Goal: Task Accomplishment & Management: Use online tool/utility

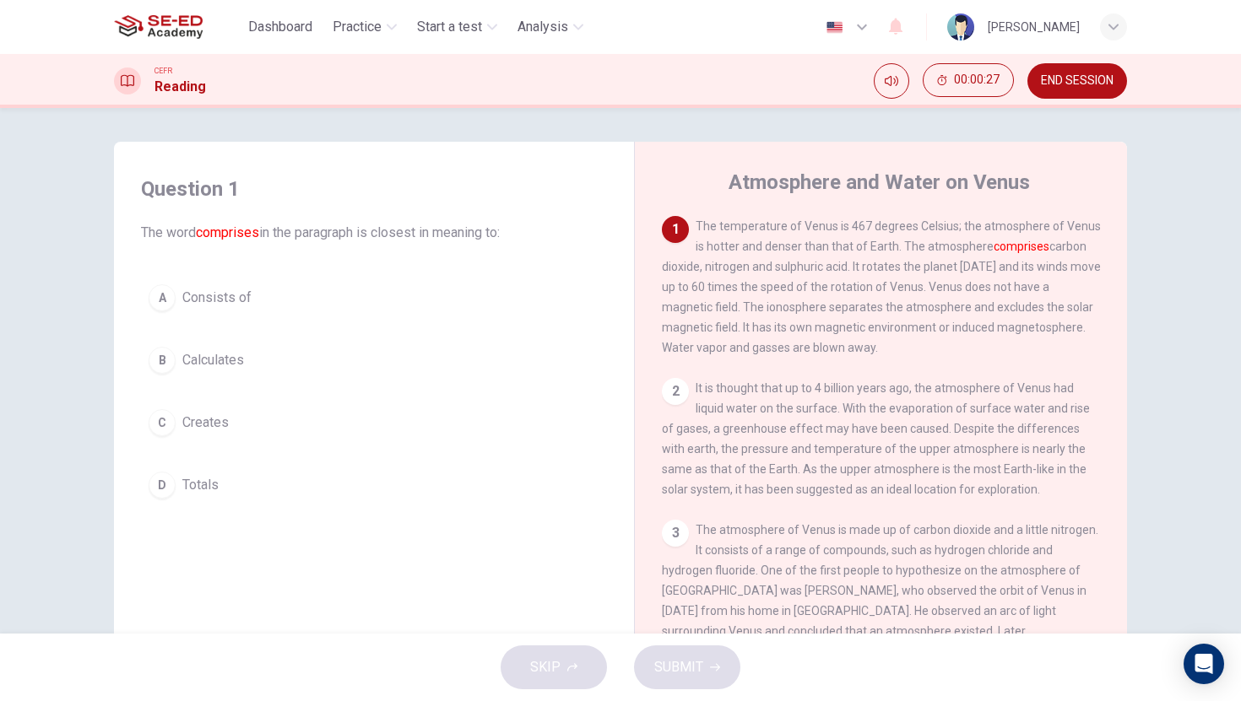
click at [164, 425] on div "C" at bounding box center [162, 422] width 27 height 27
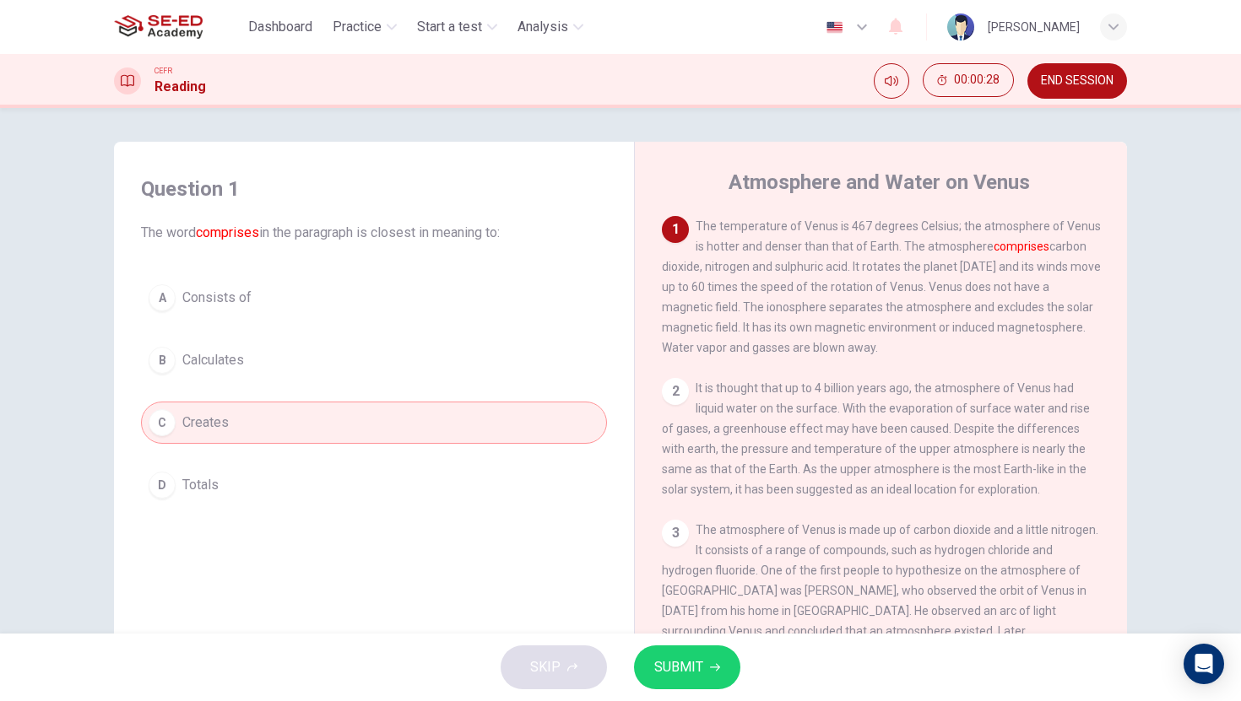
click at [665, 665] on span "SUBMIT" at bounding box center [678, 668] width 49 height 24
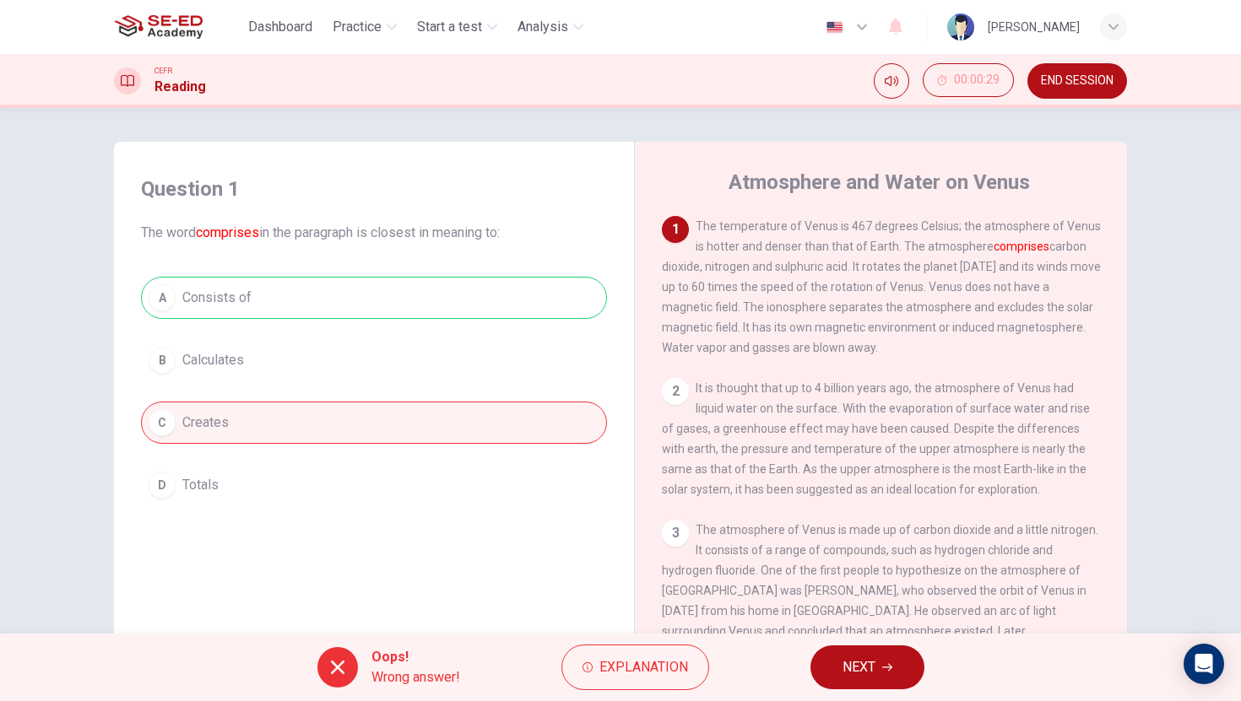
click at [346, 676] on div at bounding box center [337, 667] width 41 height 41
click at [653, 679] on span "Explanation" at bounding box center [643, 668] width 89 height 24
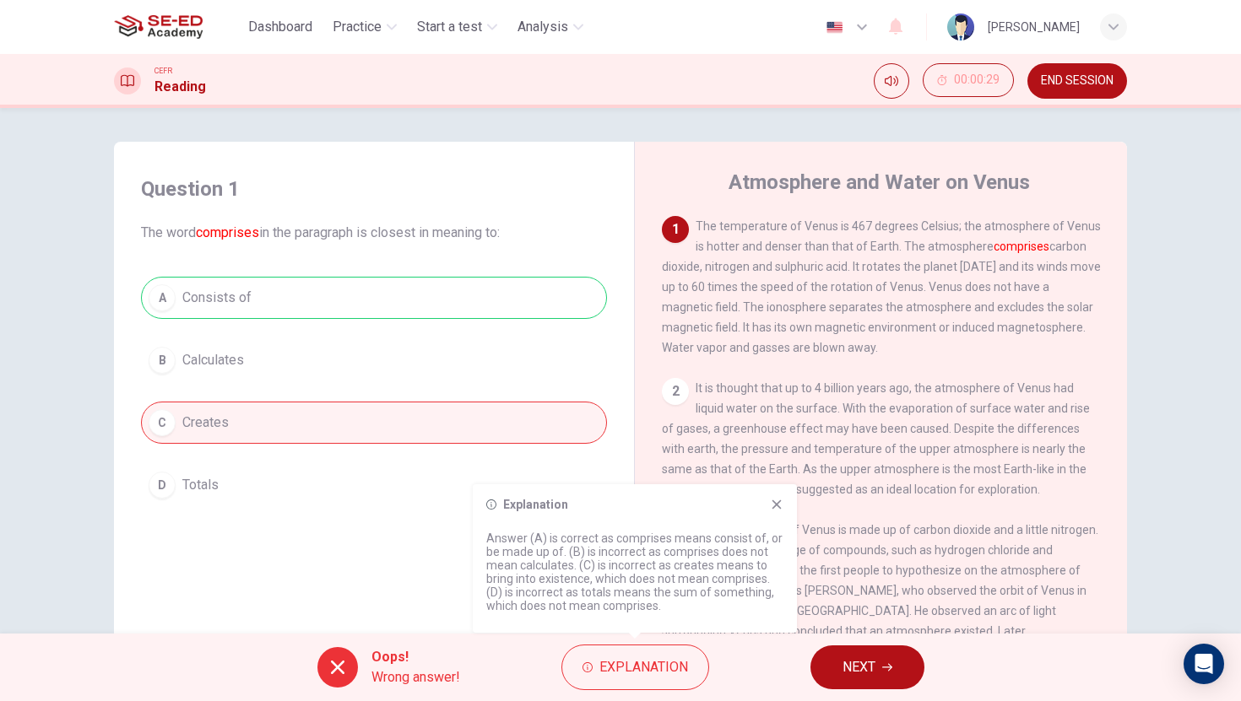
click at [776, 506] on icon at bounding box center [776, 504] width 9 height 9
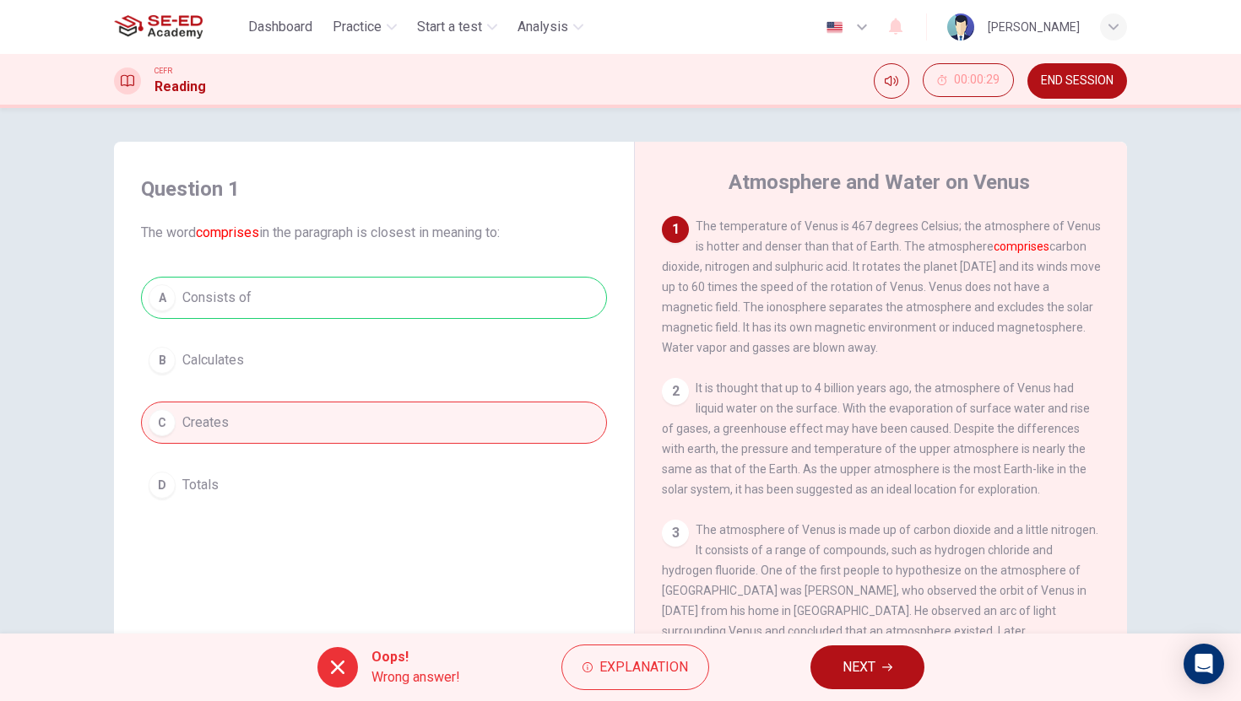
click at [891, 674] on button "NEXT" at bounding box center [867, 668] width 114 height 44
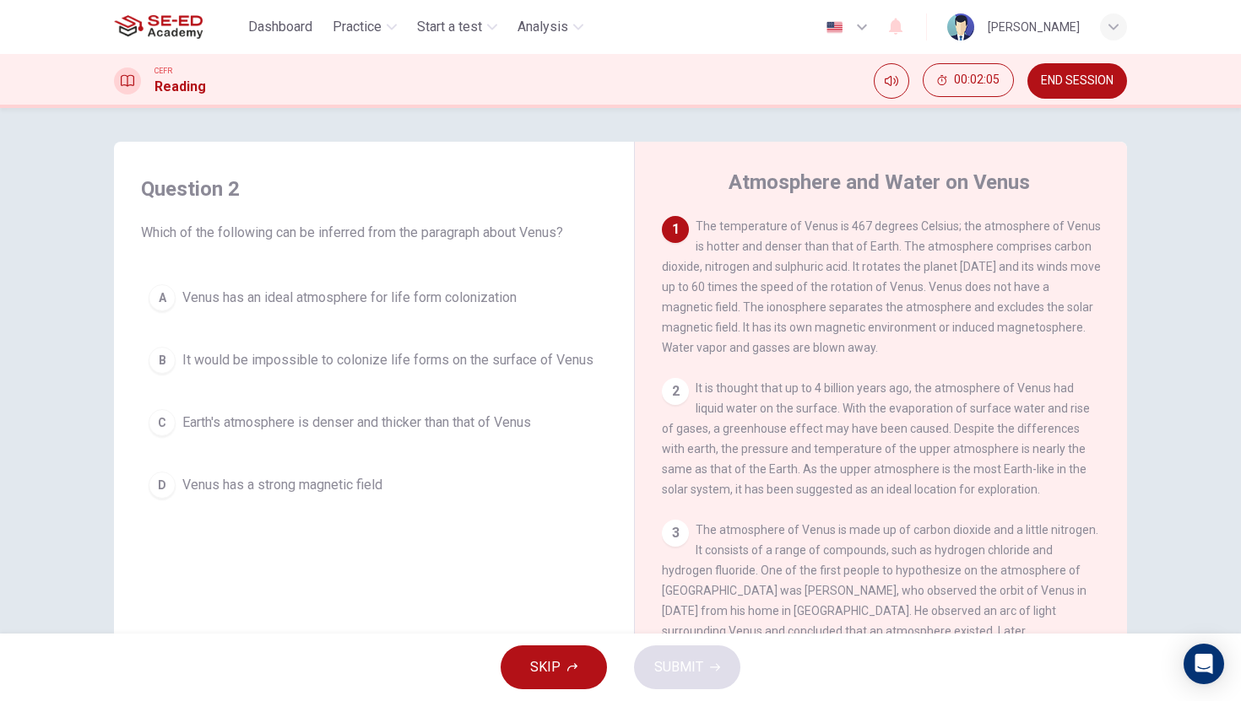
click at [160, 476] on div "D" at bounding box center [162, 485] width 27 height 27
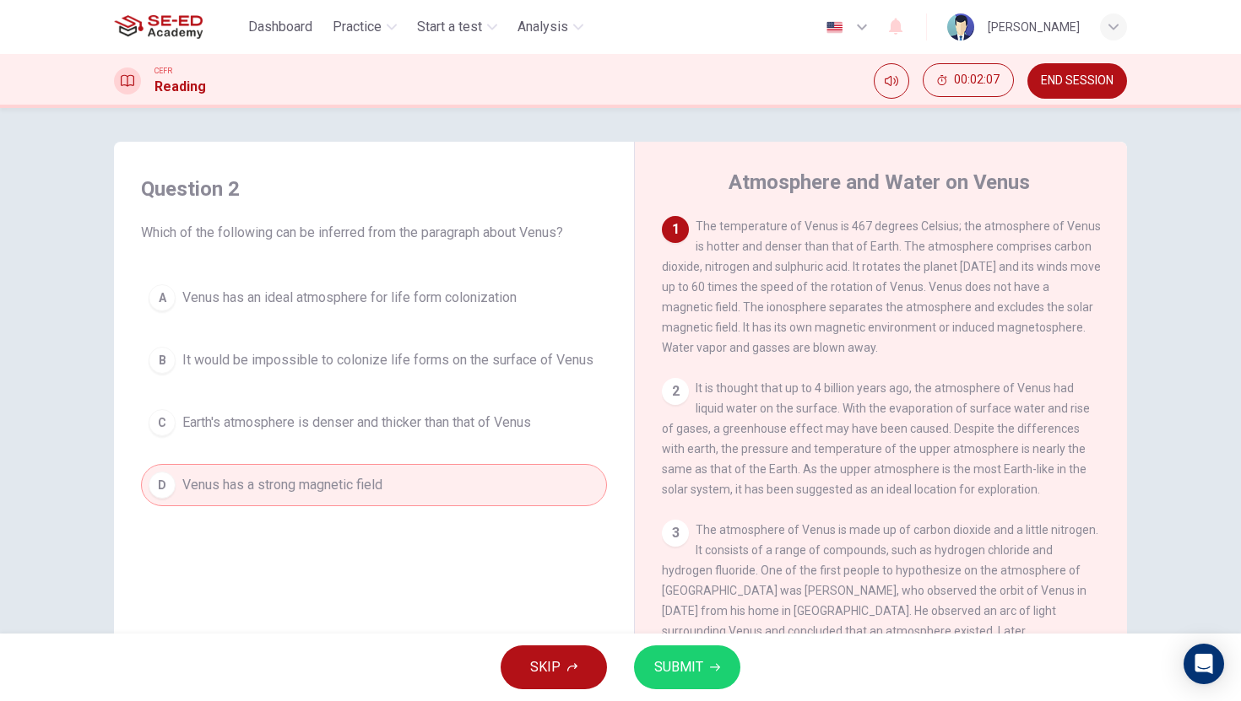
click at [206, 370] on span "It would be impossible to colonize life forms on the surface of Venus" at bounding box center [387, 360] width 411 height 20
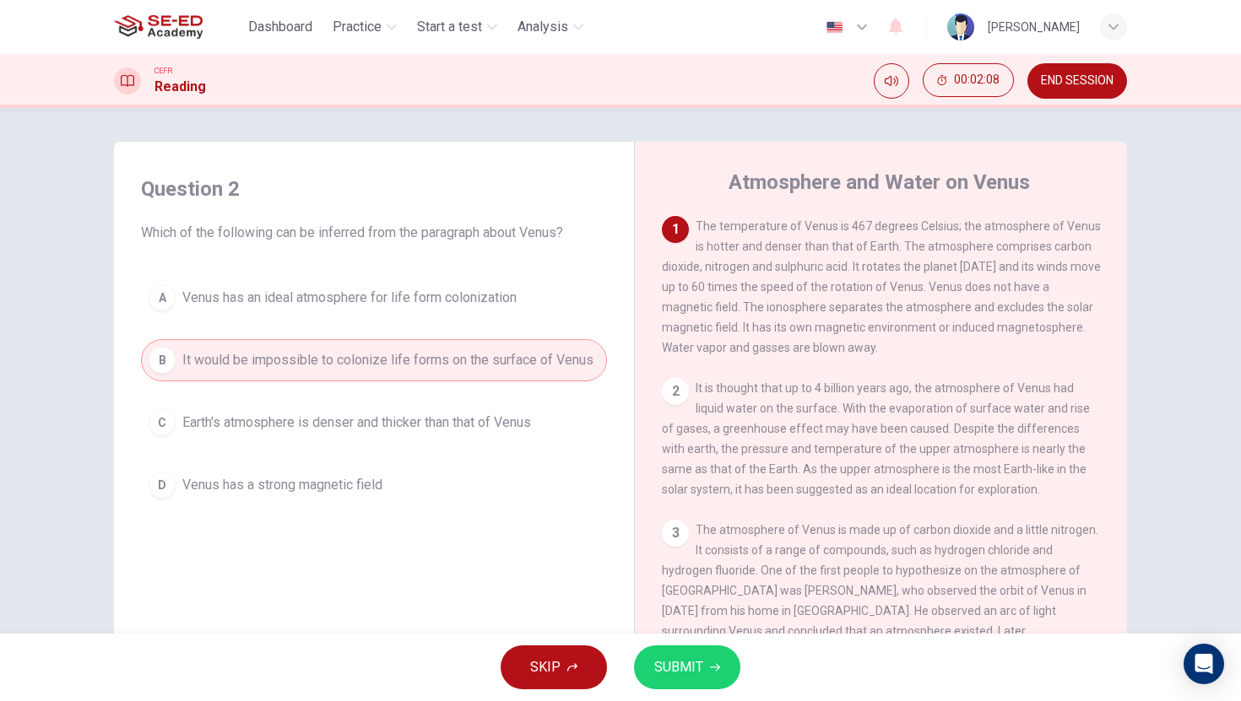
click at [702, 671] on button "SUBMIT" at bounding box center [687, 668] width 106 height 44
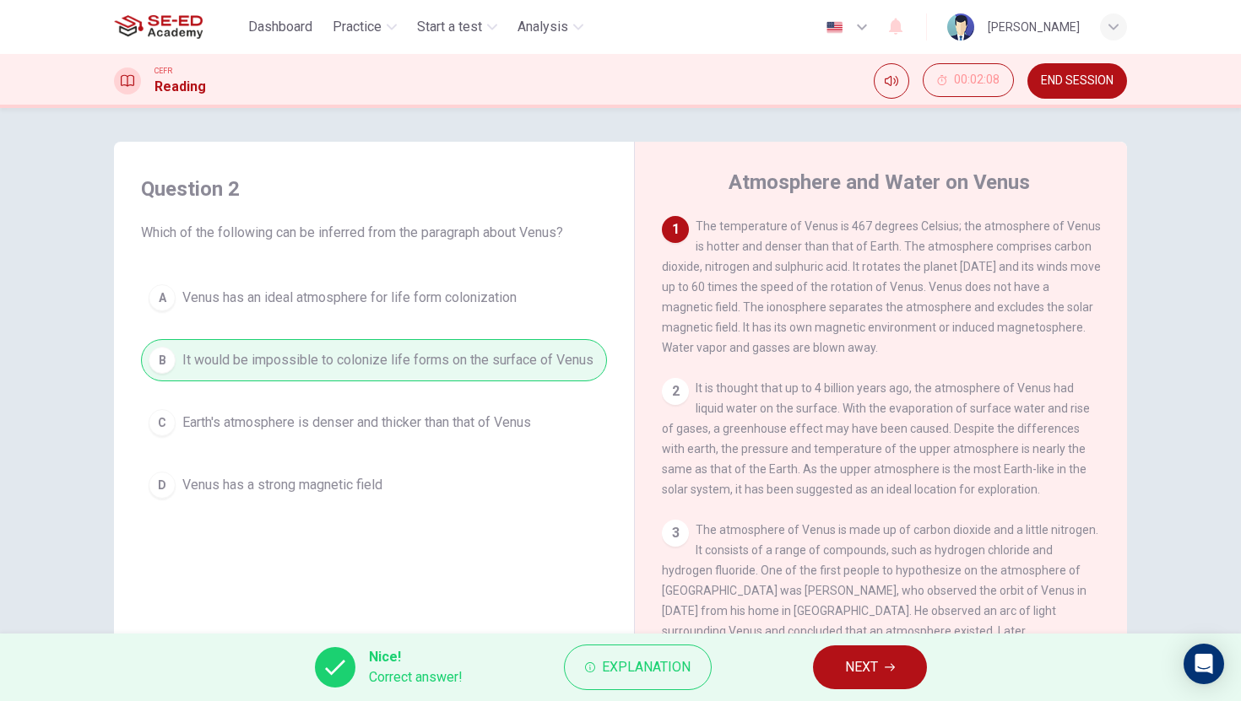
click at [865, 684] on button "NEXT" at bounding box center [870, 668] width 114 height 44
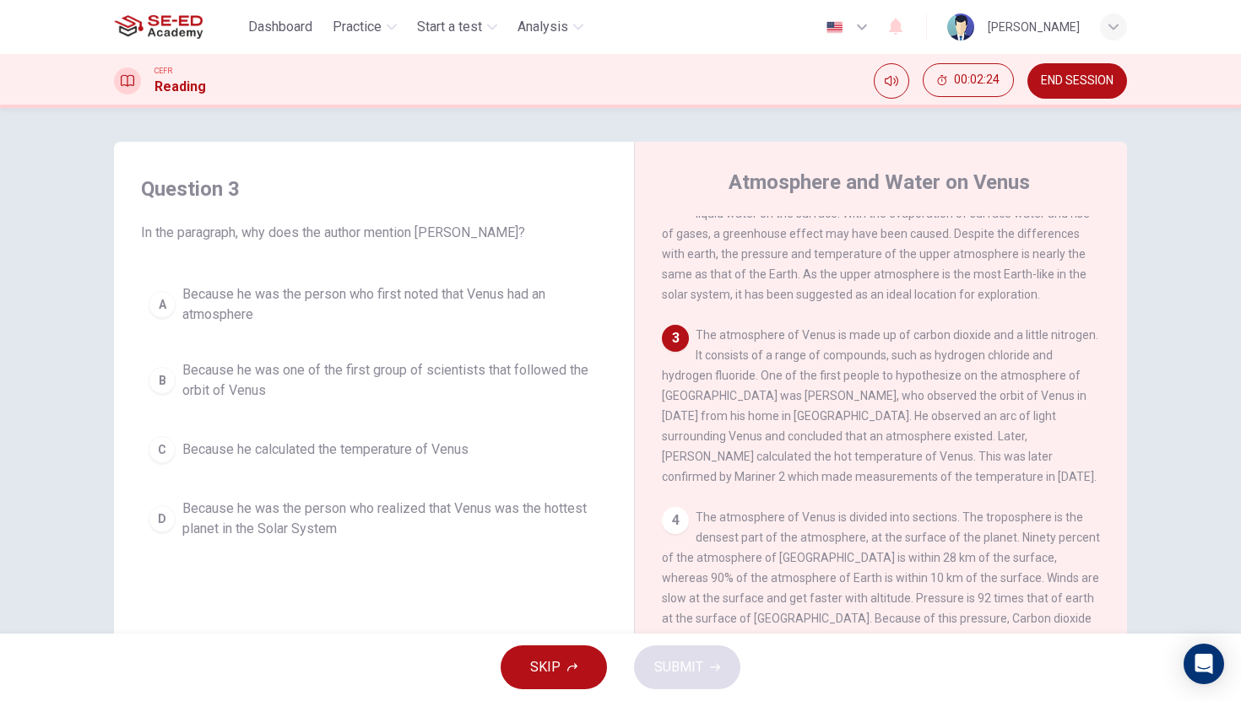
scroll to position [209, 0]
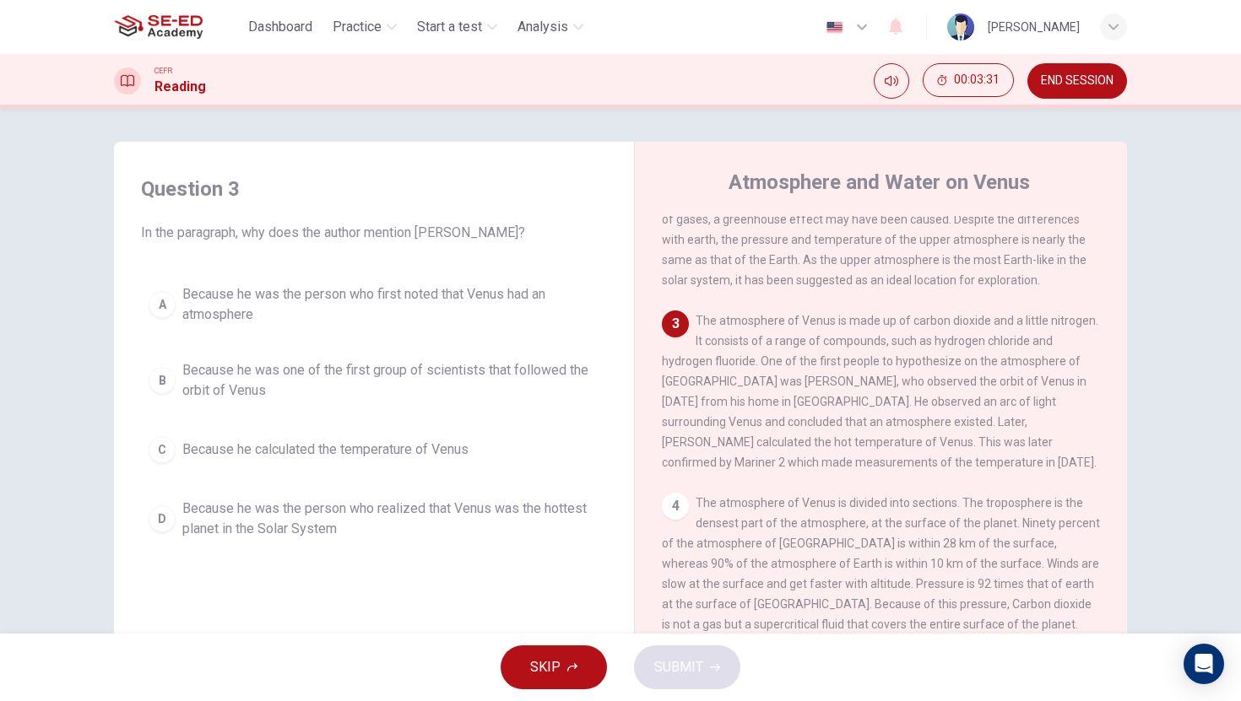
click at [165, 300] on div "A" at bounding box center [162, 304] width 27 height 27
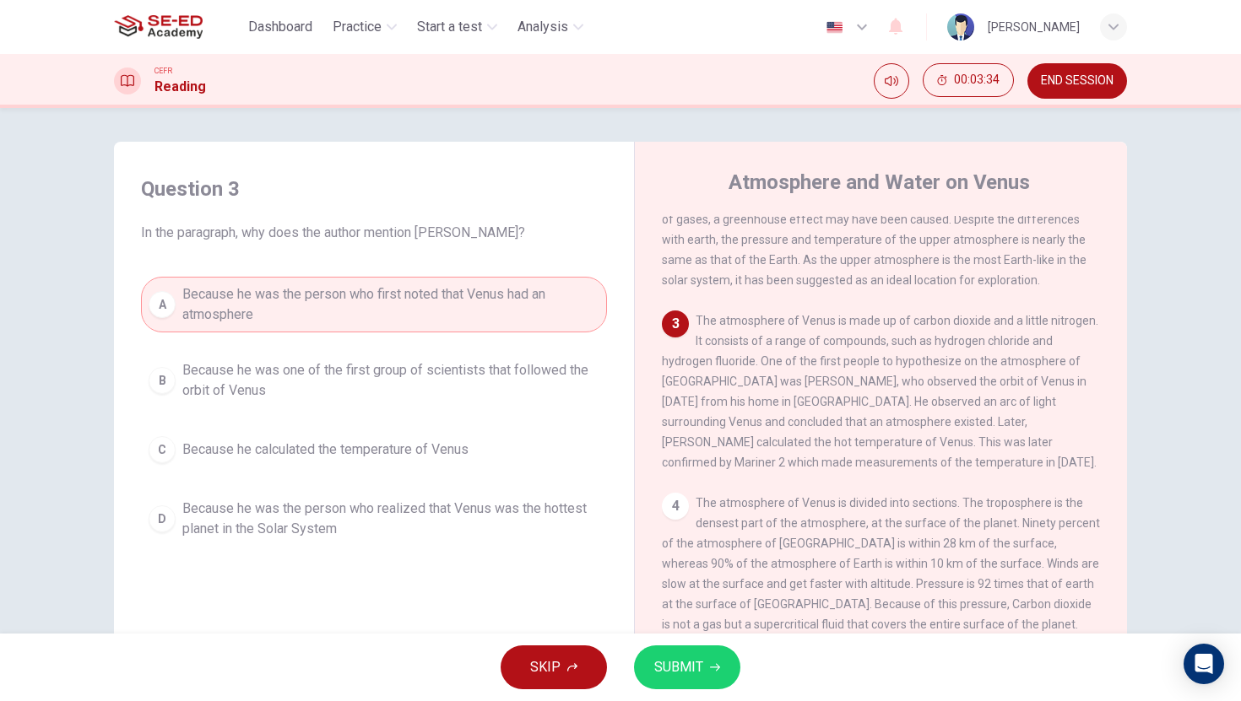
click at [677, 678] on span "SUBMIT" at bounding box center [678, 668] width 49 height 24
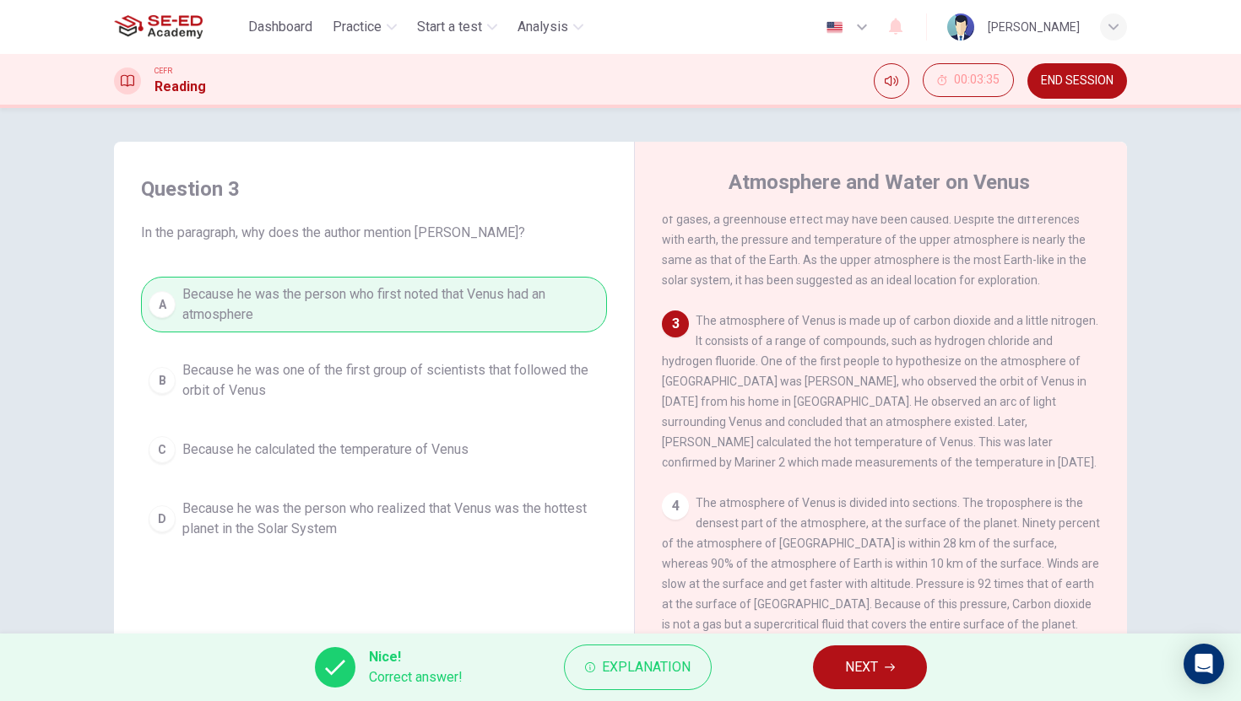
click at [877, 668] on span "NEXT" at bounding box center [861, 668] width 33 height 24
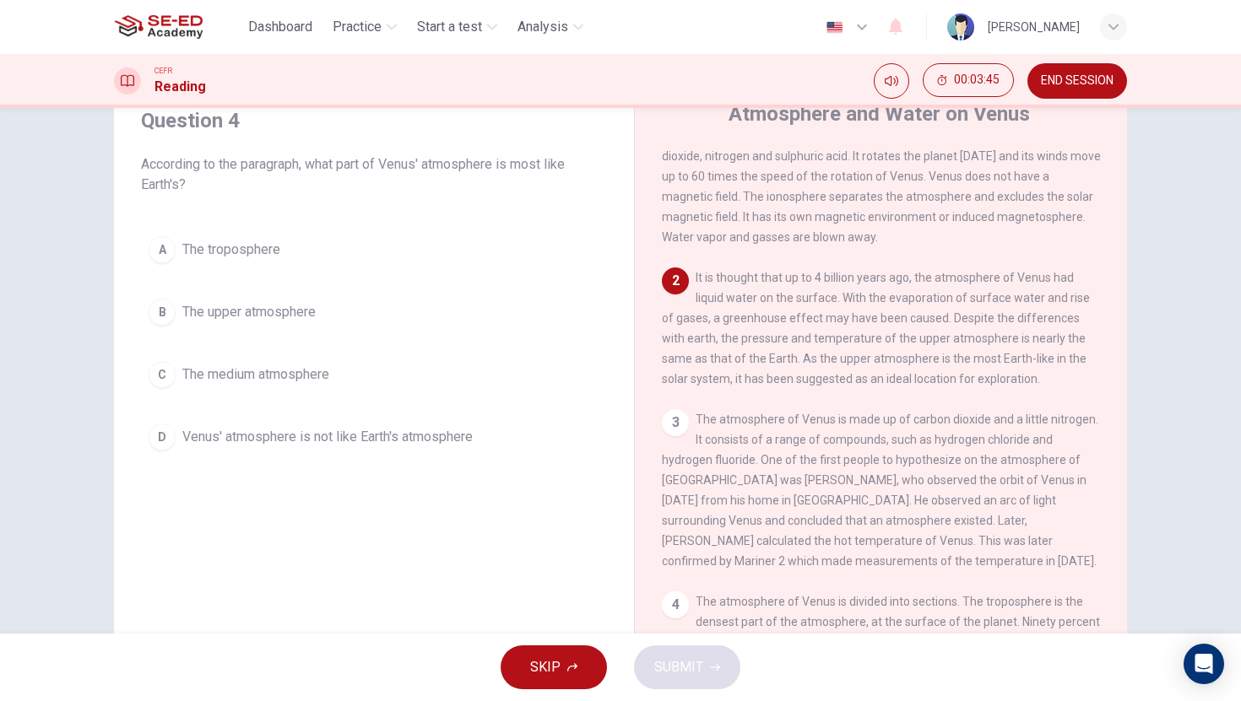
scroll to position [0, 0]
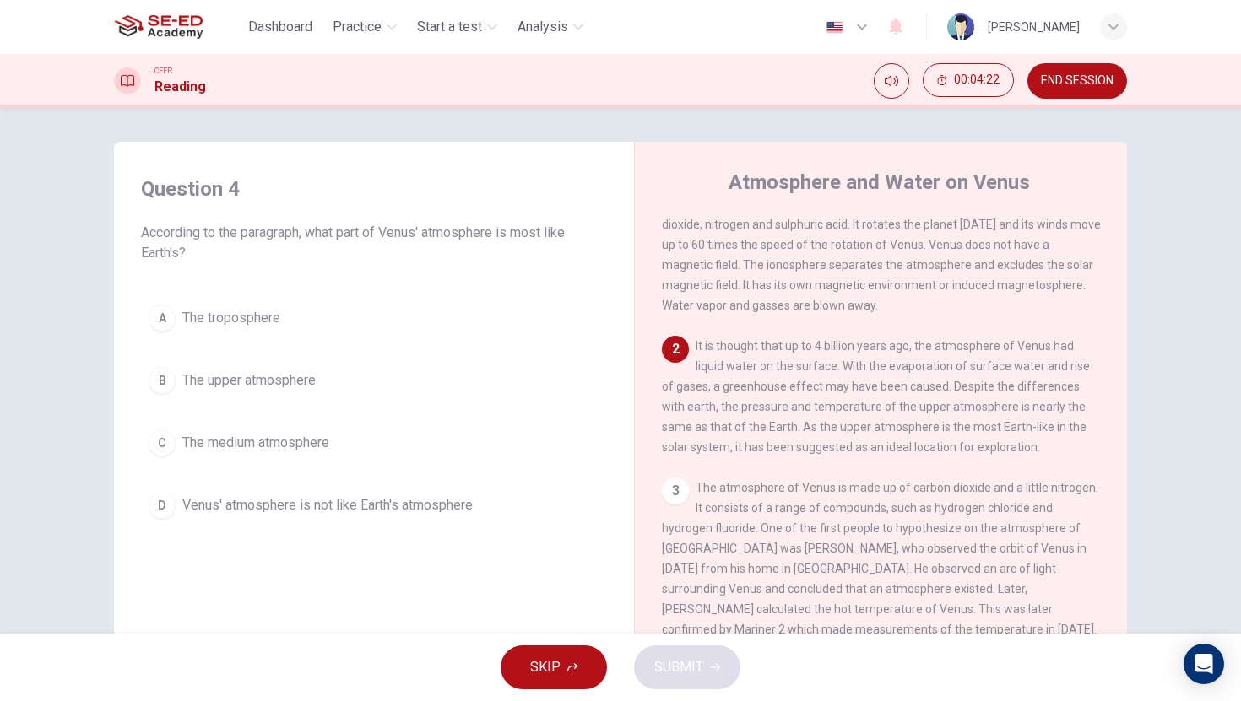
click at [153, 385] on div "B" at bounding box center [162, 380] width 27 height 27
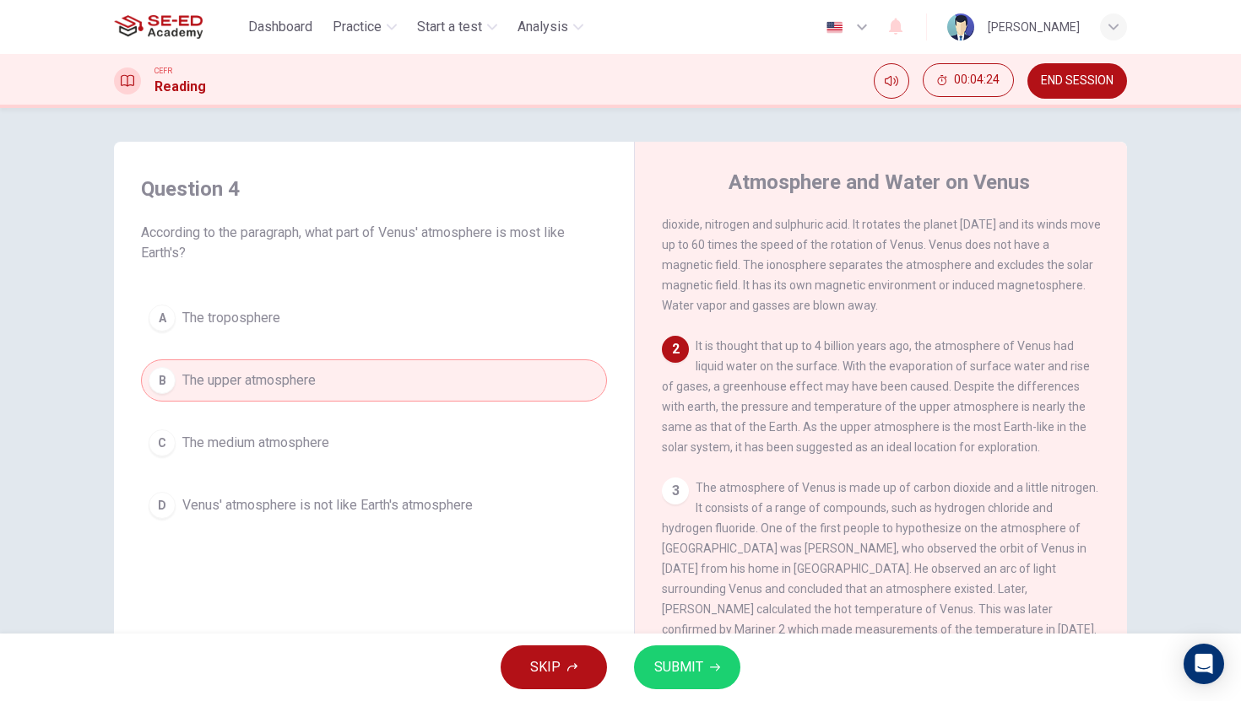
click at [685, 662] on span "SUBMIT" at bounding box center [678, 668] width 49 height 24
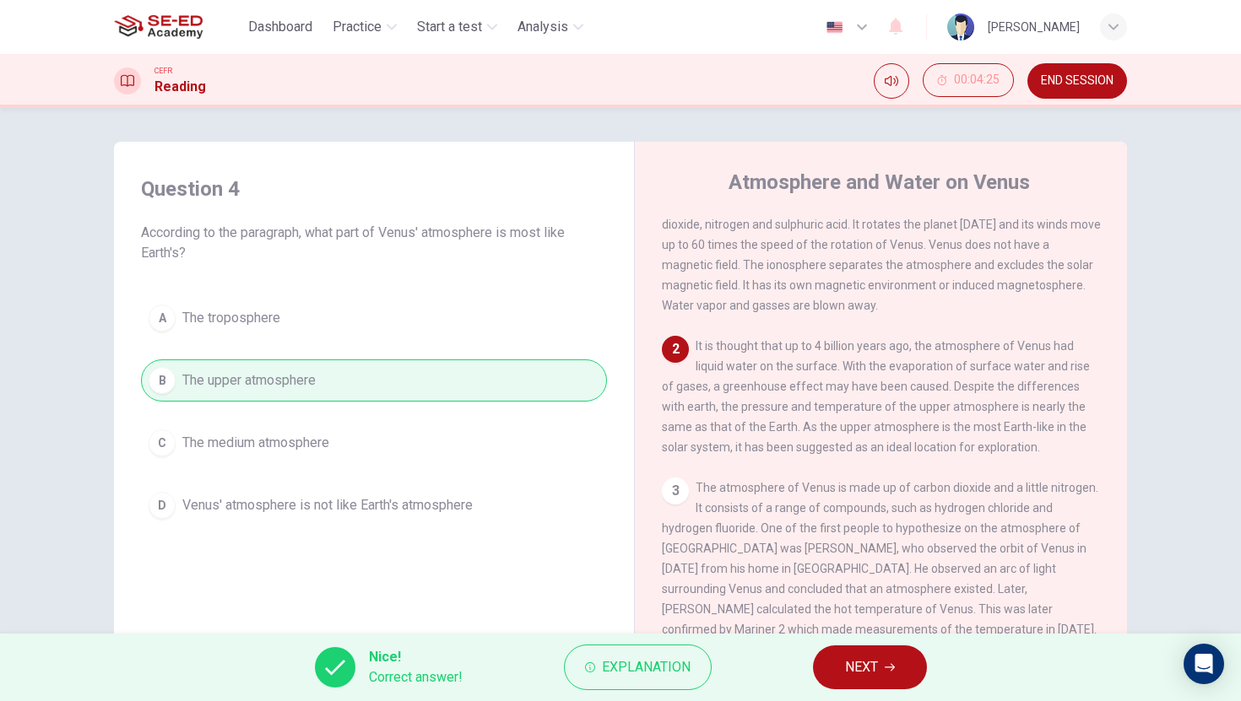
click at [849, 668] on span "NEXT" at bounding box center [861, 668] width 33 height 24
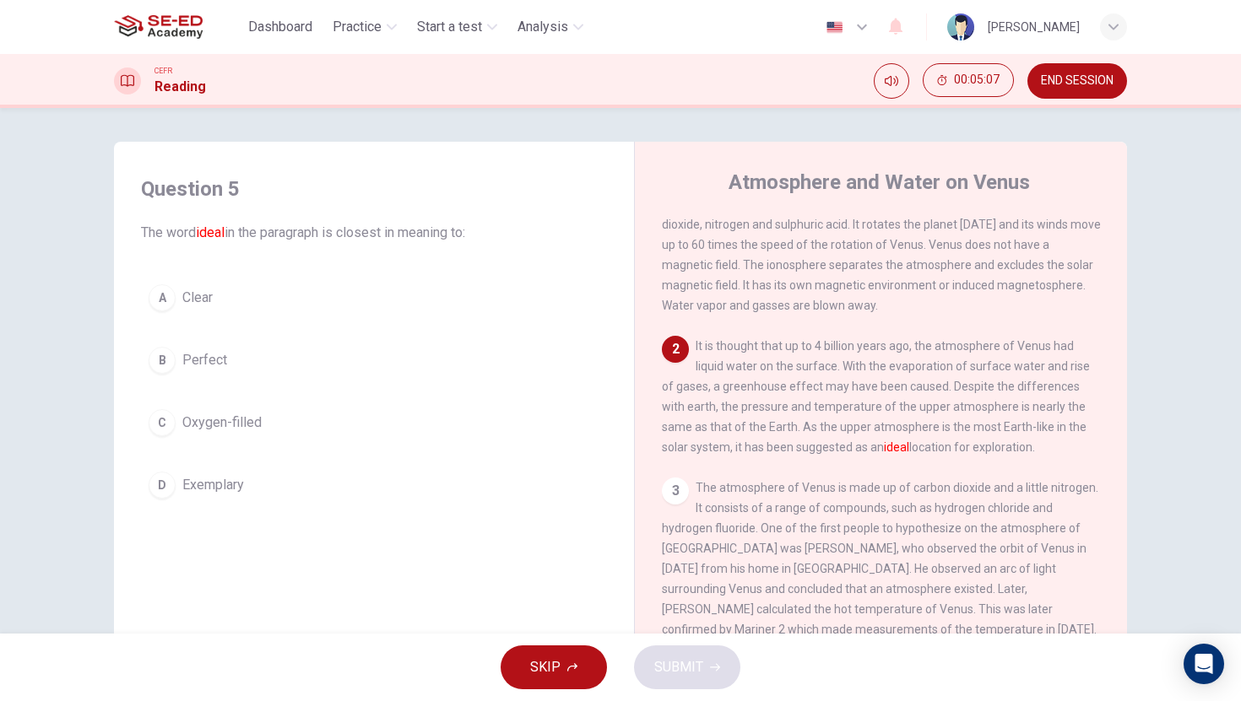
click at [160, 295] on div "A" at bounding box center [162, 297] width 27 height 27
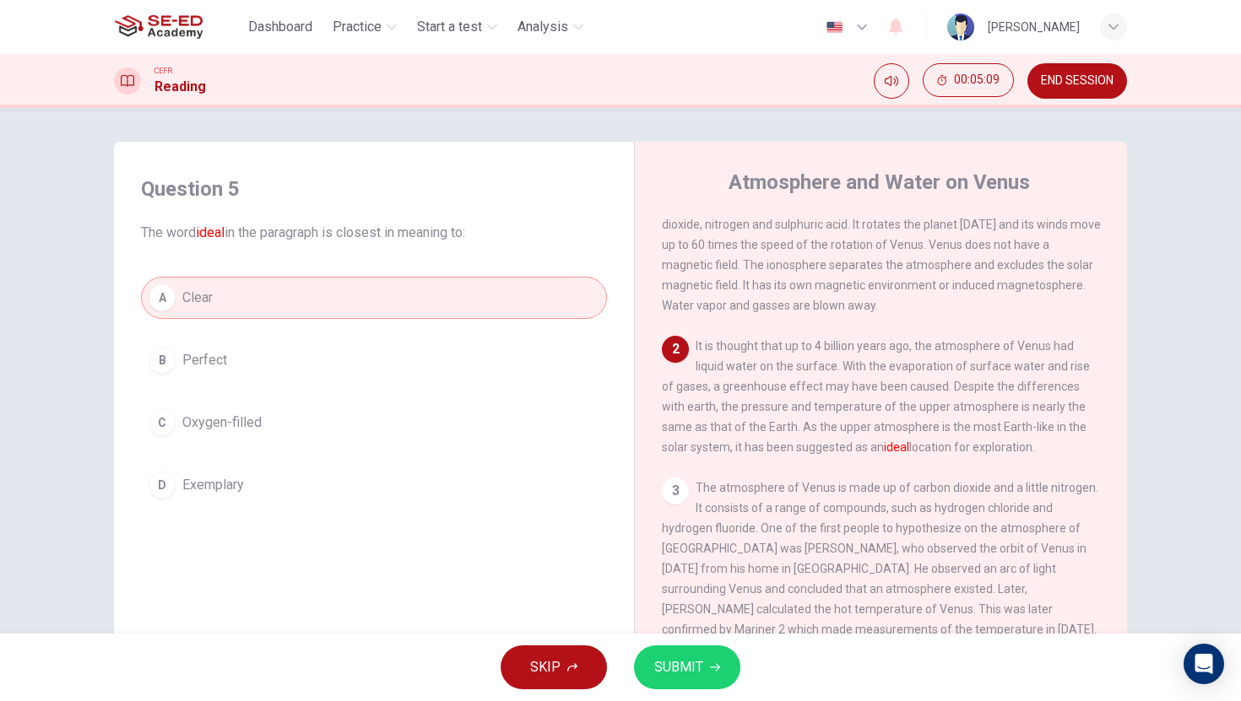
click at [690, 657] on span "SUBMIT" at bounding box center [678, 668] width 49 height 24
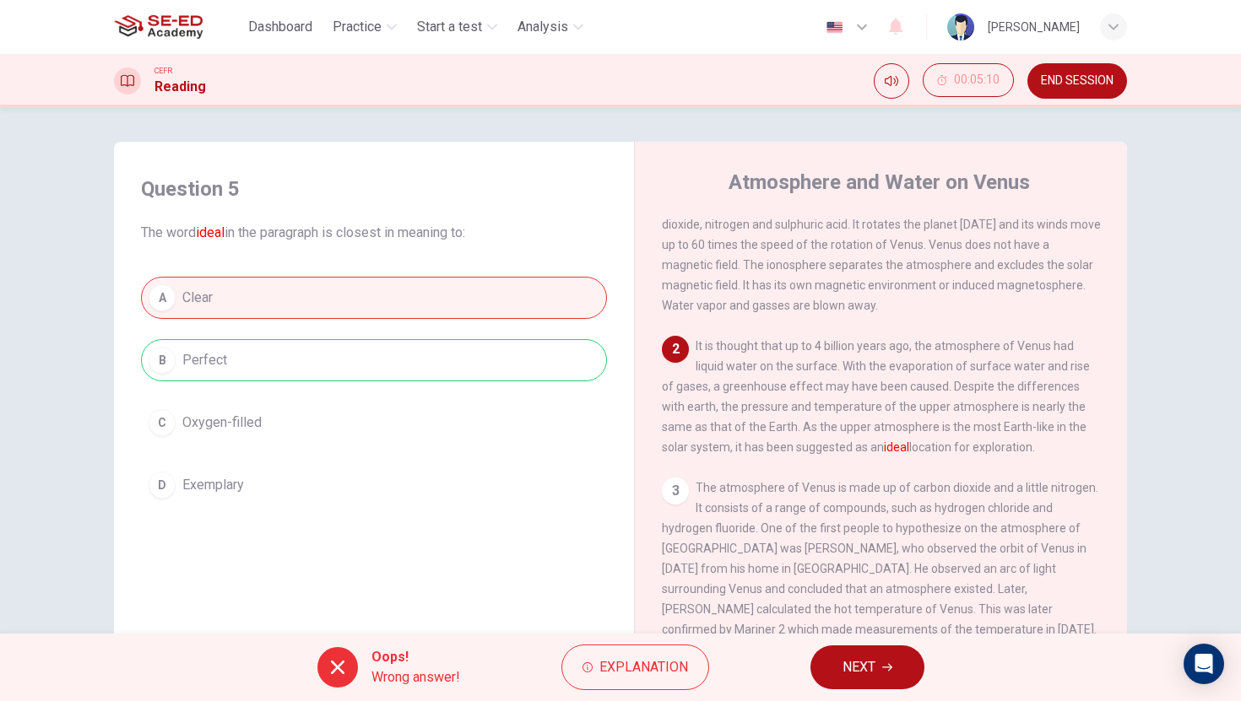
click at [891, 673] on button "NEXT" at bounding box center [867, 668] width 114 height 44
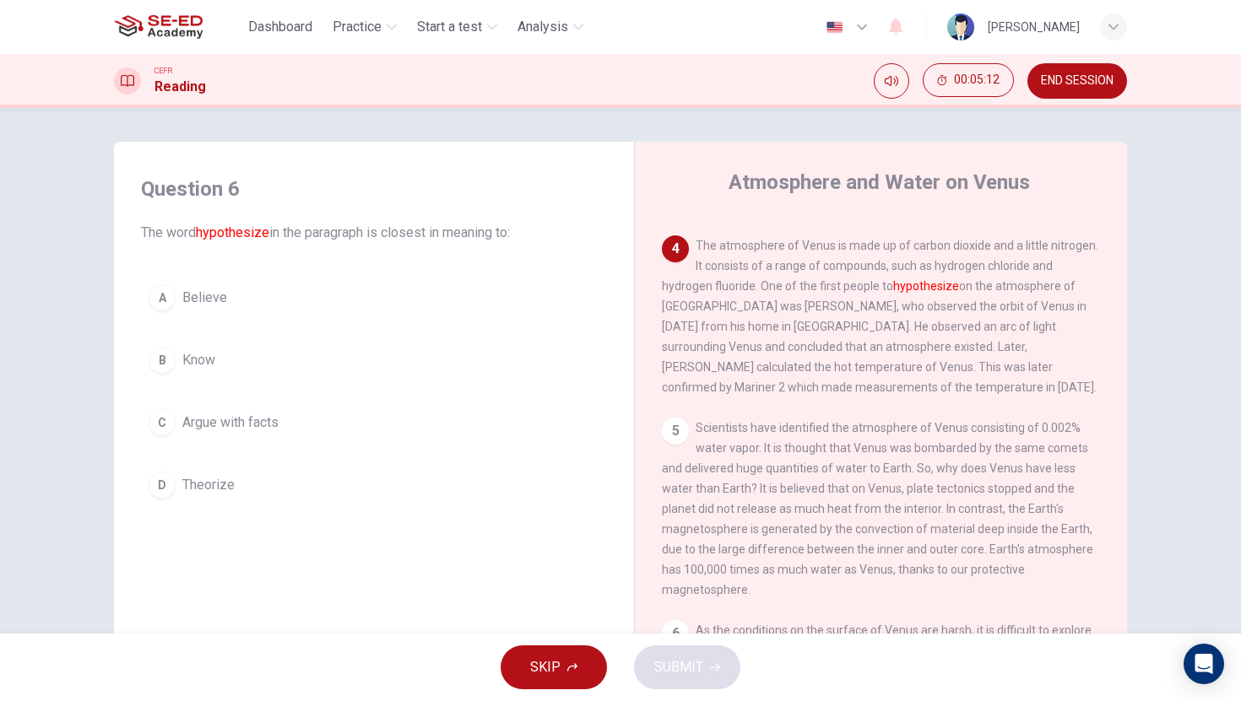
scroll to position [466, 0]
click at [163, 360] on div "B" at bounding box center [162, 360] width 27 height 27
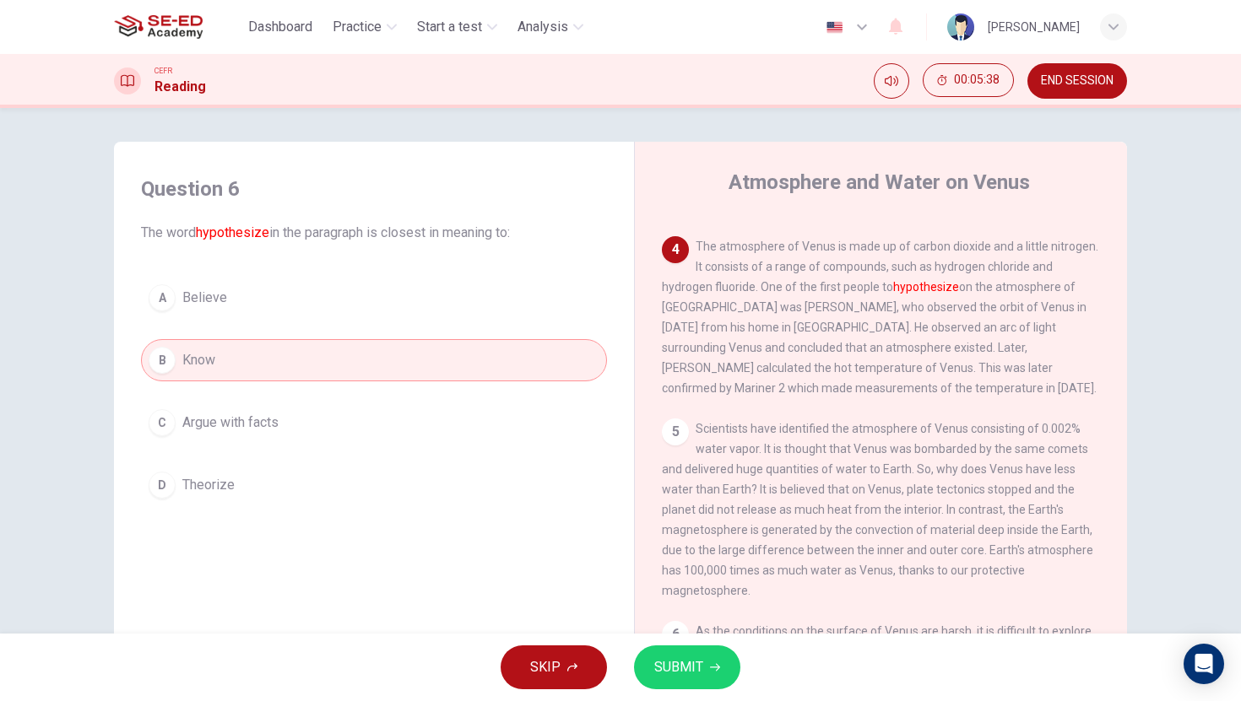
click at [692, 662] on span "SUBMIT" at bounding box center [678, 668] width 49 height 24
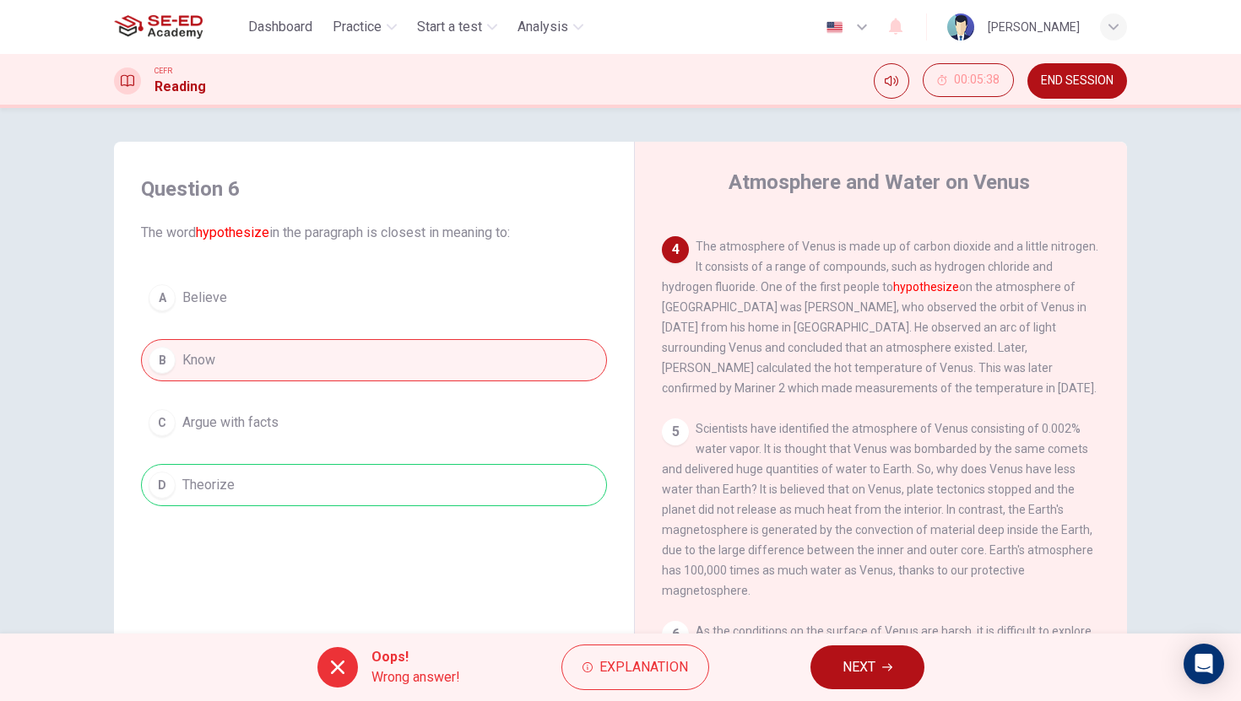
click at [854, 668] on span "NEXT" at bounding box center [858, 668] width 33 height 24
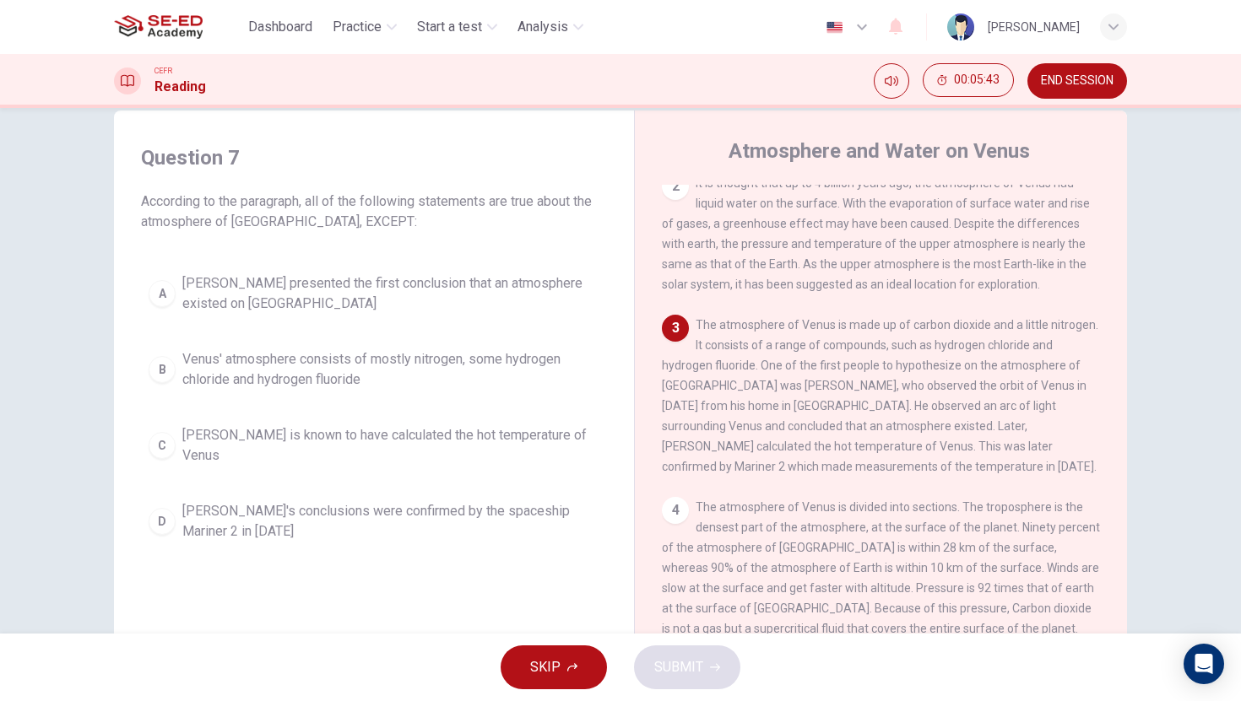
scroll to position [30, 0]
click at [160, 293] on div "A" at bounding box center [162, 295] width 27 height 27
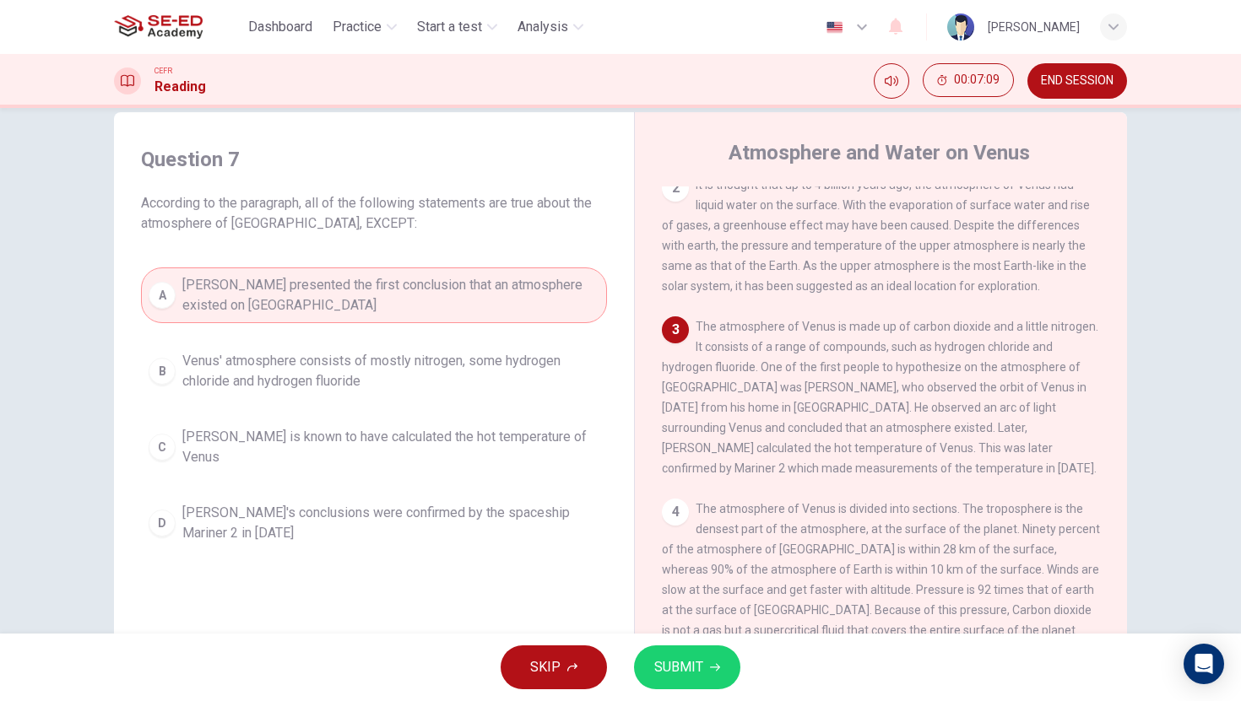
click at [686, 673] on span "SUBMIT" at bounding box center [678, 668] width 49 height 24
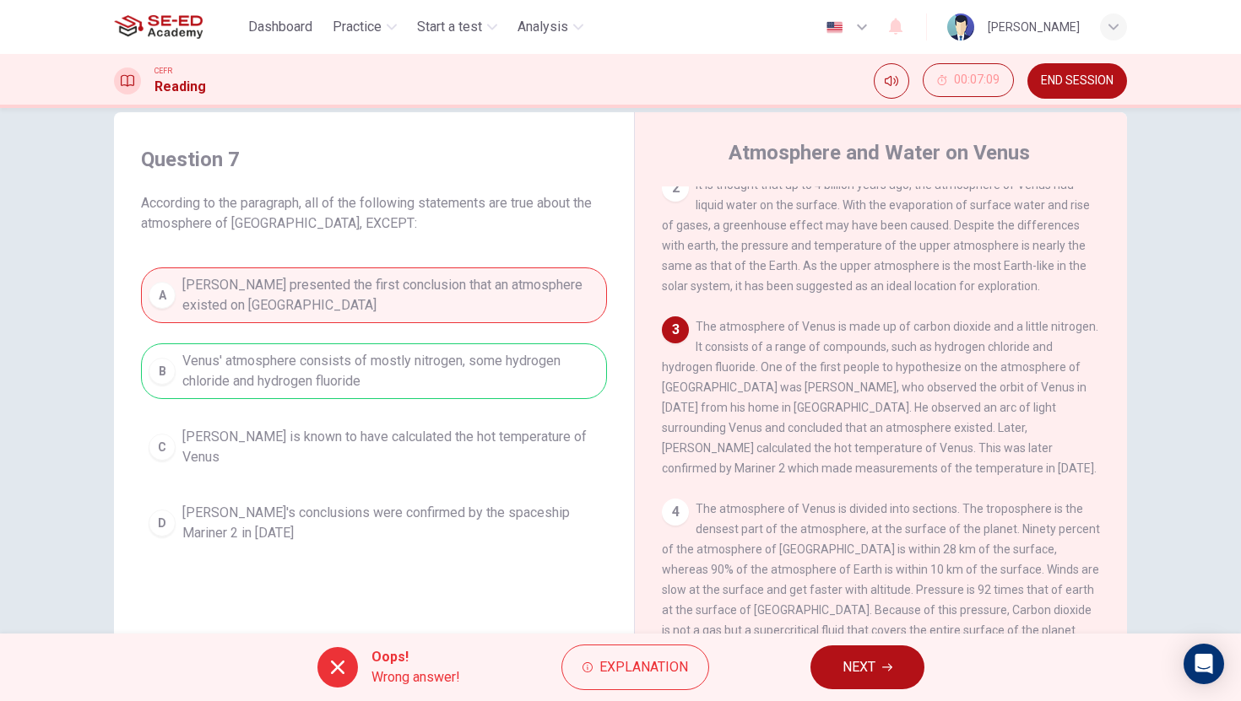
click at [863, 663] on span "NEXT" at bounding box center [858, 668] width 33 height 24
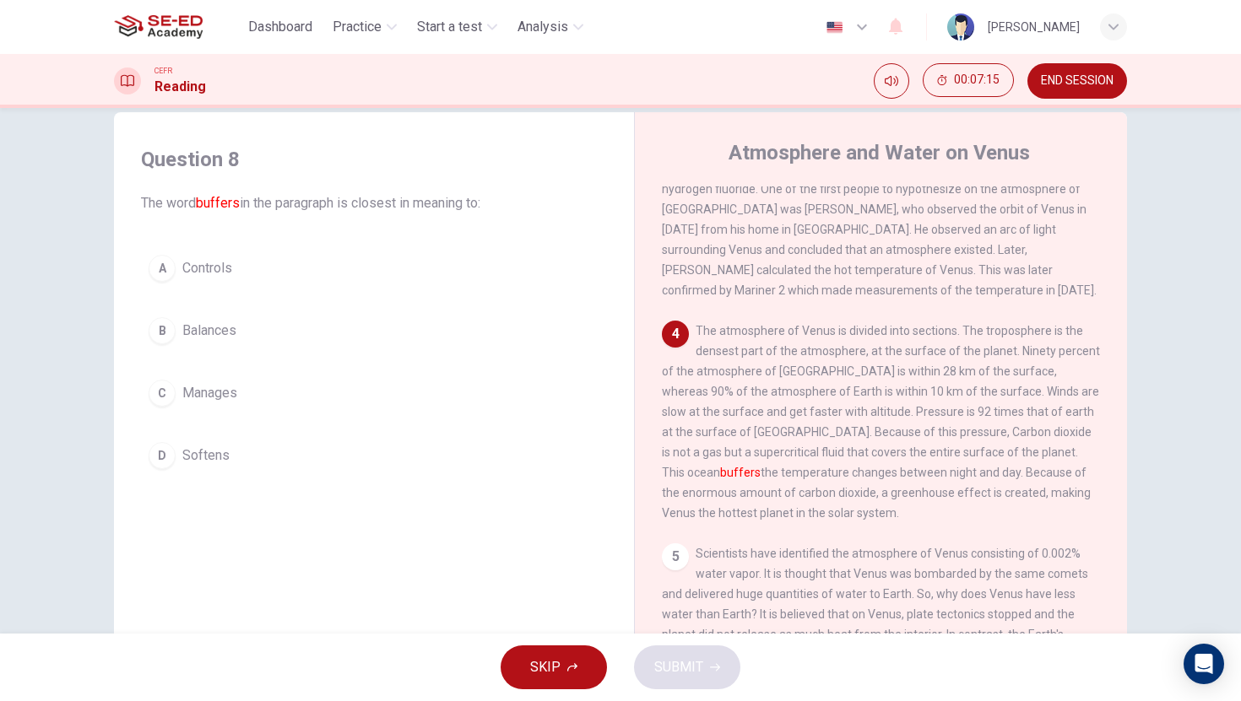
scroll to position [353, 0]
click at [160, 396] on div "C" at bounding box center [162, 393] width 27 height 27
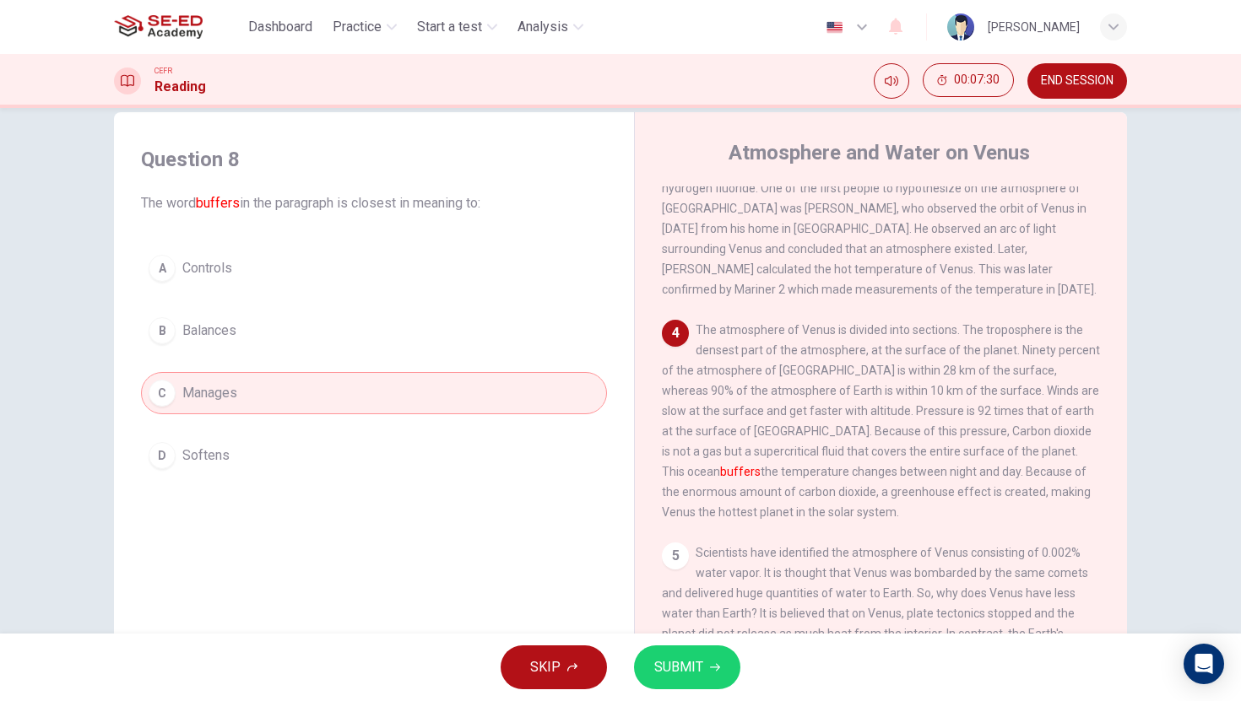
click at [704, 674] on button "SUBMIT" at bounding box center [687, 668] width 106 height 44
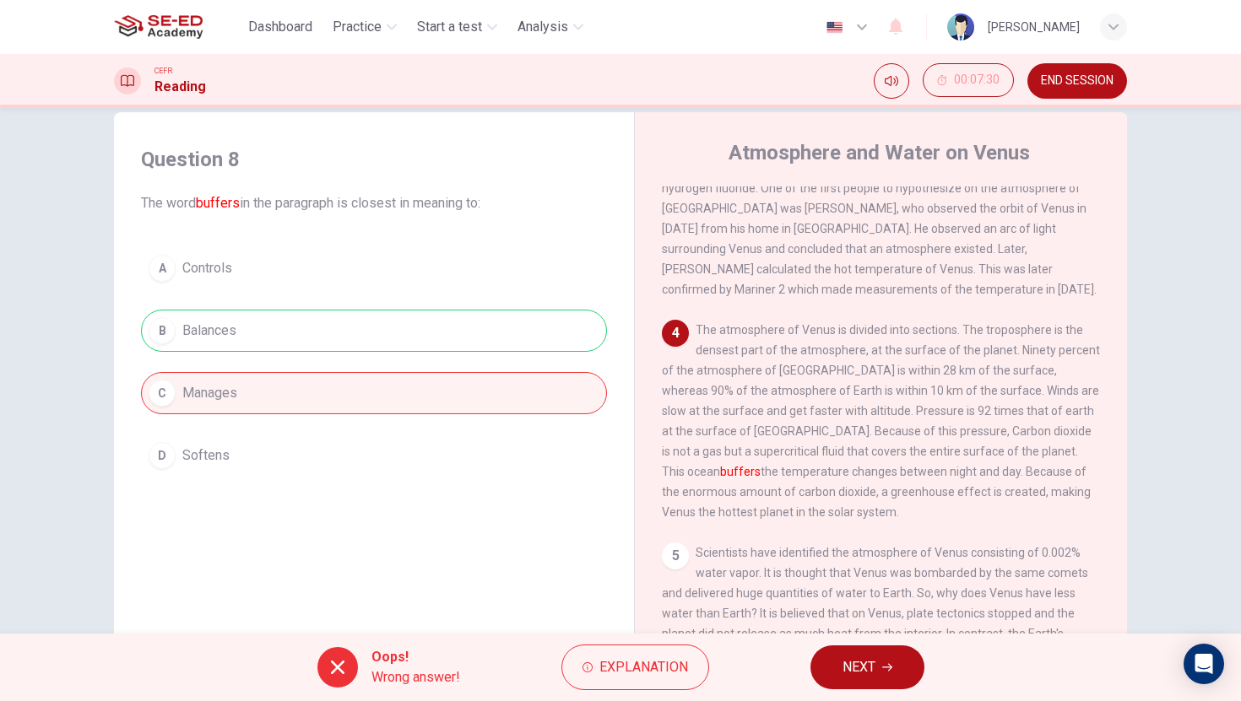
click at [862, 672] on span "NEXT" at bounding box center [858, 668] width 33 height 24
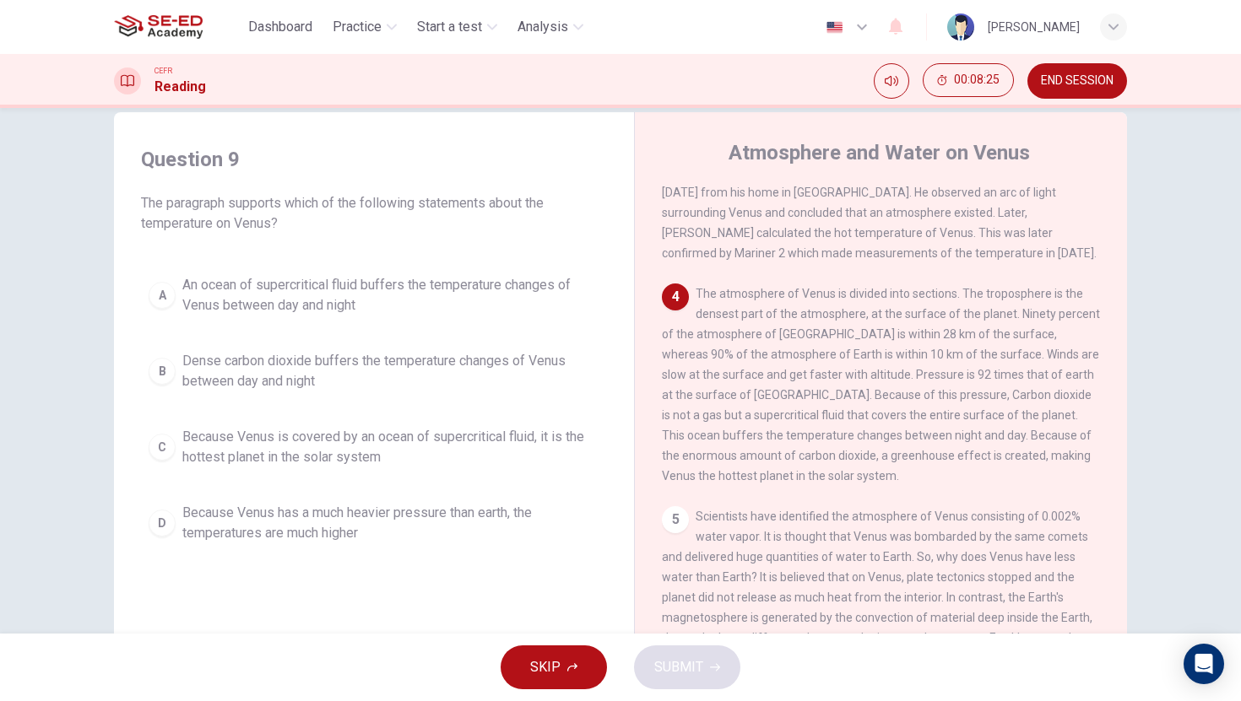
scroll to position [391, 0]
click at [159, 298] on div "A" at bounding box center [162, 295] width 27 height 27
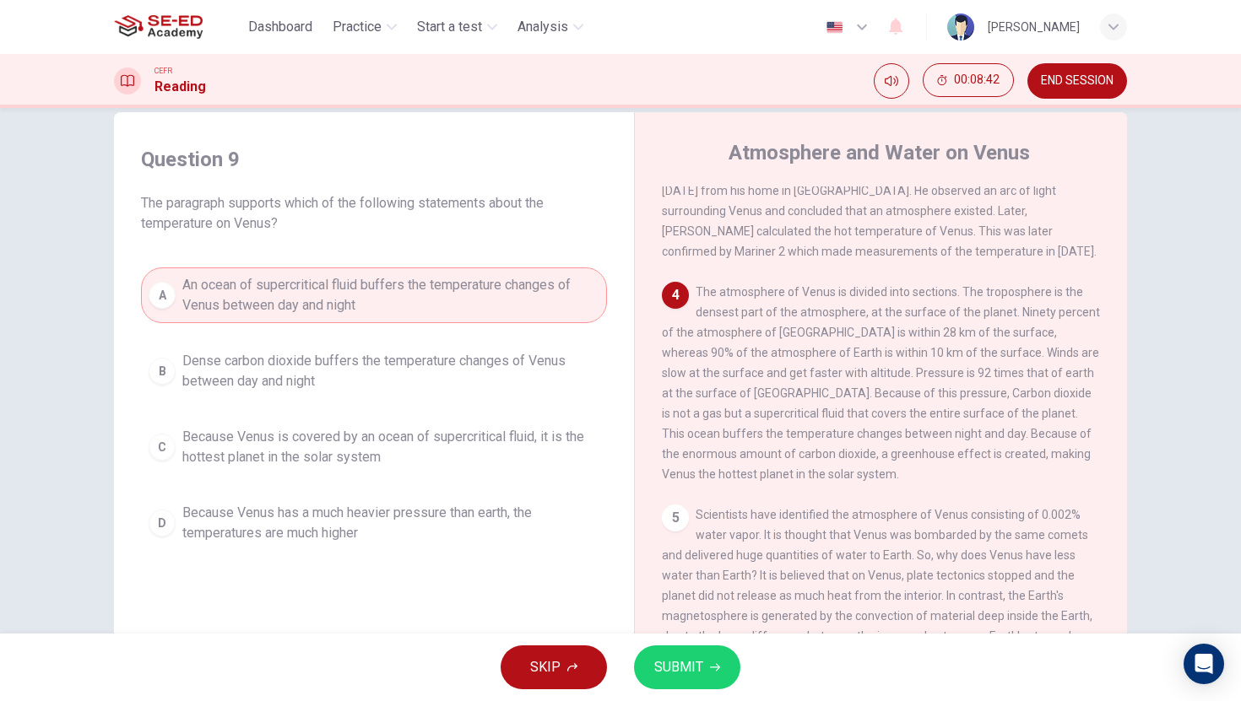
click at [657, 666] on span "SUBMIT" at bounding box center [678, 668] width 49 height 24
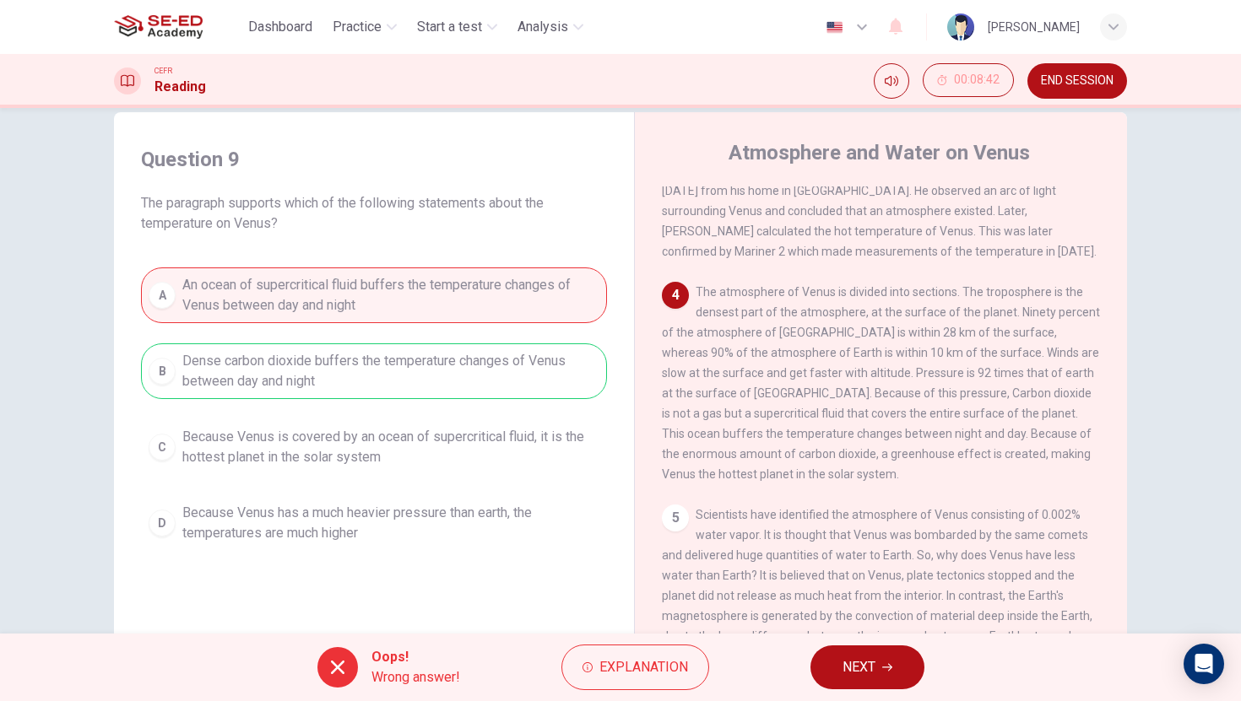
click at [861, 664] on span "NEXT" at bounding box center [858, 668] width 33 height 24
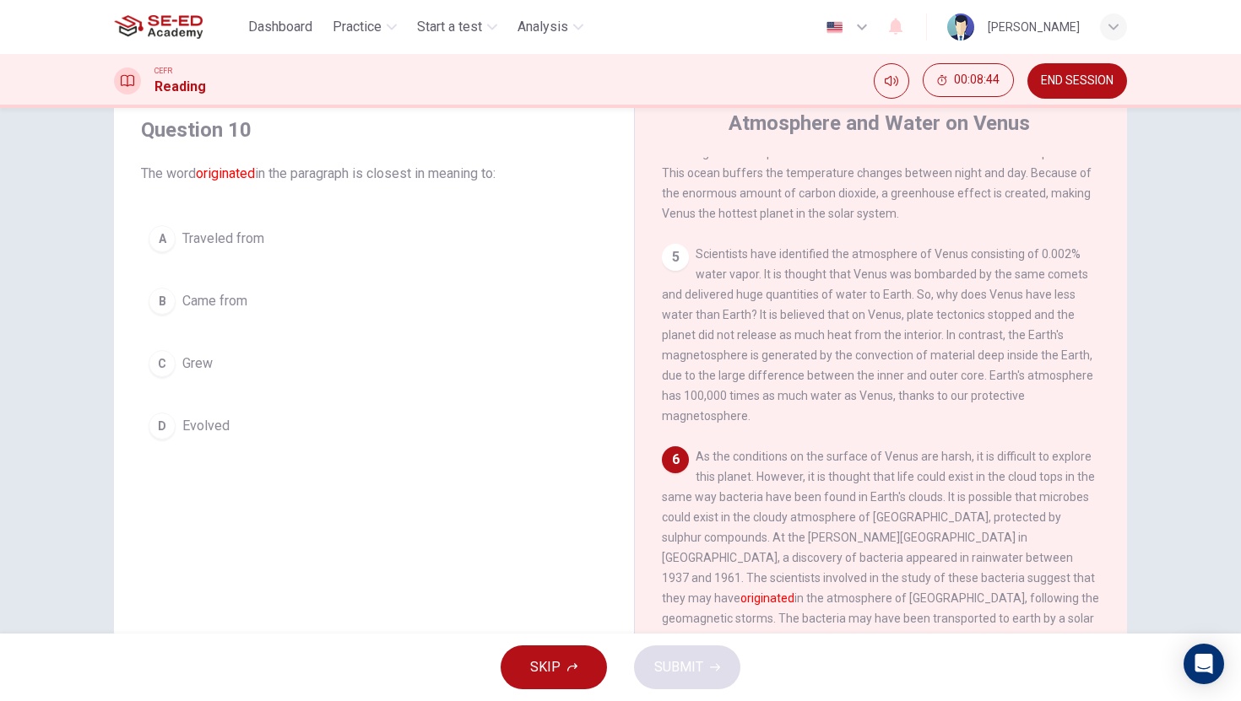
scroll to position [66, 0]
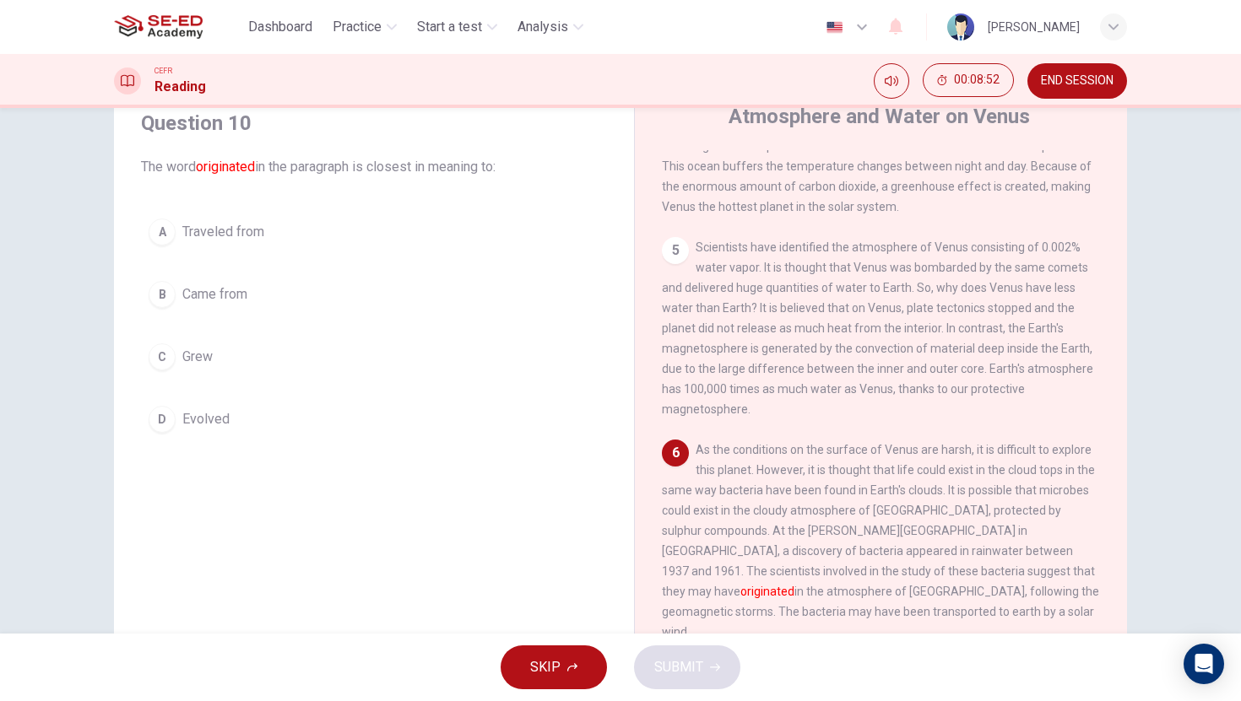
click at [165, 413] on div "D" at bounding box center [162, 419] width 27 height 27
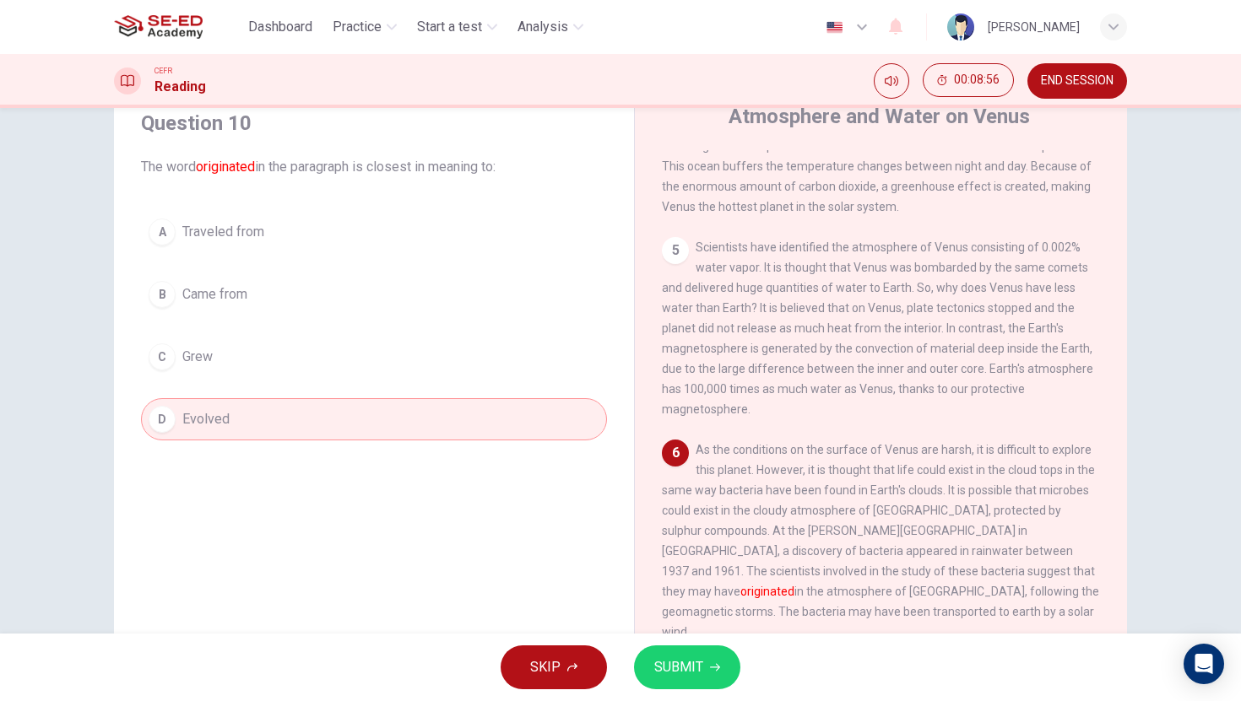
click at [702, 671] on button "SUBMIT" at bounding box center [687, 668] width 106 height 44
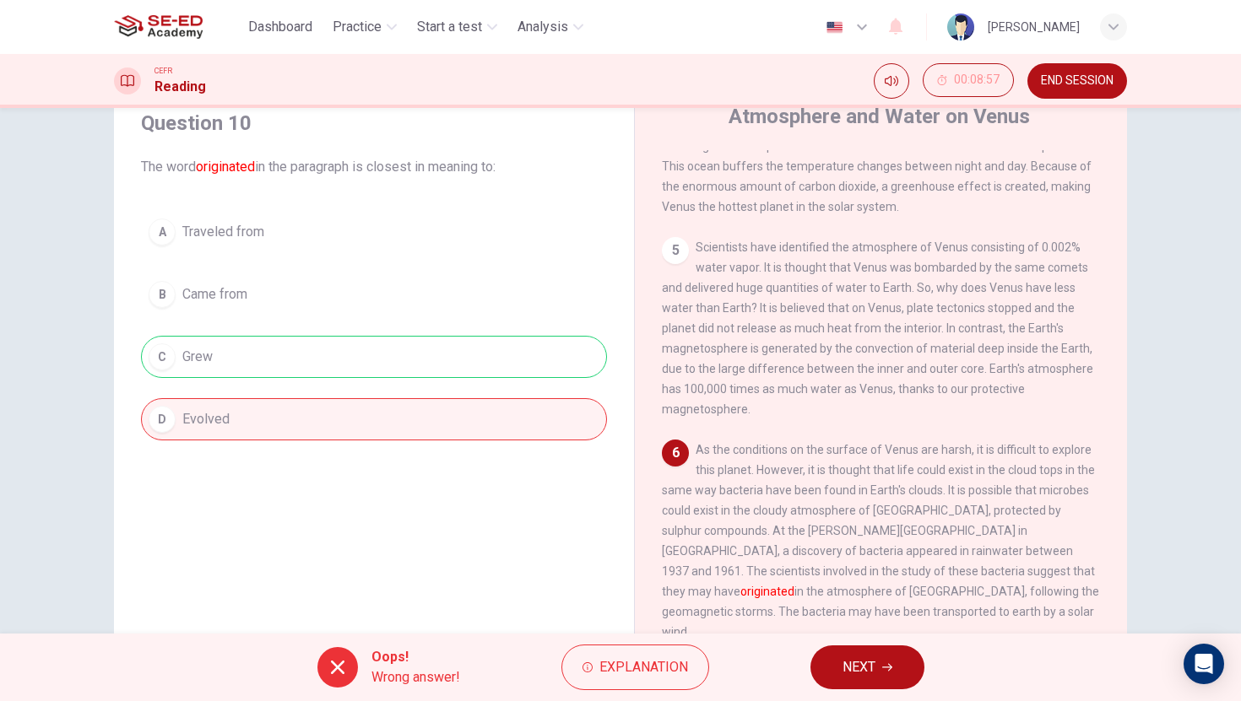
click at [842, 672] on span "NEXT" at bounding box center [858, 668] width 33 height 24
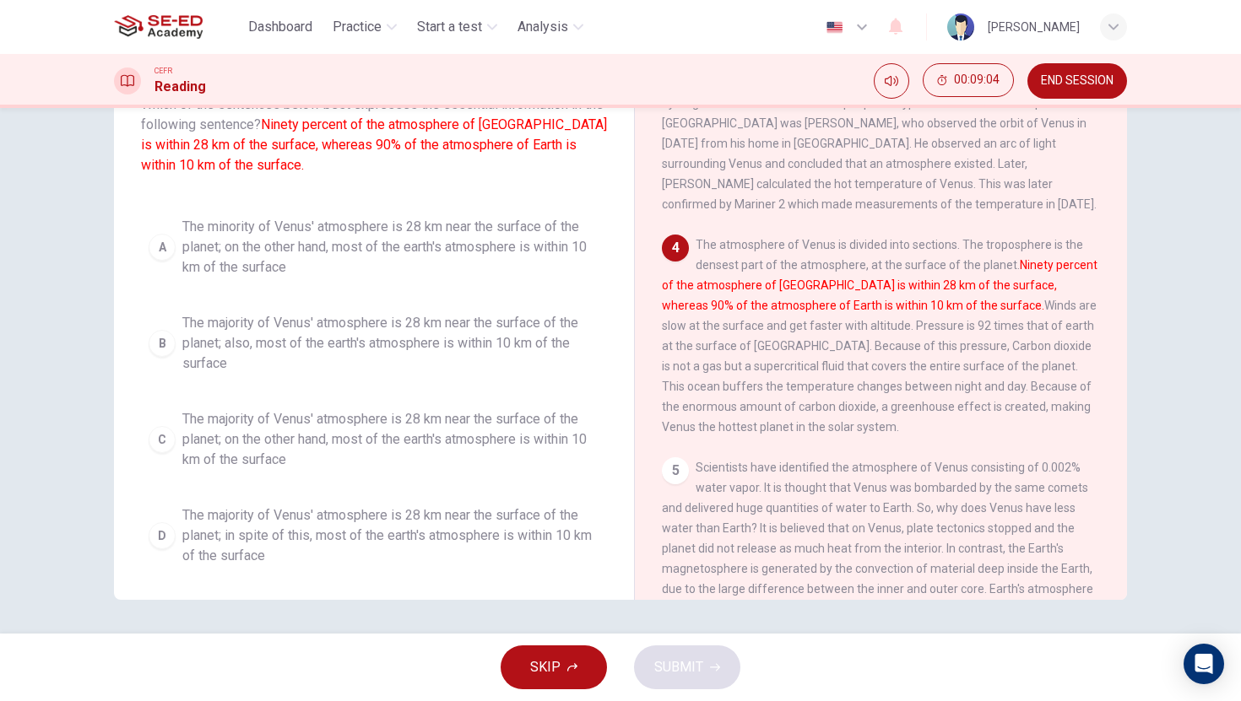
scroll to position [338, 0]
click at [158, 542] on div "D" at bounding box center [162, 535] width 27 height 27
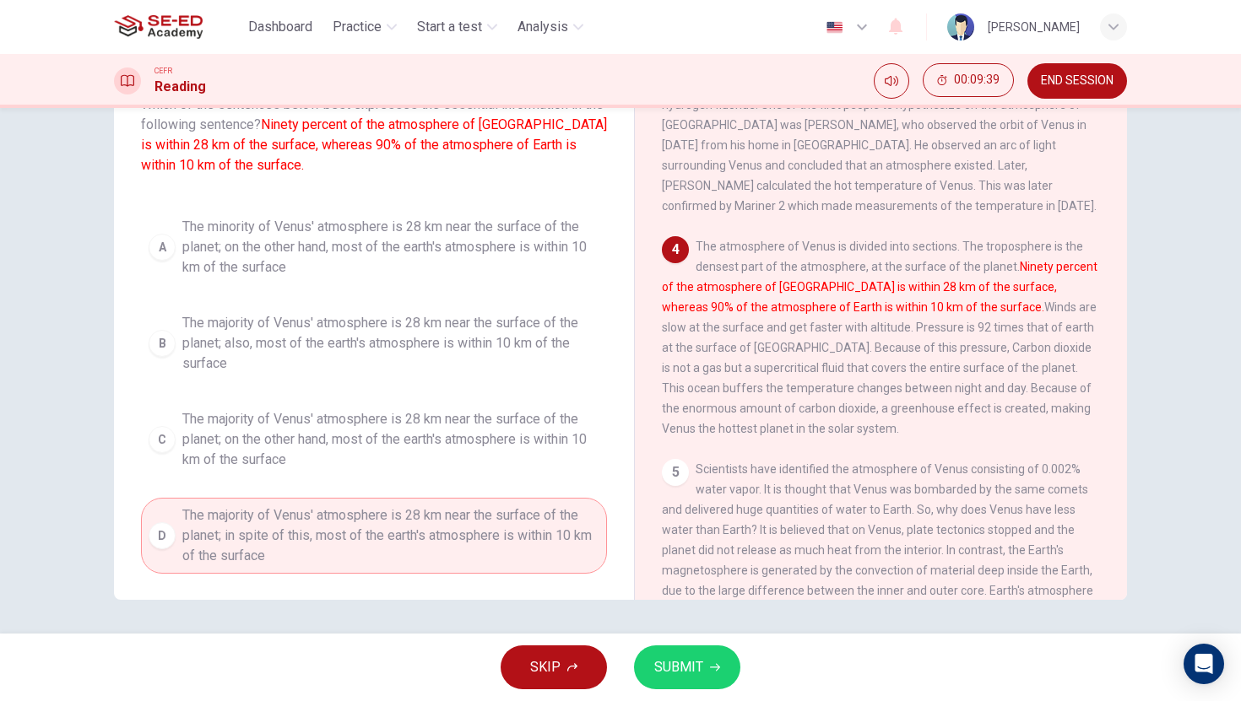
click at [658, 684] on button "SUBMIT" at bounding box center [687, 668] width 106 height 44
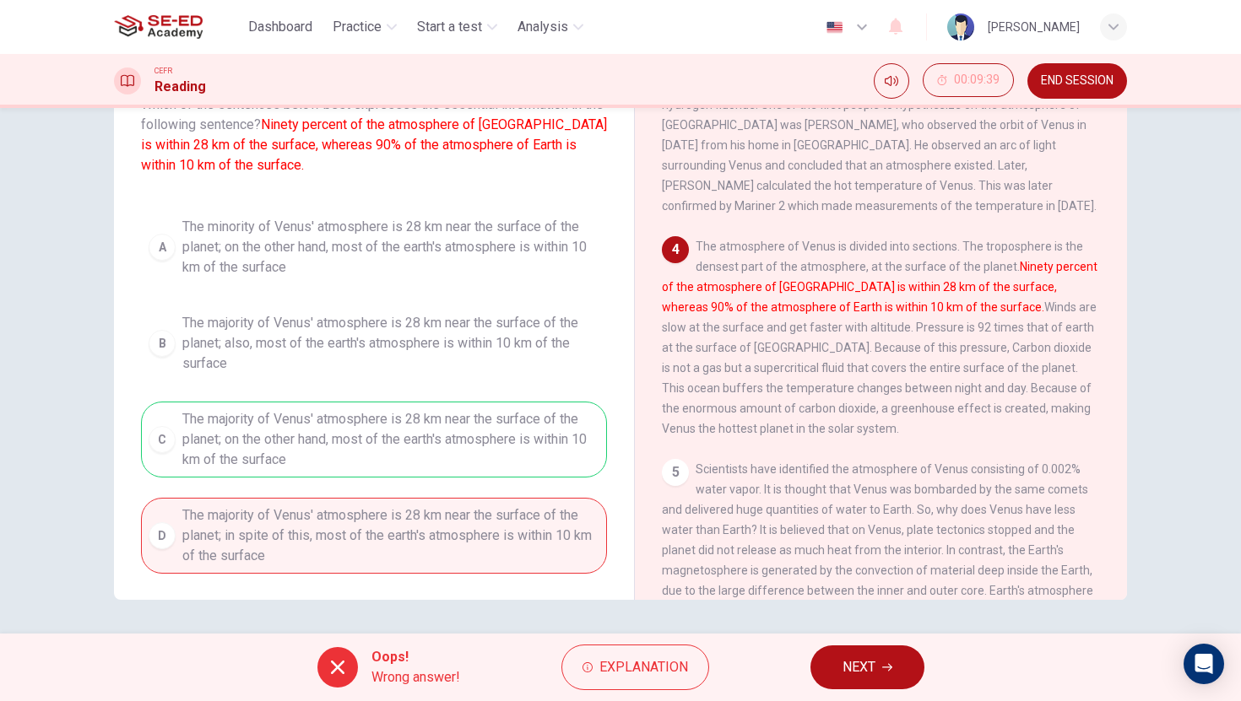
click at [842, 663] on span "NEXT" at bounding box center [858, 668] width 33 height 24
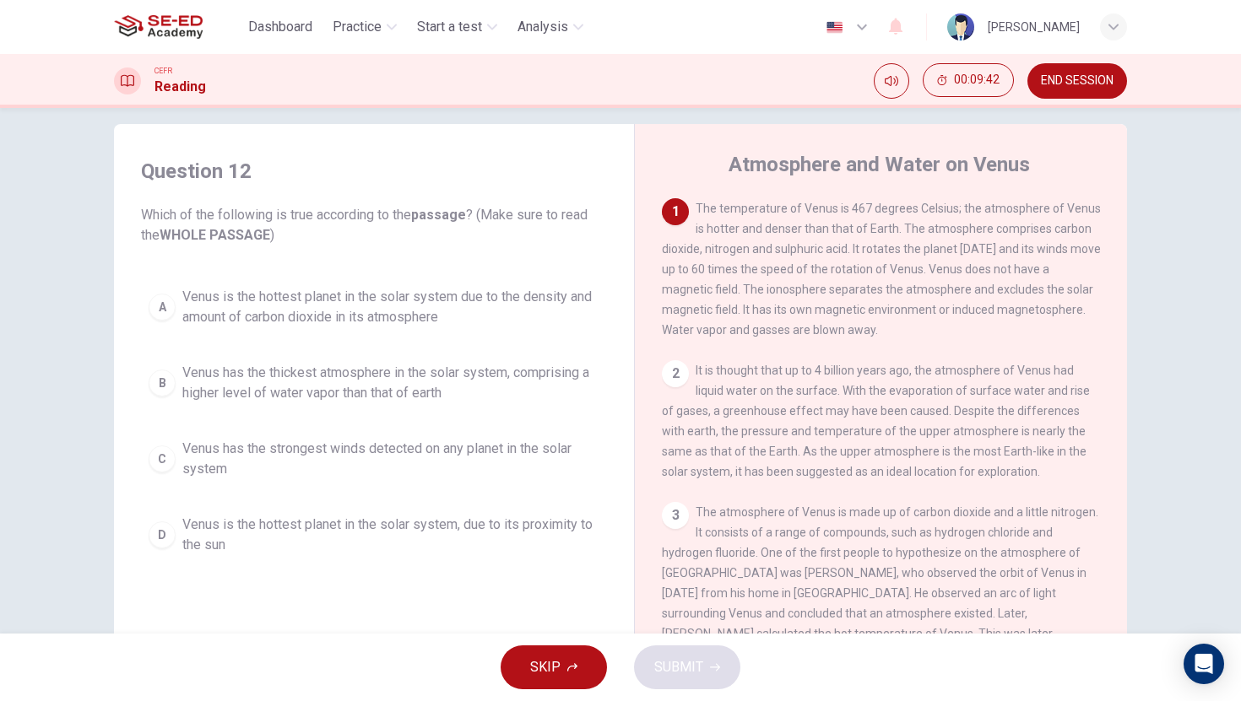
scroll to position [0, 0]
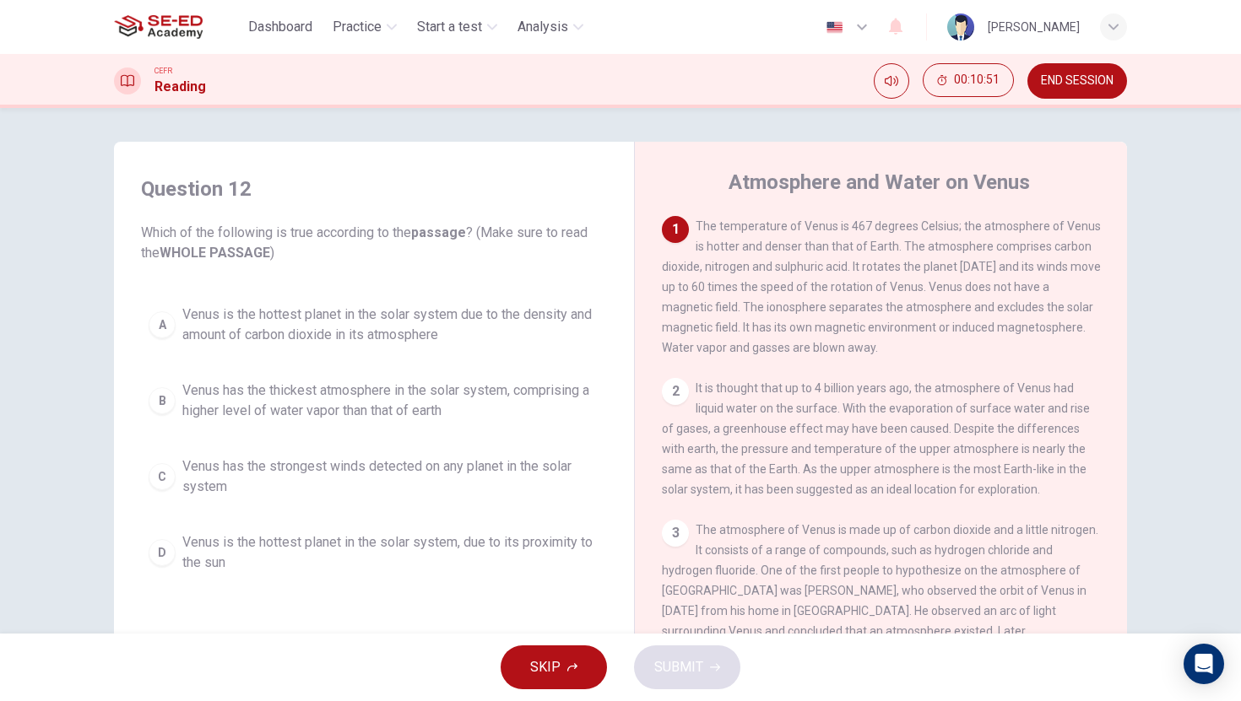
click at [153, 403] on div "B" at bounding box center [162, 400] width 27 height 27
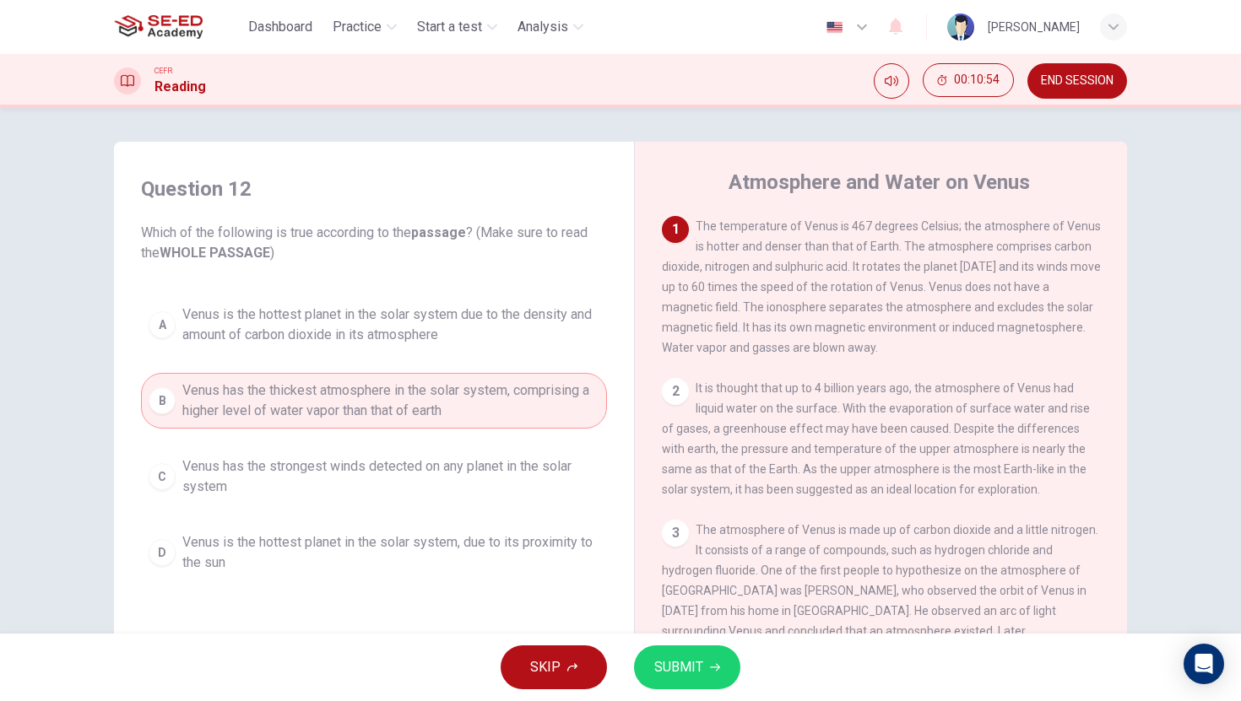
click at [157, 330] on div "A" at bounding box center [162, 324] width 27 height 27
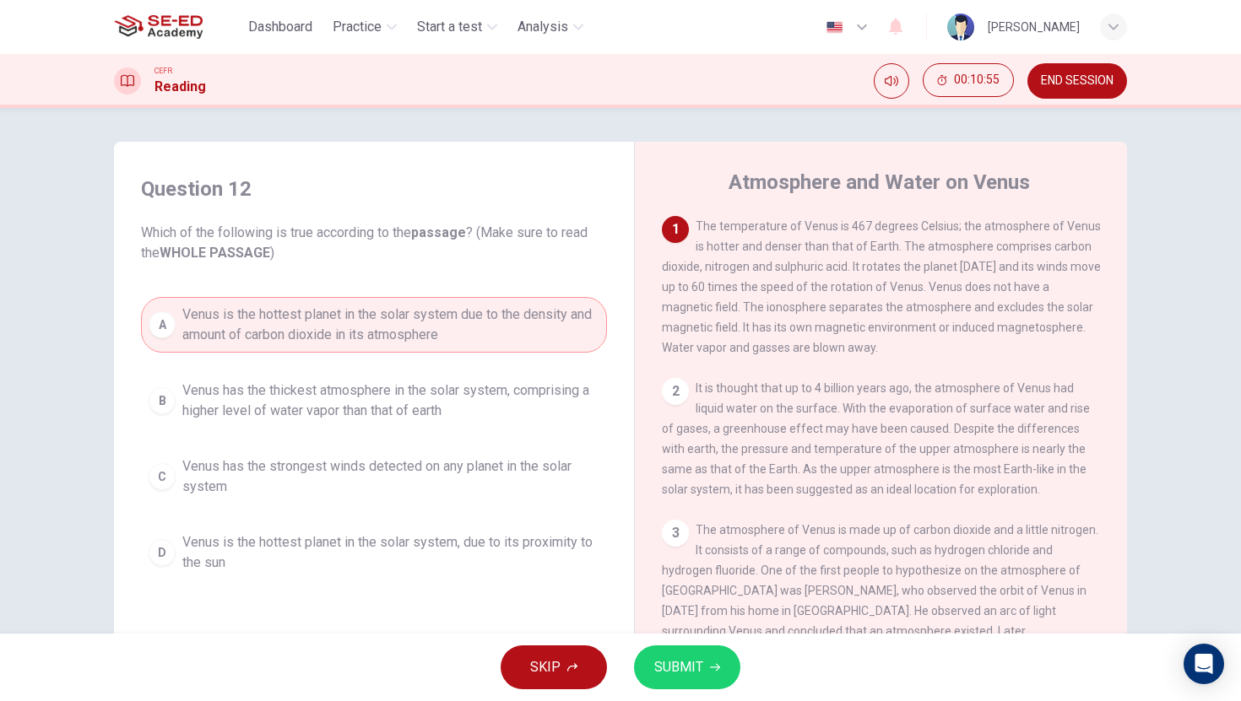
click at [672, 666] on span "SUBMIT" at bounding box center [678, 668] width 49 height 24
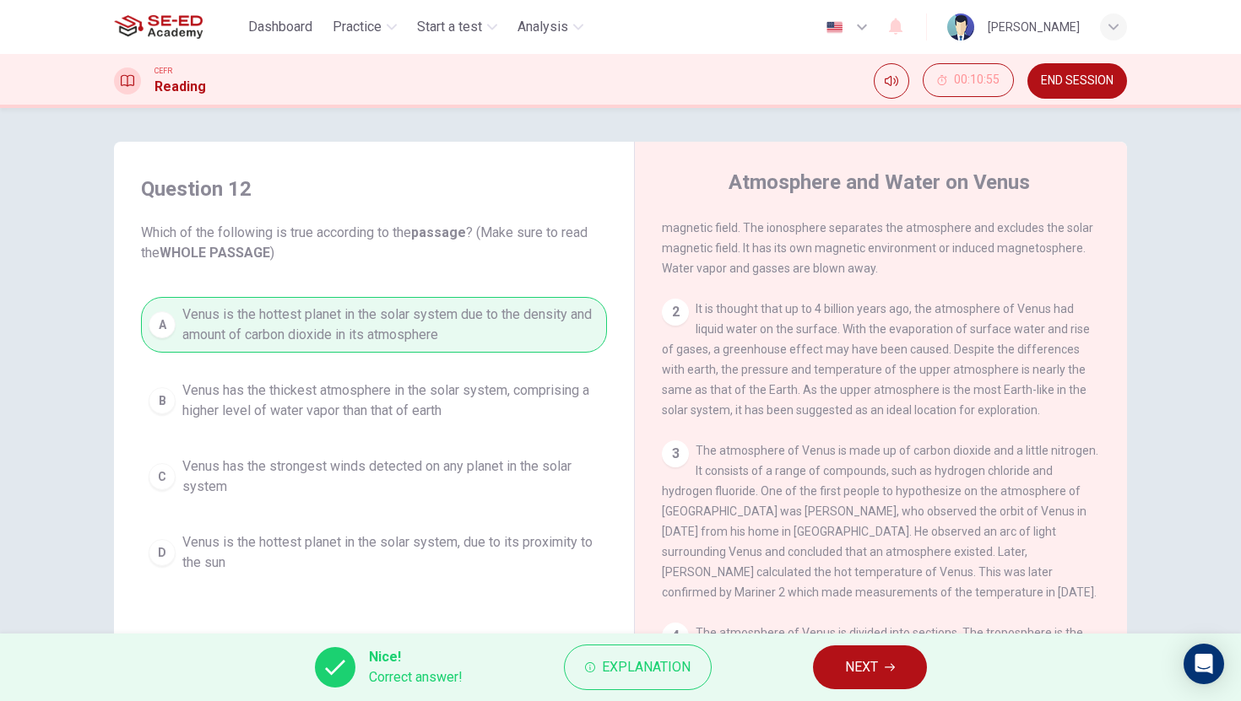
scroll to position [91, 0]
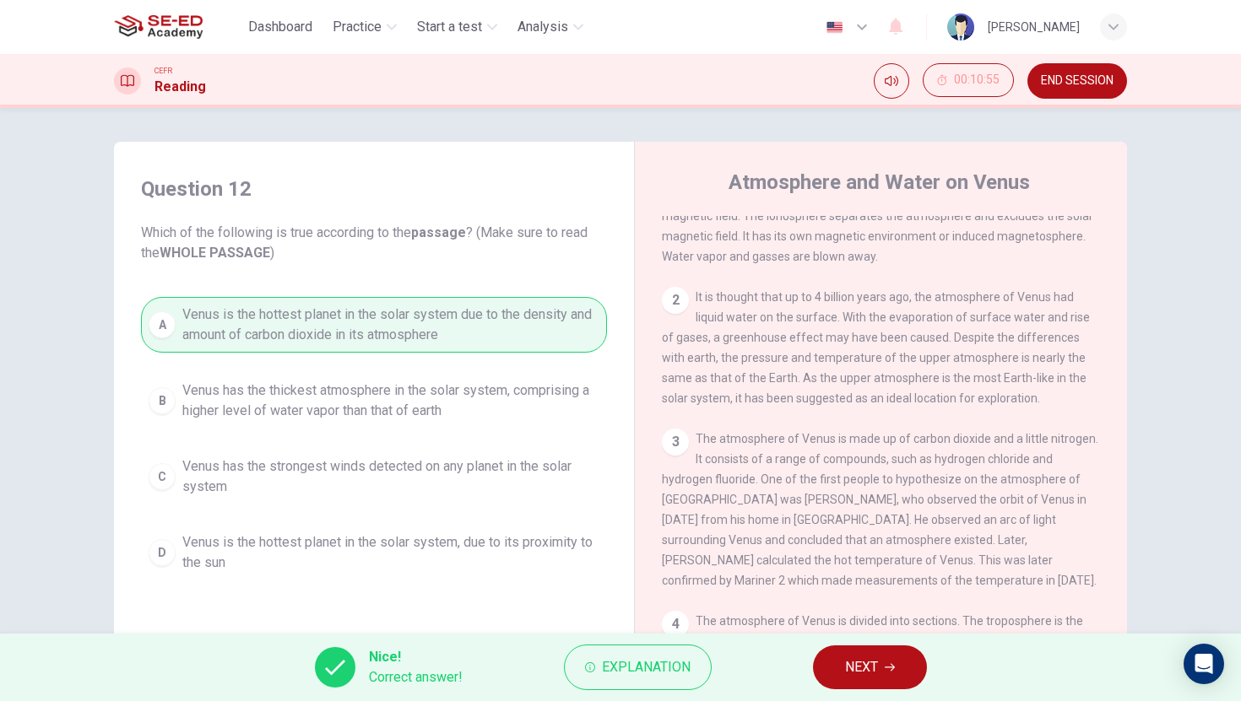
click at [866, 661] on span "NEXT" at bounding box center [861, 668] width 33 height 24
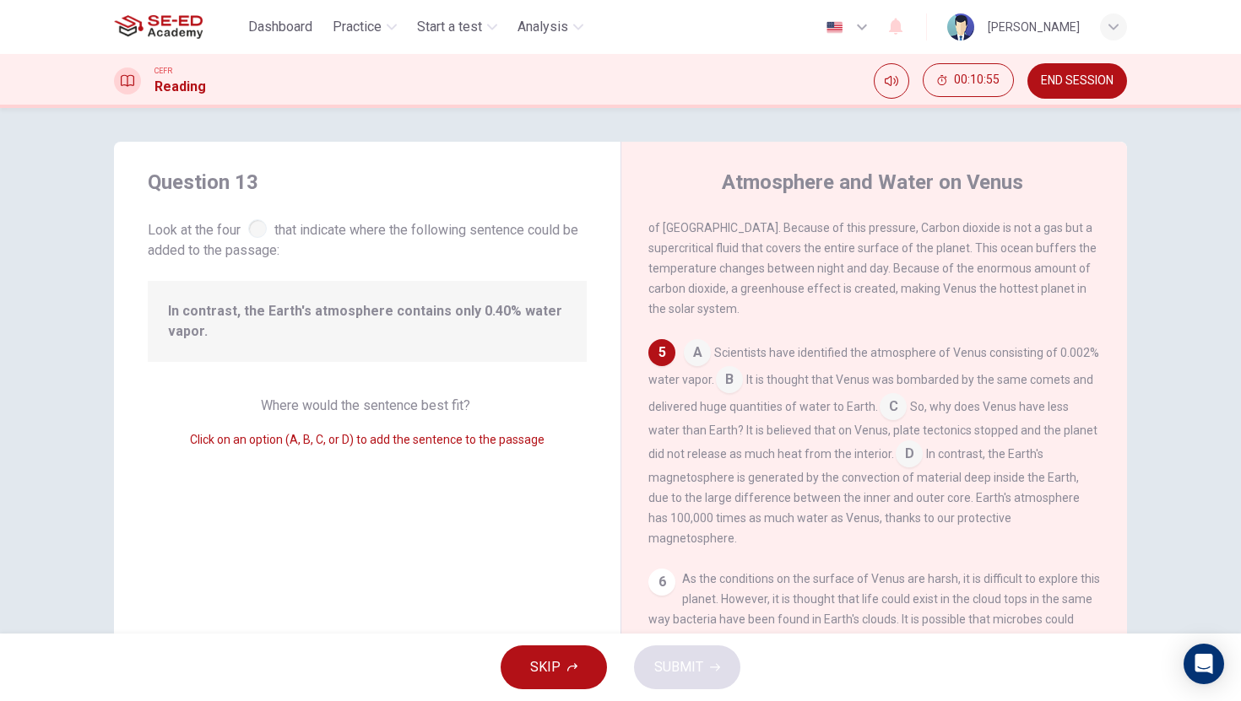
scroll to position [587, 0]
click at [892, 412] on input at bounding box center [892, 407] width 27 height 27
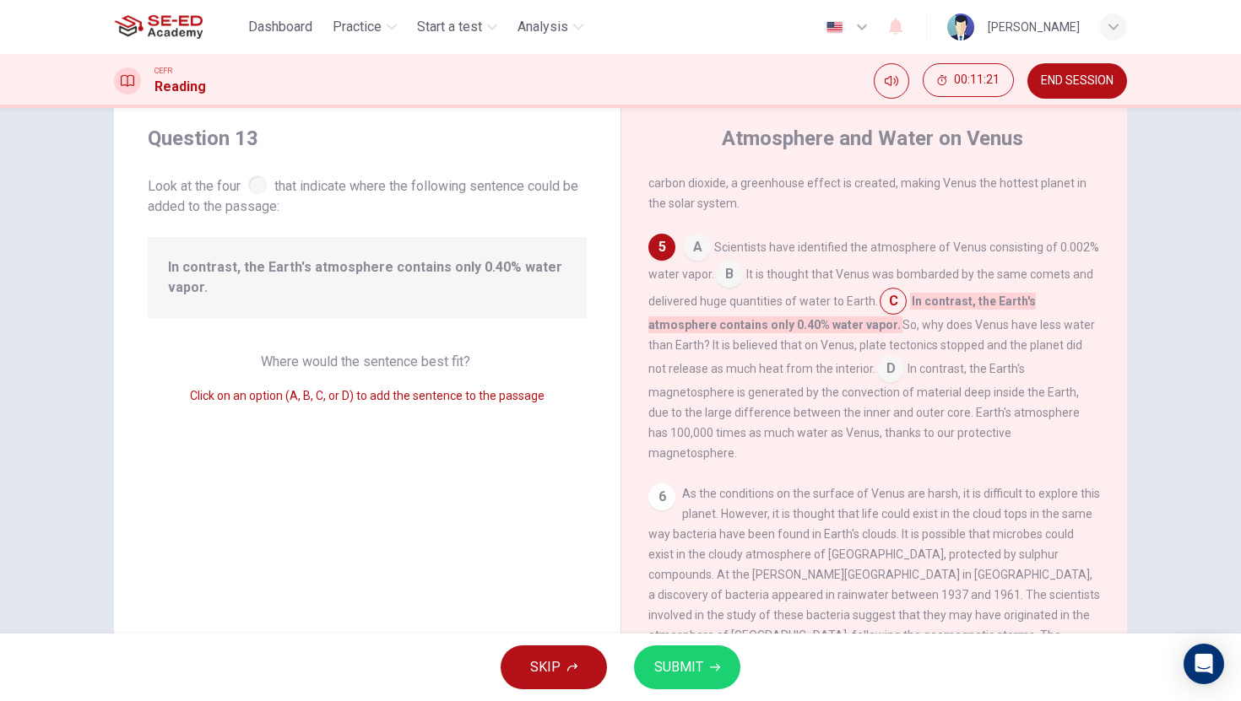
scroll to position [48, 0]
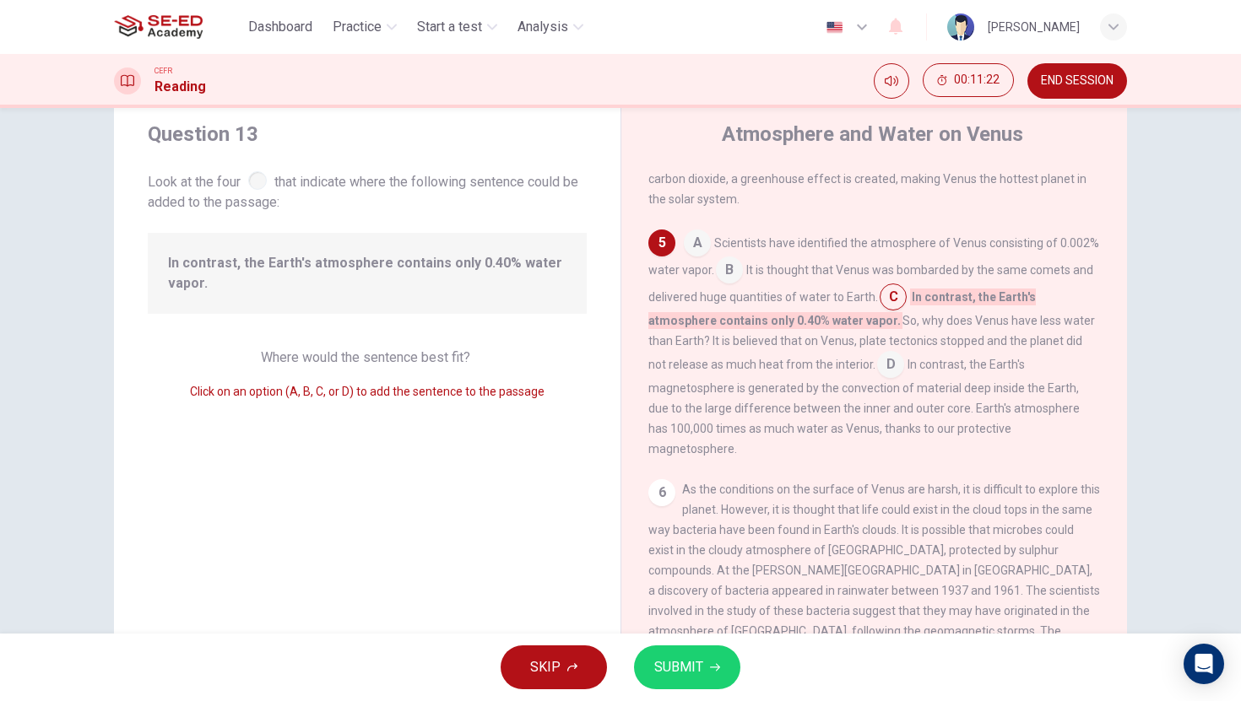
click at [694, 672] on span "SUBMIT" at bounding box center [678, 668] width 49 height 24
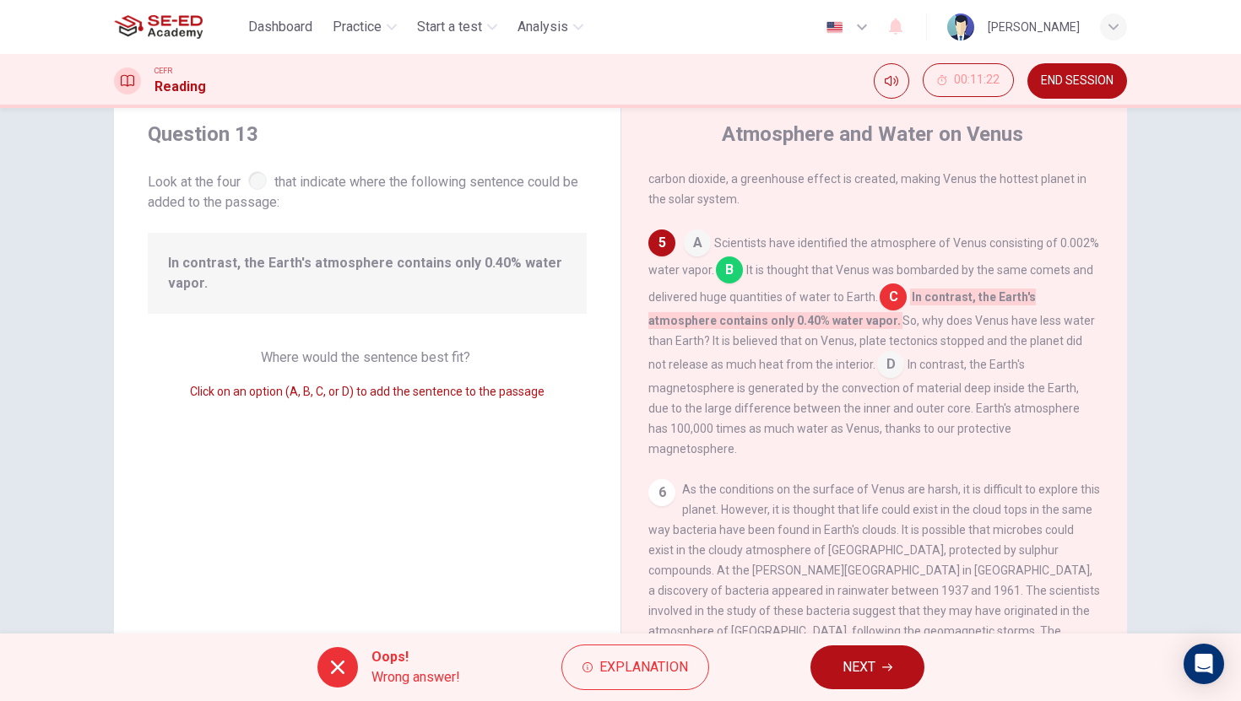
click at [844, 668] on span "NEXT" at bounding box center [858, 668] width 33 height 24
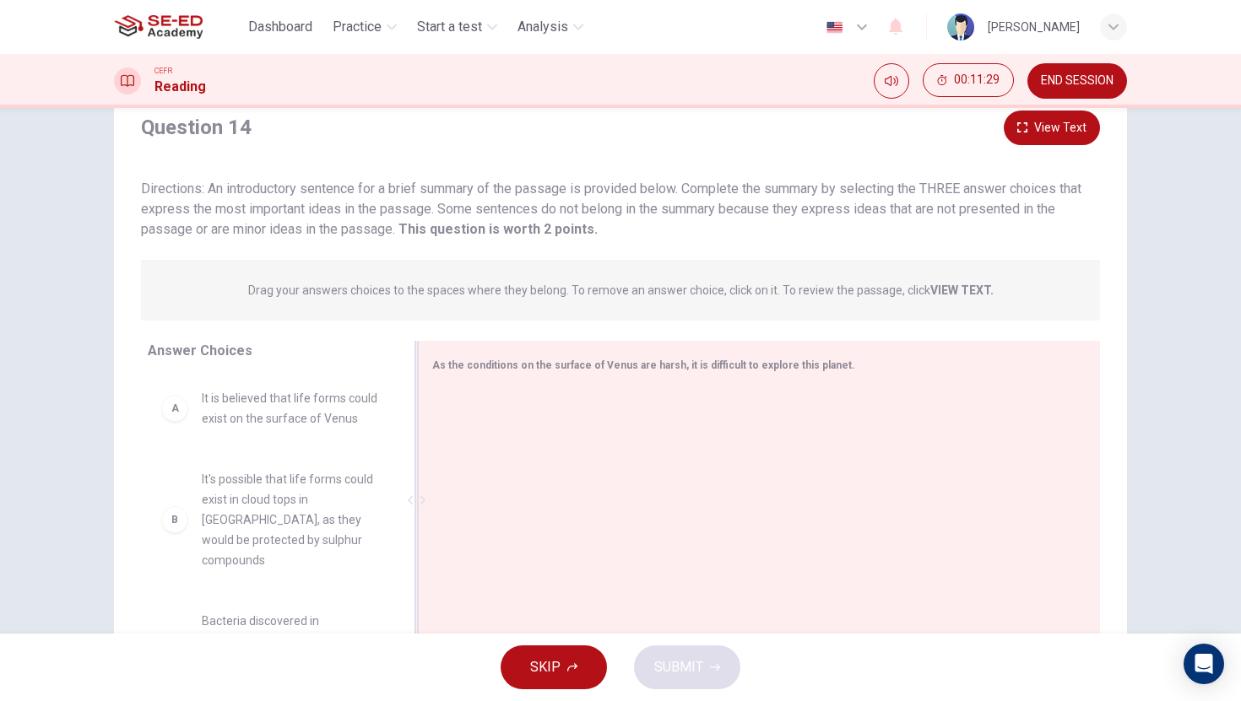
scroll to position [128, 0]
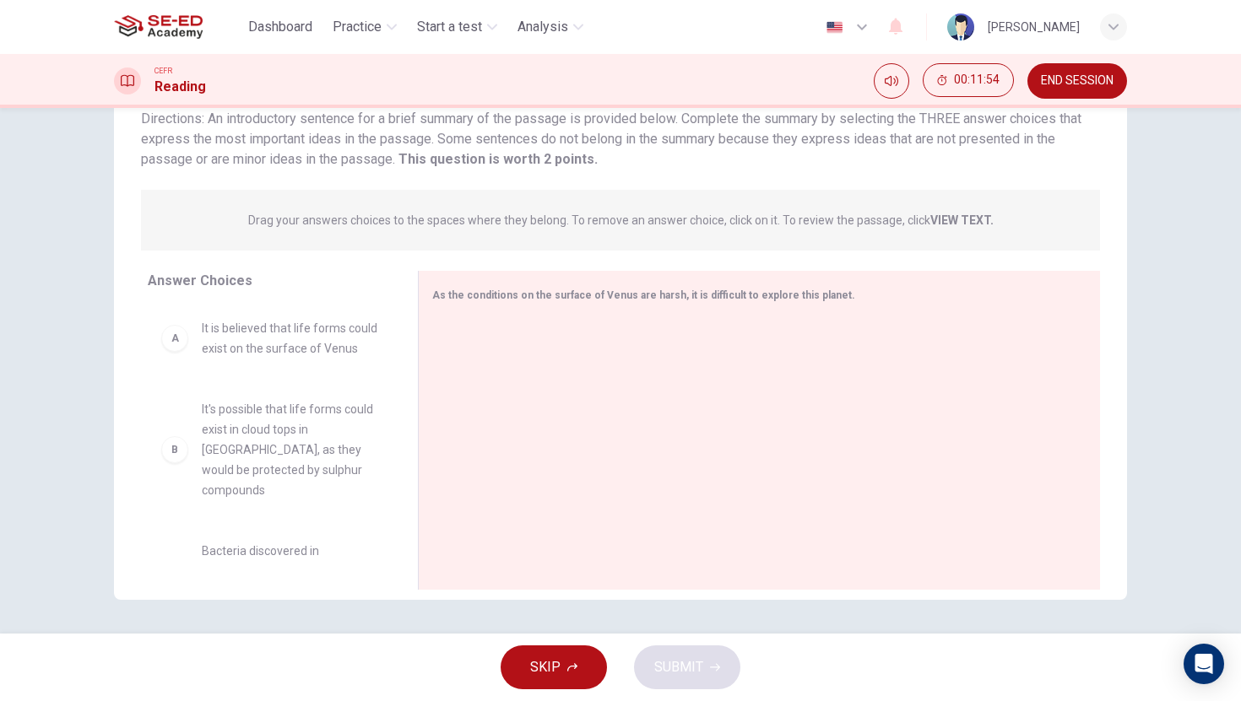
click at [184, 450] on div "B It's possible that life forms could exist in cloud tops in [GEOGRAPHIC_DATA],…" at bounding box center [269, 449] width 216 height 101
click at [177, 443] on div "B" at bounding box center [174, 449] width 27 height 27
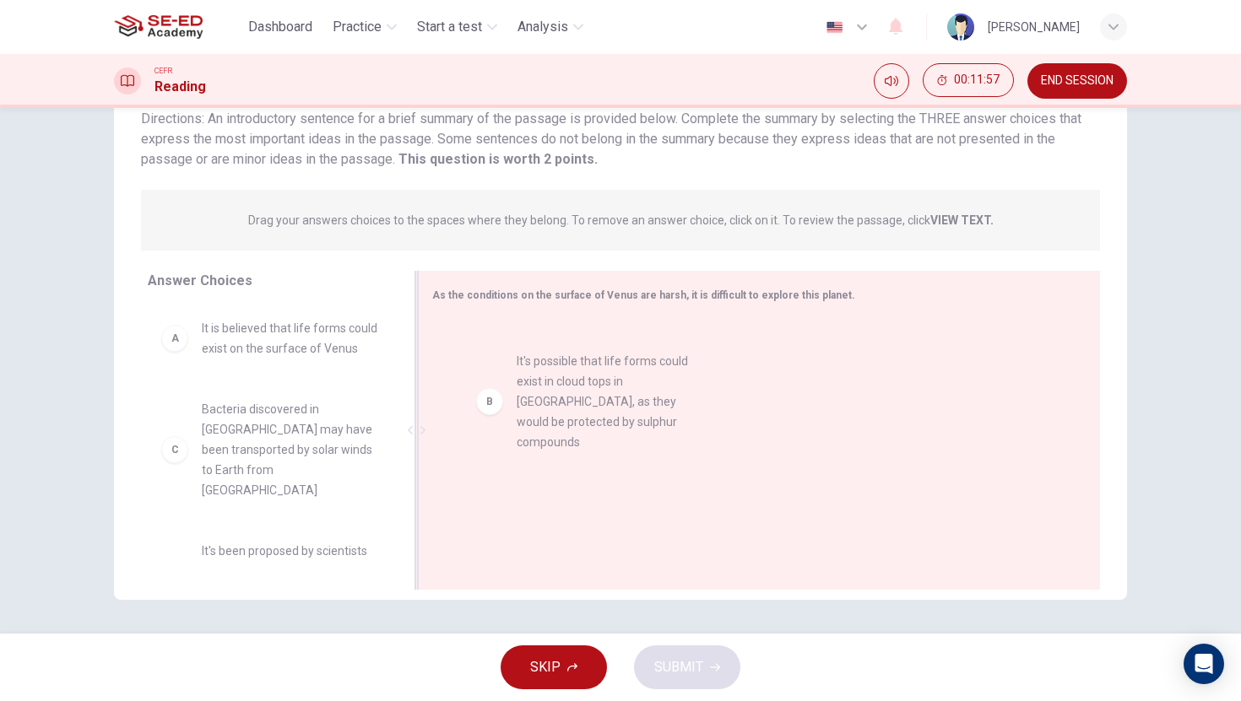
drag, startPoint x: 177, startPoint y: 443, endPoint x: 560, endPoint y: 395, distance: 385.3
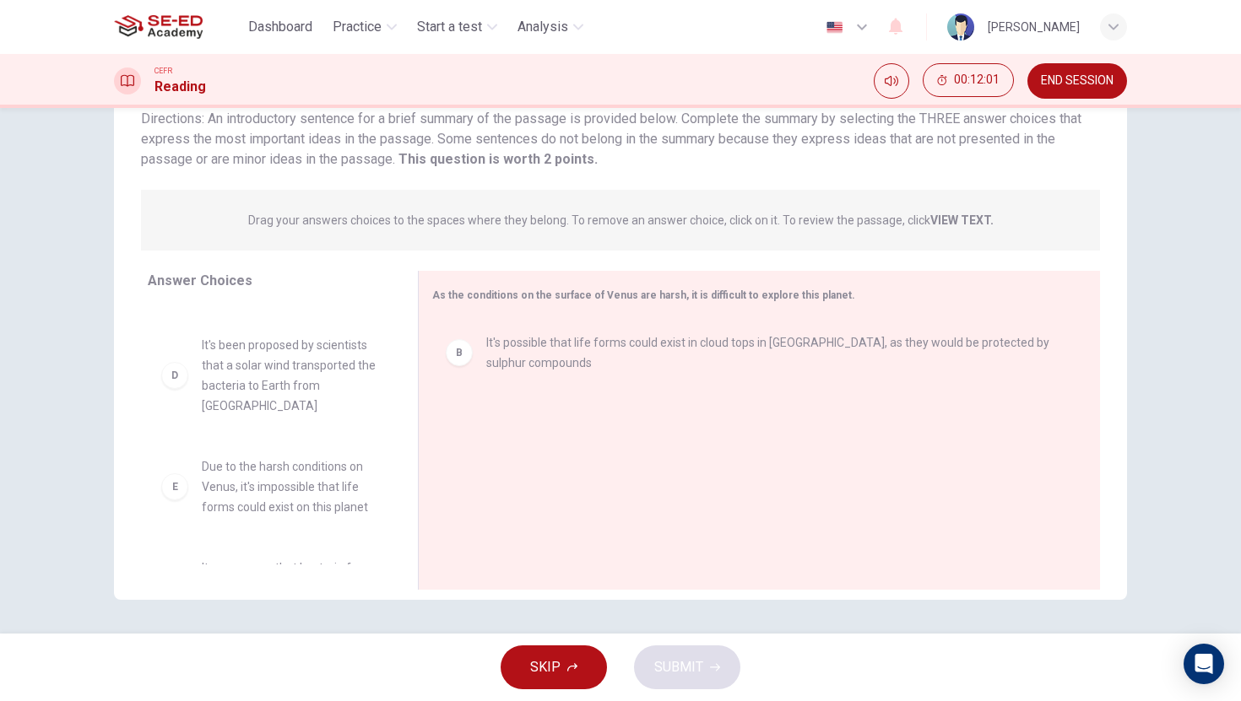
scroll to position [213, 0]
drag, startPoint x: 349, startPoint y: 376, endPoint x: 419, endPoint y: 379, distance: 70.1
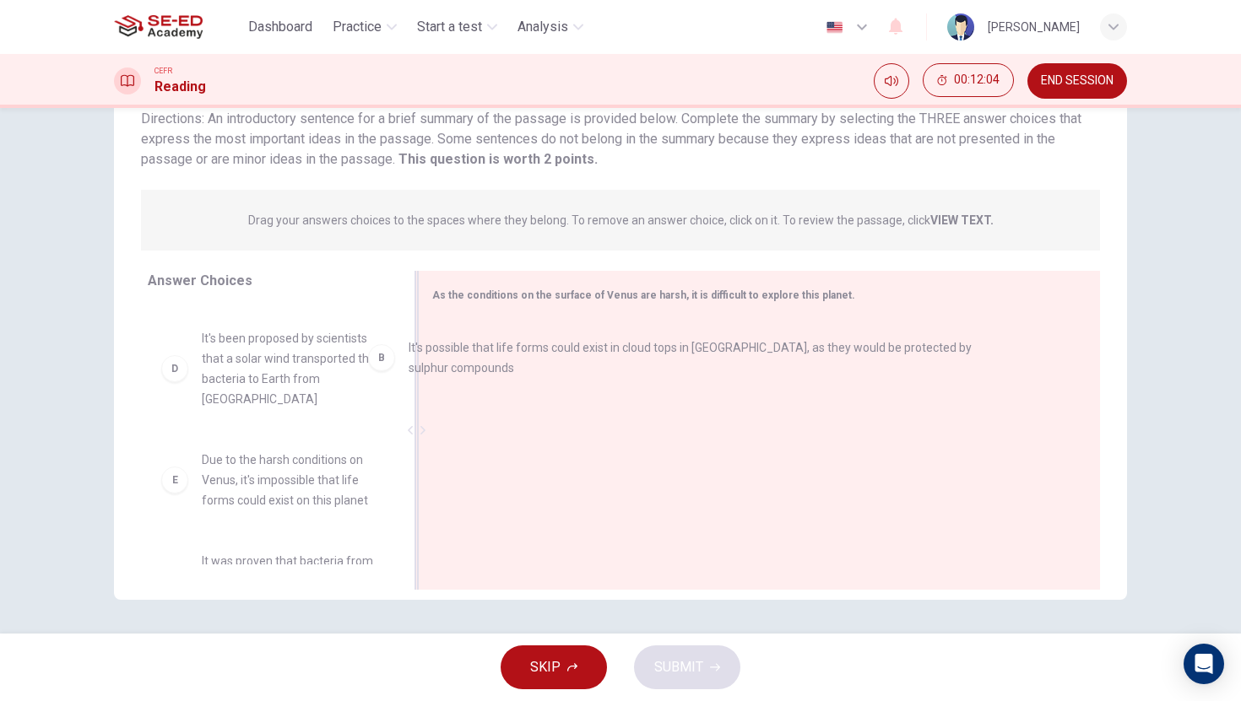
scroll to position [212, 0]
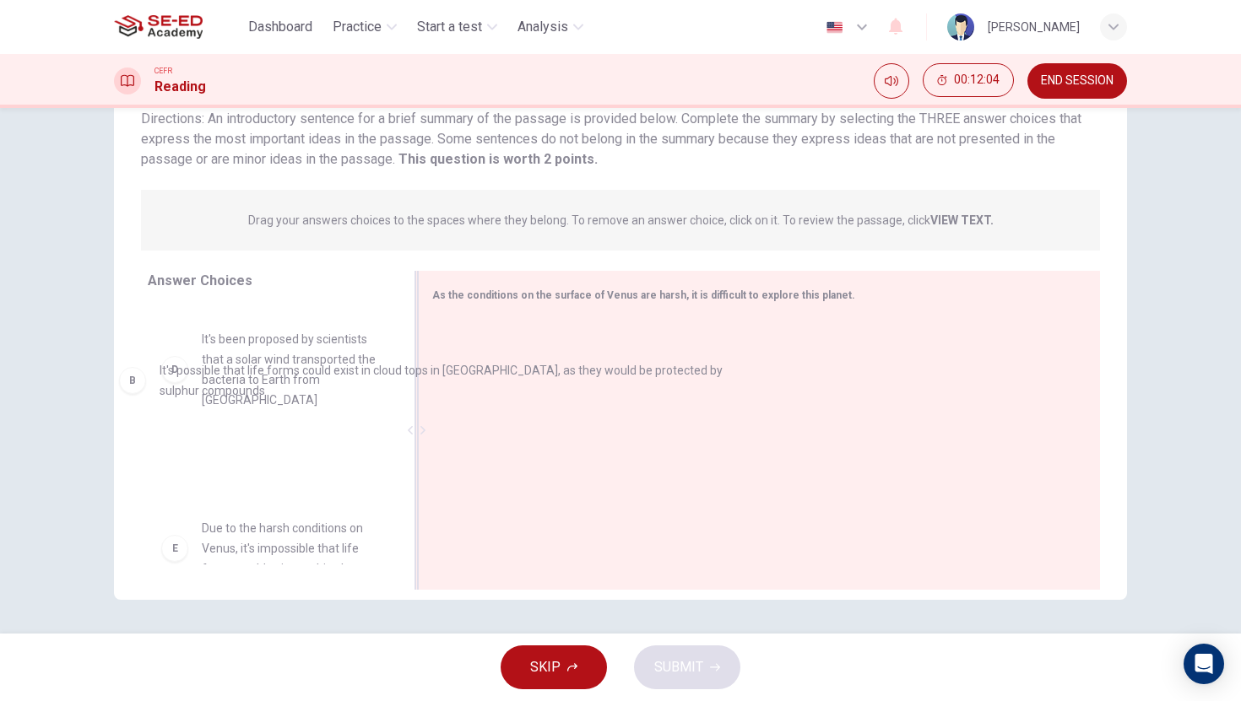
drag, startPoint x: 449, startPoint y: 360, endPoint x: 100, endPoint y: 385, distance: 349.5
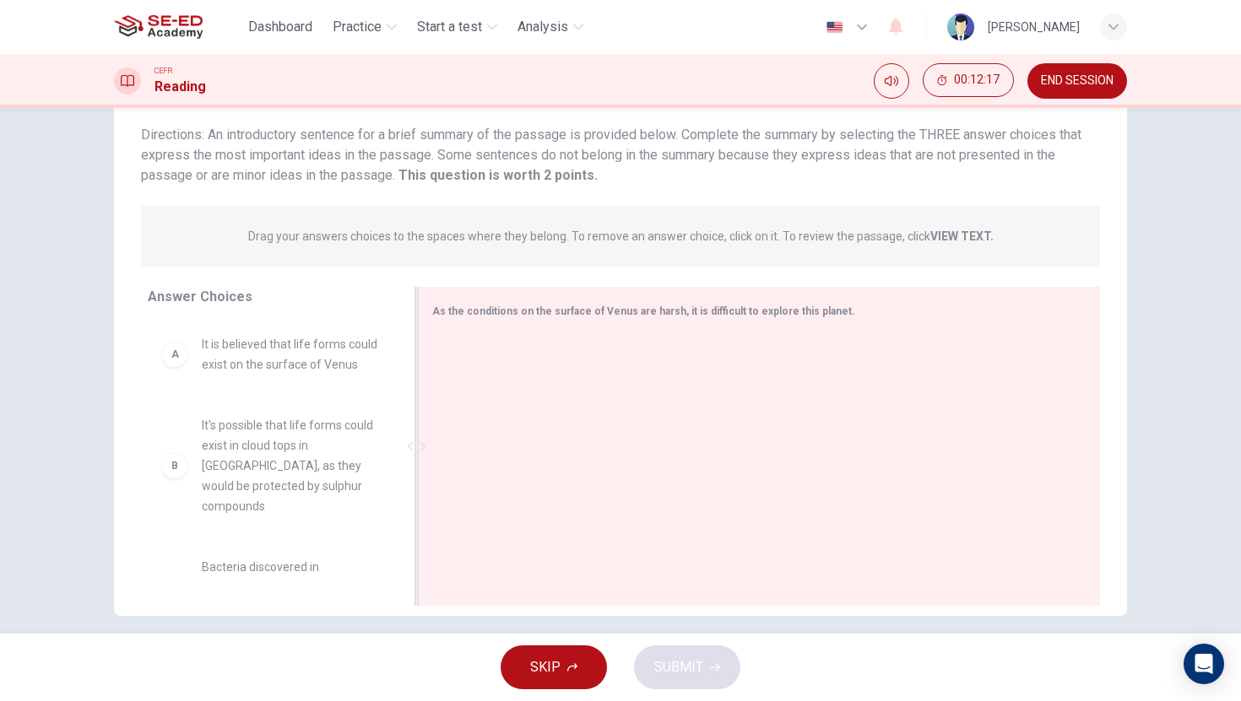
scroll to position [111, 0]
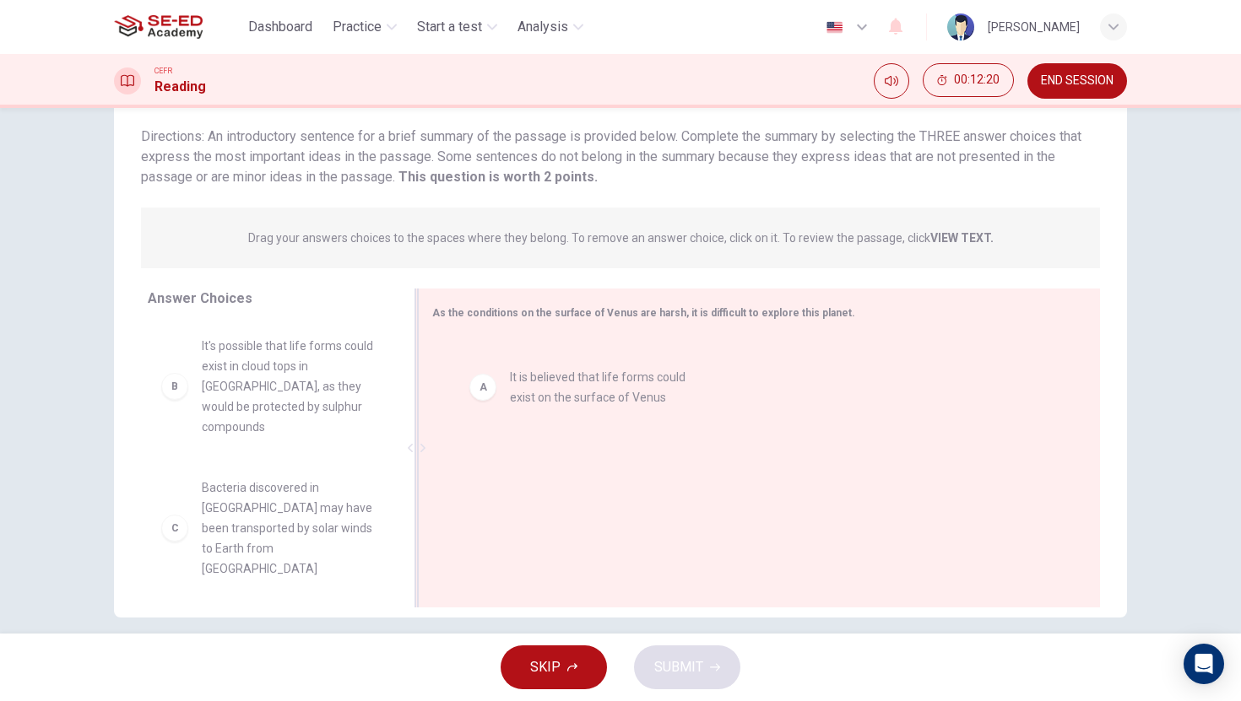
drag, startPoint x: 180, startPoint y: 362, endPoint x: 500, endPoint y: 395, distance: 322.4
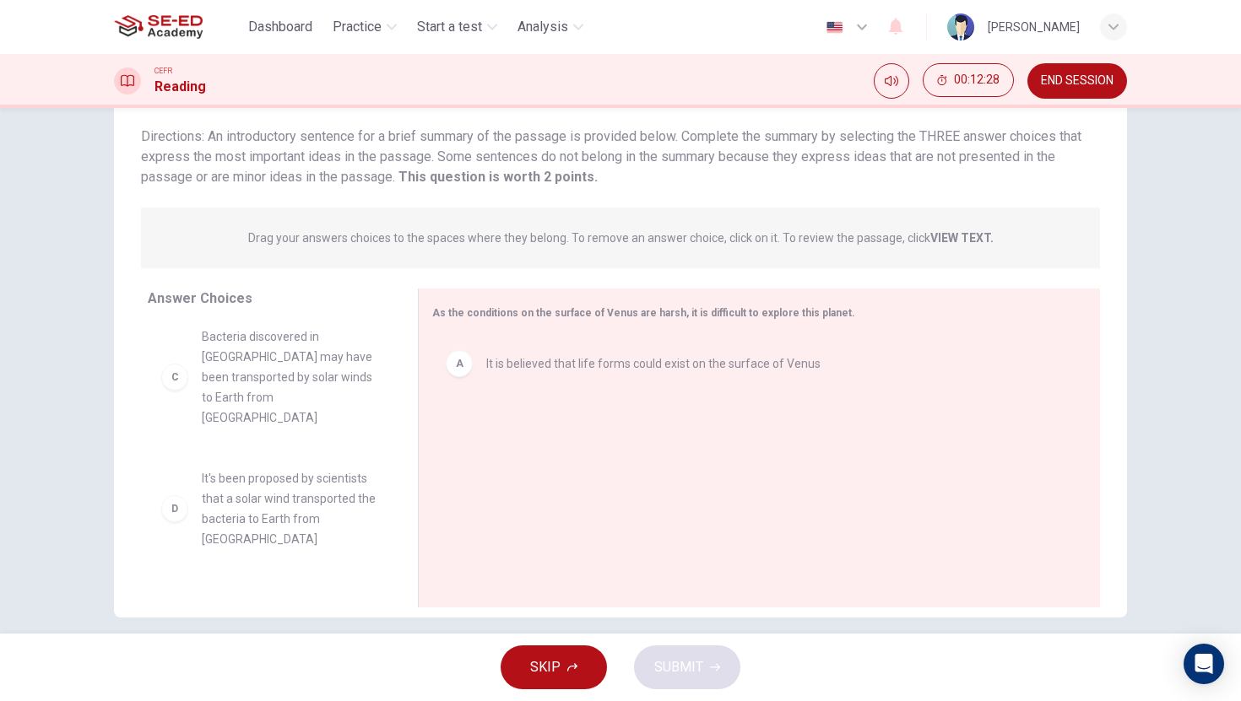
scroll to position [168, 0]
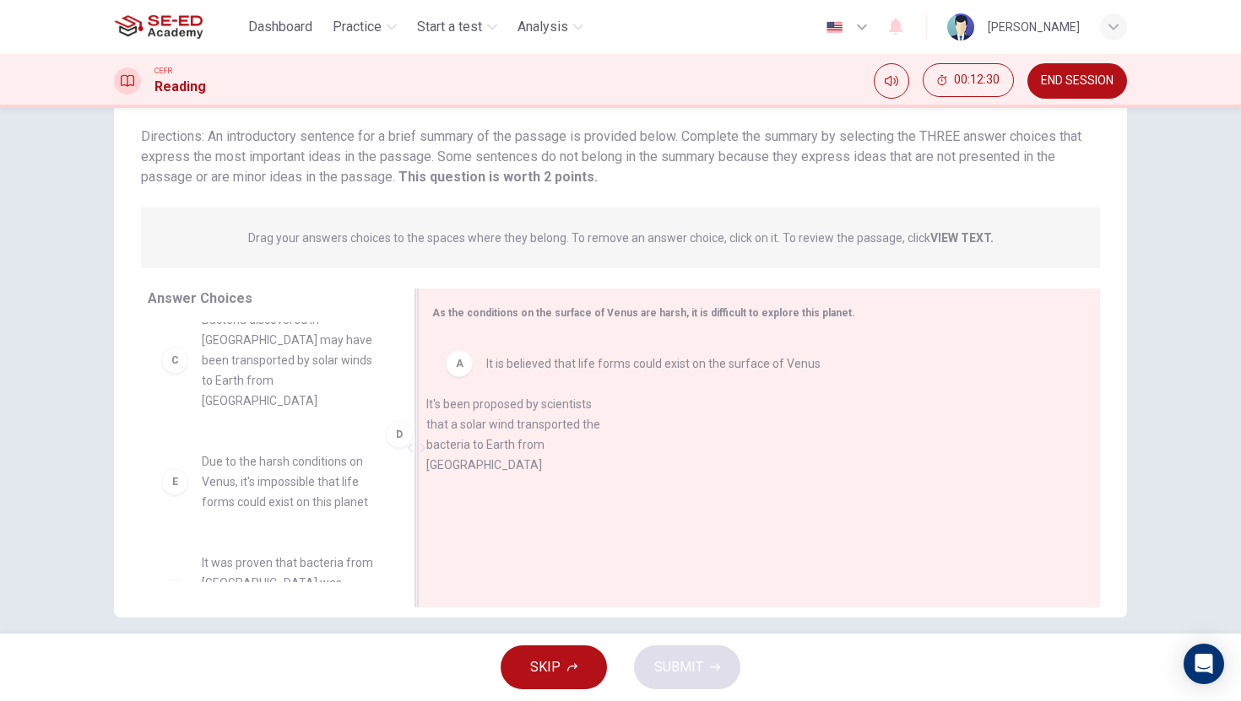
drag, startPoint x: 181, startPoint y: 427, endPoint x: 461, endPoint y: 428, distance: 280.2
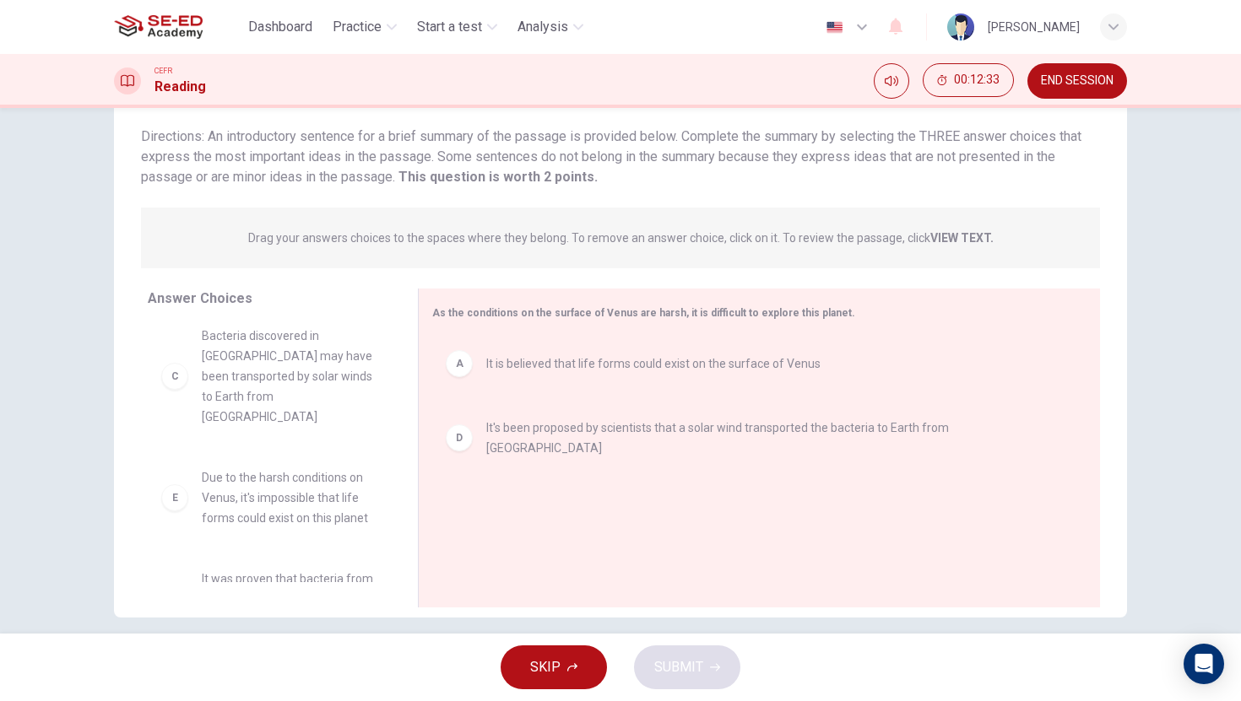
scroll to position [128, 0]
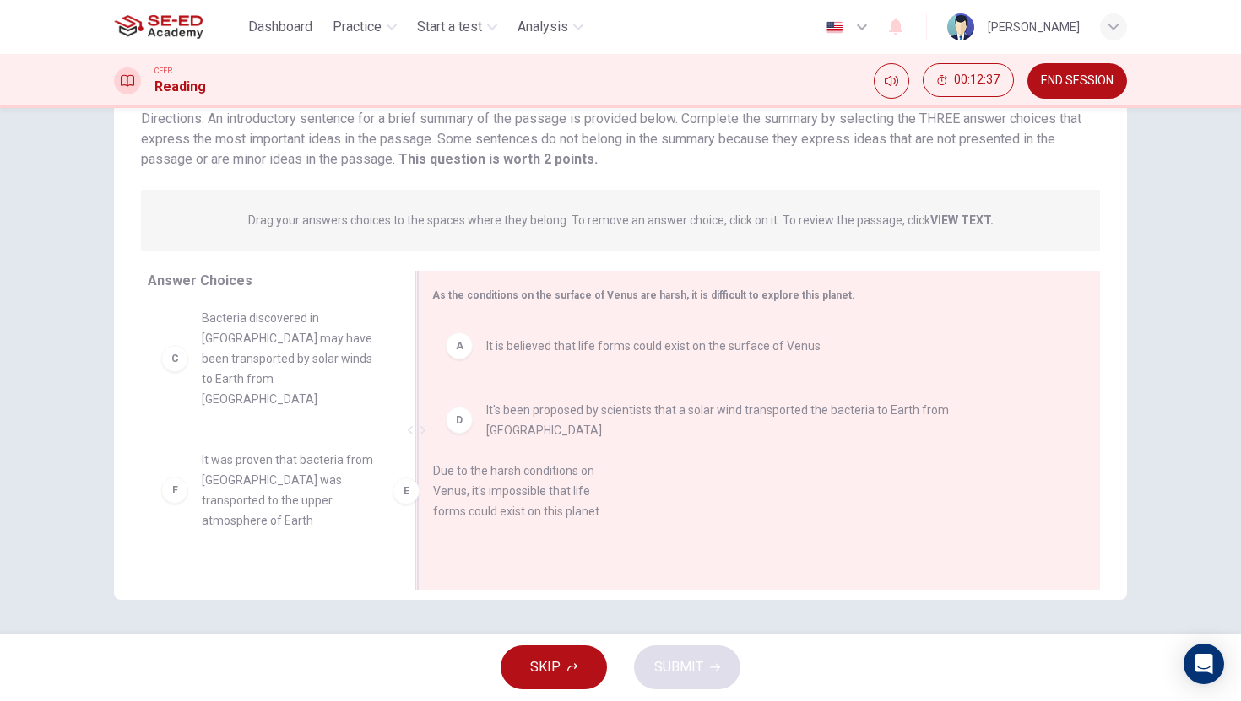
drag, startPoint x: 181, startPoint y: 424, endPoint x: 426, endPoint y: 500, distance: 256.0
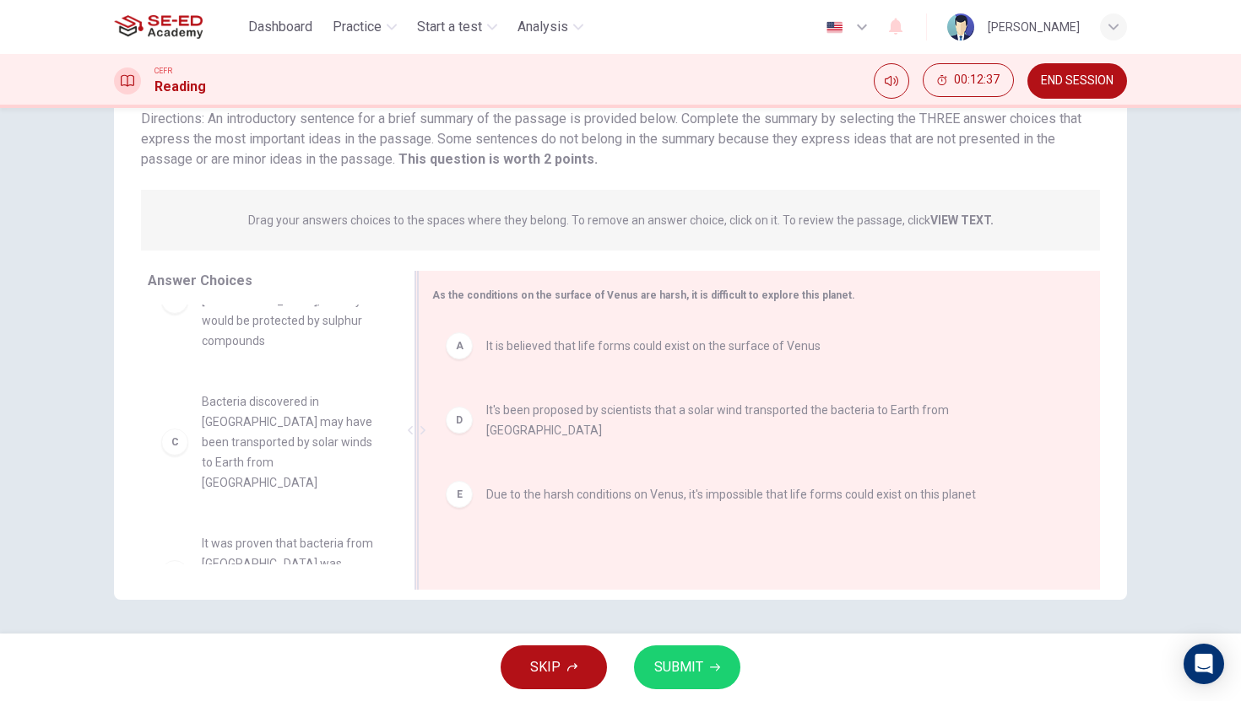
scroll to position [51, 0]
click at [660, 651] on button "SUBMIT" at bounding box center [687, 668] width 106 height 44
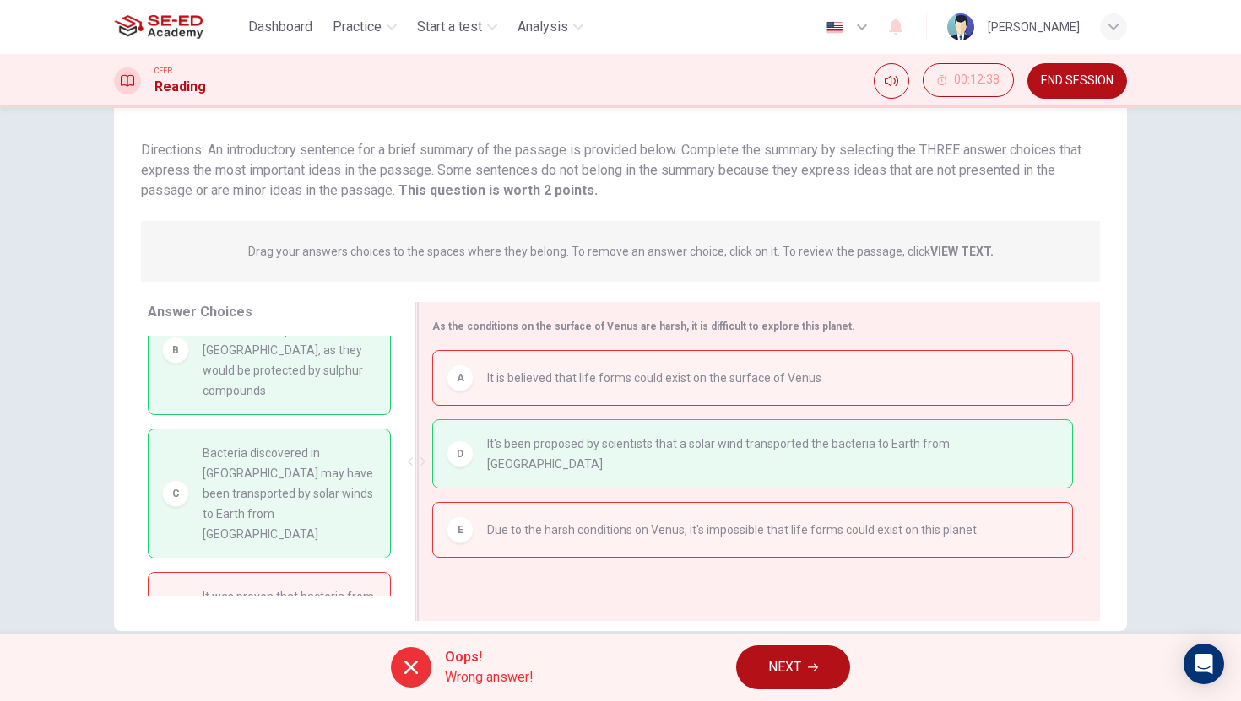
scroll to position [89, 0]
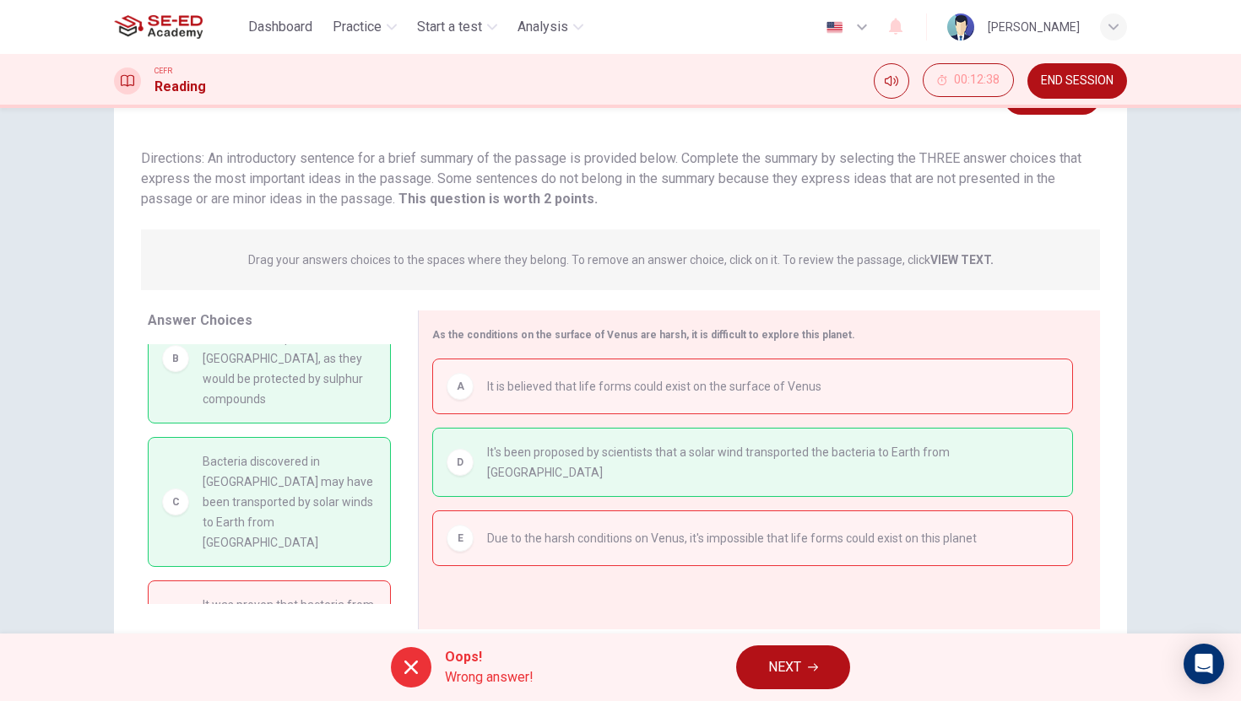
click at [789, 661] on span "NEXT" at bounding box center [784, 668] width 33 height 24
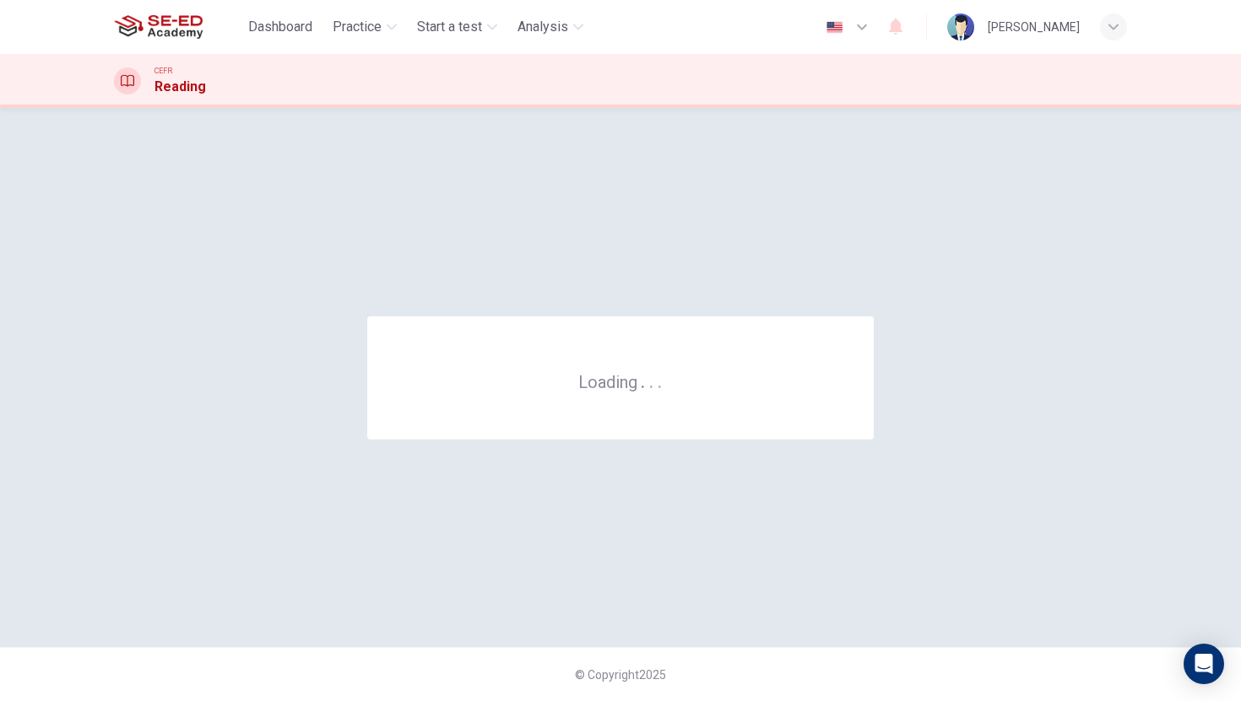
scroll to position [0, 0]
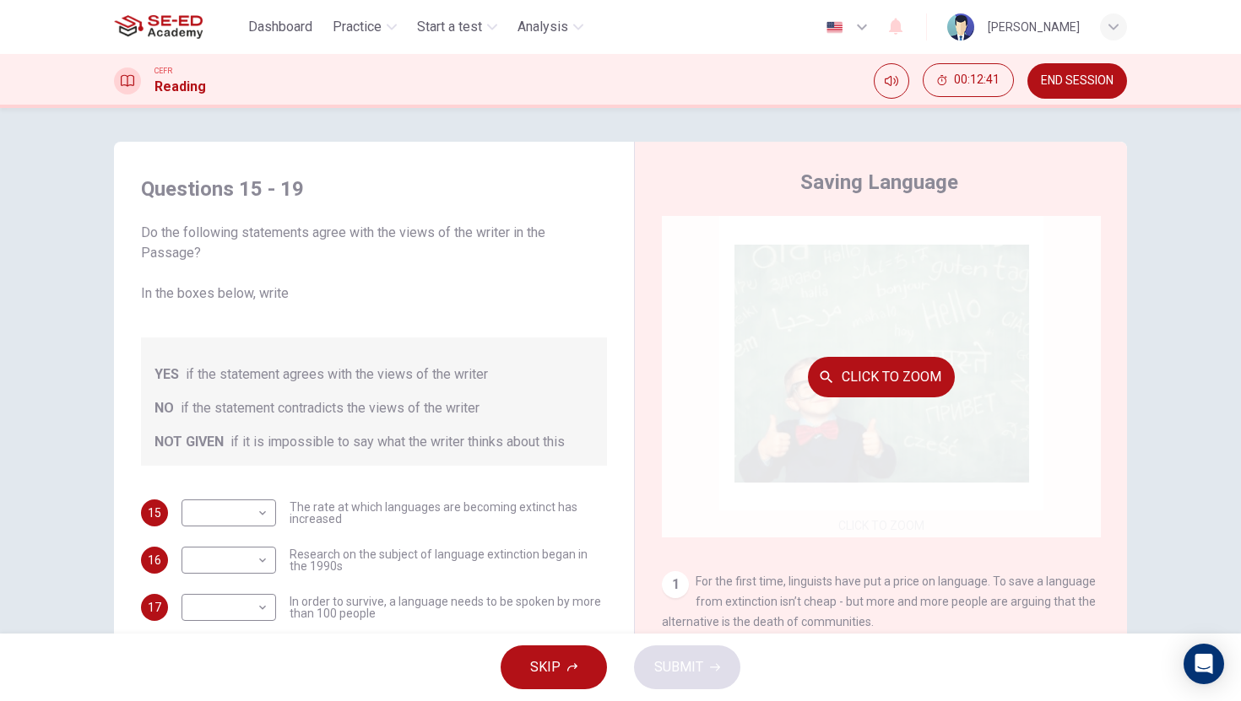
click at [877, 390] on button "Click to Zoom" at bounding box center [881, 377] width 147 height 41
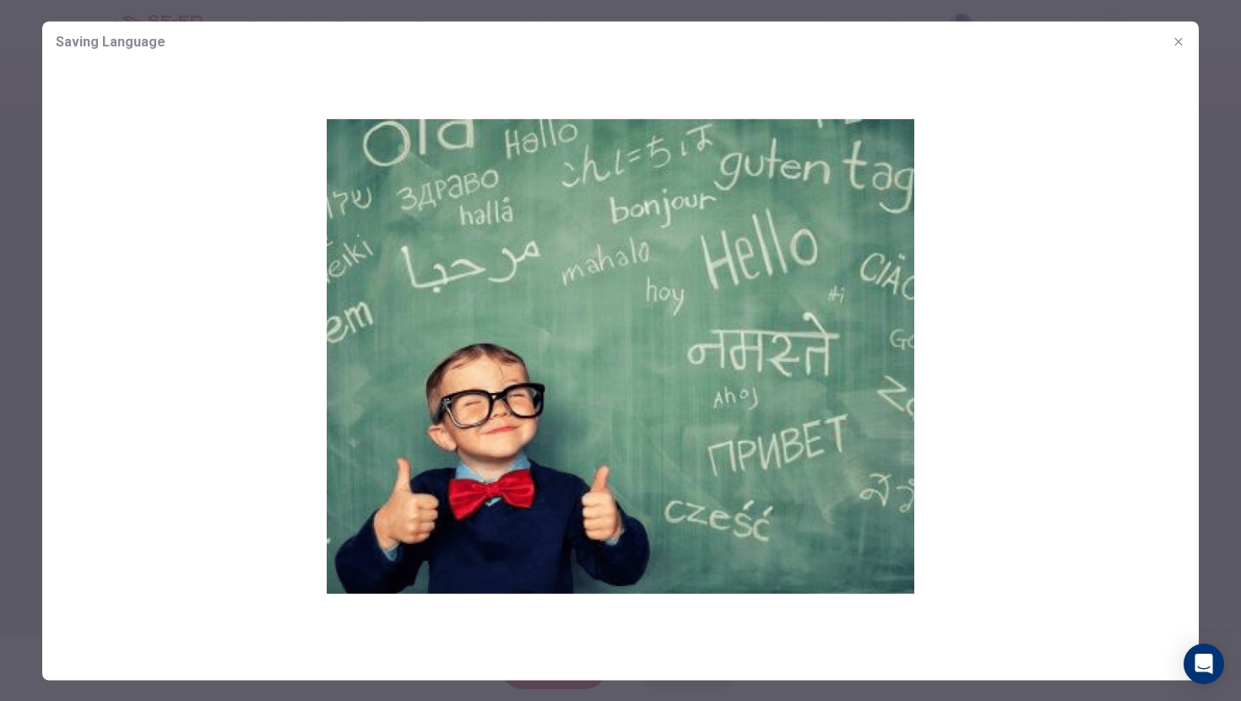
click at [1176, 41] on icon "button" at bounding box center [1178, 42] width 14 height 14
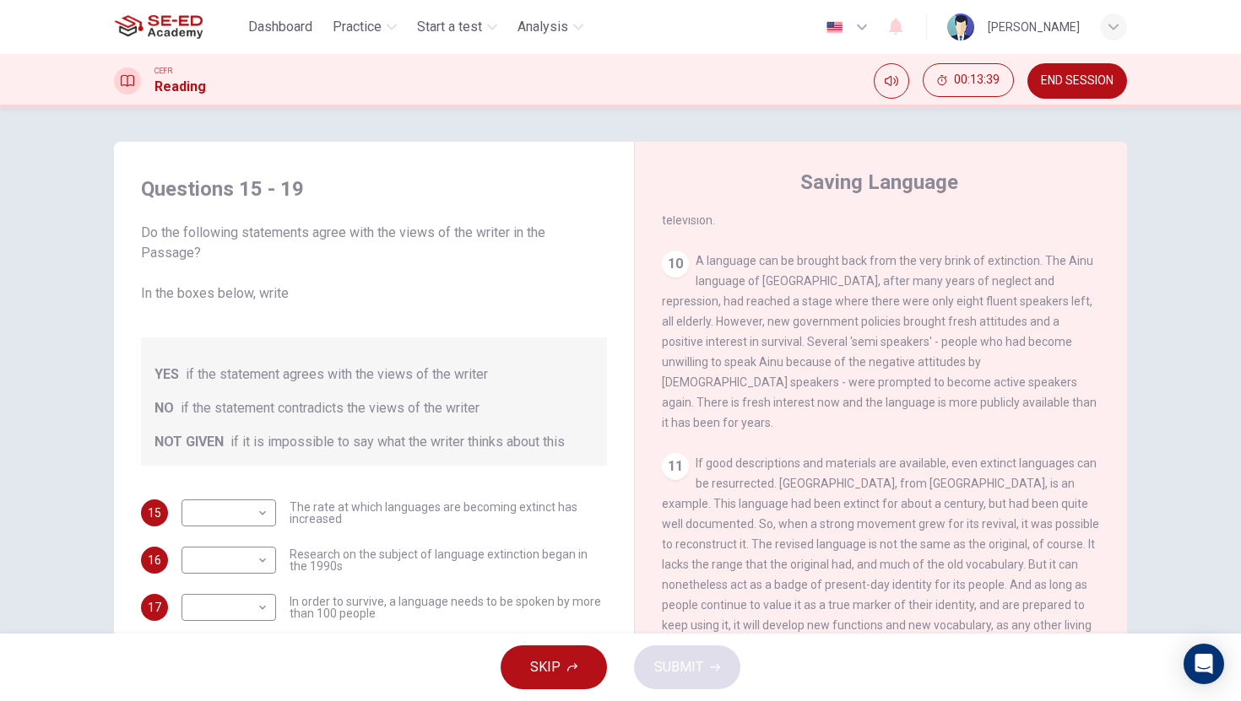
scroll to position [1816, 0]
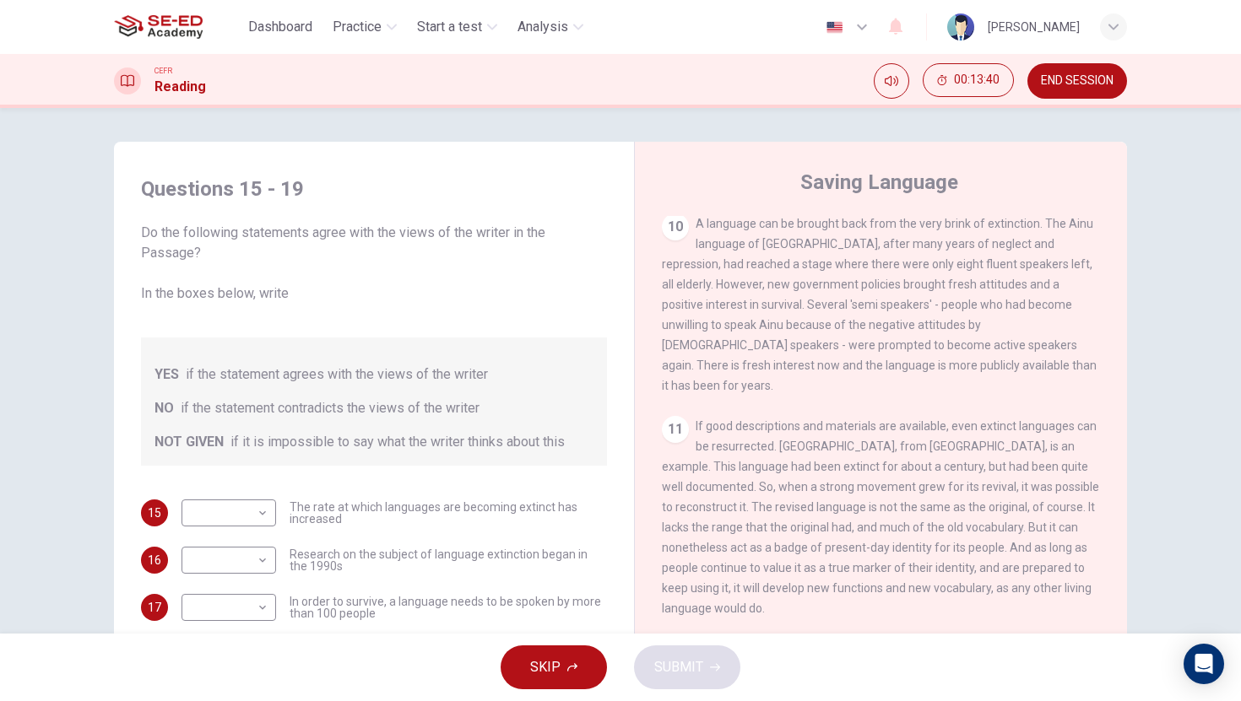
click at [1067, 87] on span "END SESSION" at bounding box center [1077, 81] width 73 height 14
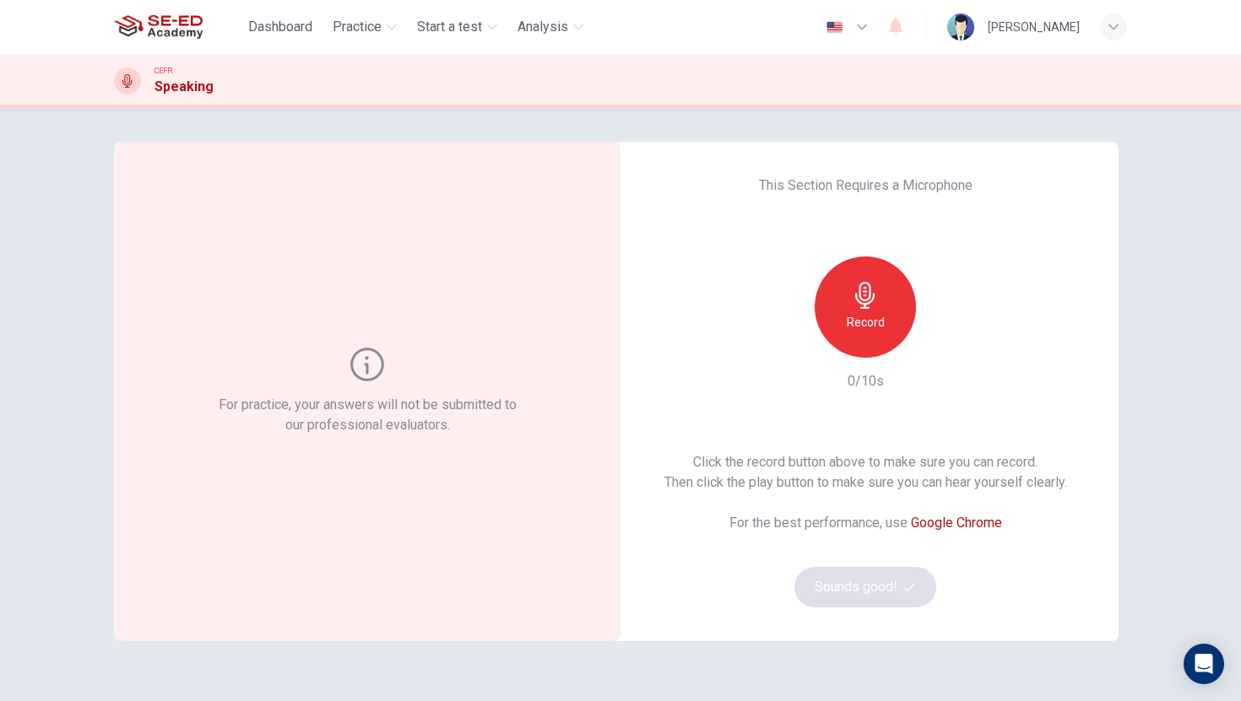
click at [375, 350] on icon at bounding box center [367, 365] width 34 height 34
click at [871, 312] on h6 "Record" at bounding box center [865, 322] width 38 height 20
click at [871, 312] on h6 "Stop" at bounding box center [864, 322] width 25 height 20
click at [945, 343] on icon "button" at bounding box center [942, 344] width 17 height 17
click at [877, 583] on button "Sounds good!" at bounding box center [865, 587] width 142 height 41
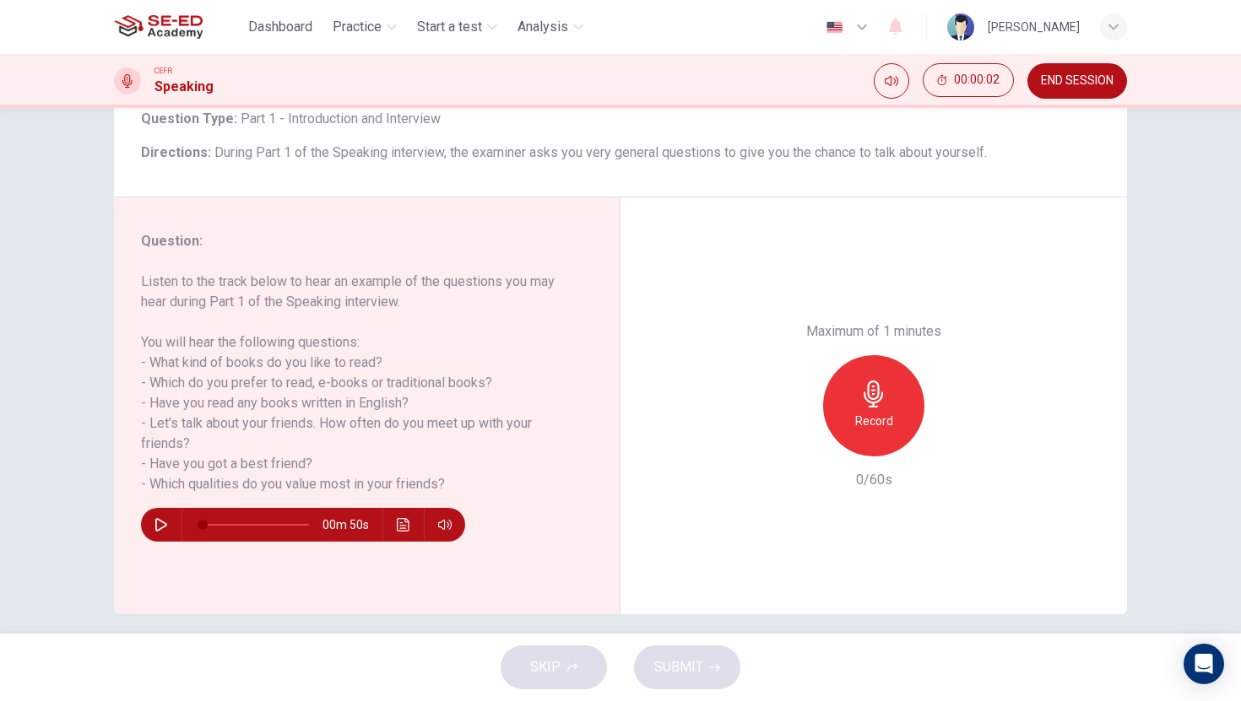
scroll to position [115, 0]
click at [169, 522] on button "button" at bounding box center [161, 524] width 27 height 34
click at [154, 530] on icon "button" at bounding box center [161, 524] width 14 height 14
click at [241, 526] on span at bounding box center [242, 524] width 10 height 10
drag, startPoint x: 241, startPoint y: 526, endPoint x: 45, endPoint y: 609, distance: 213.6
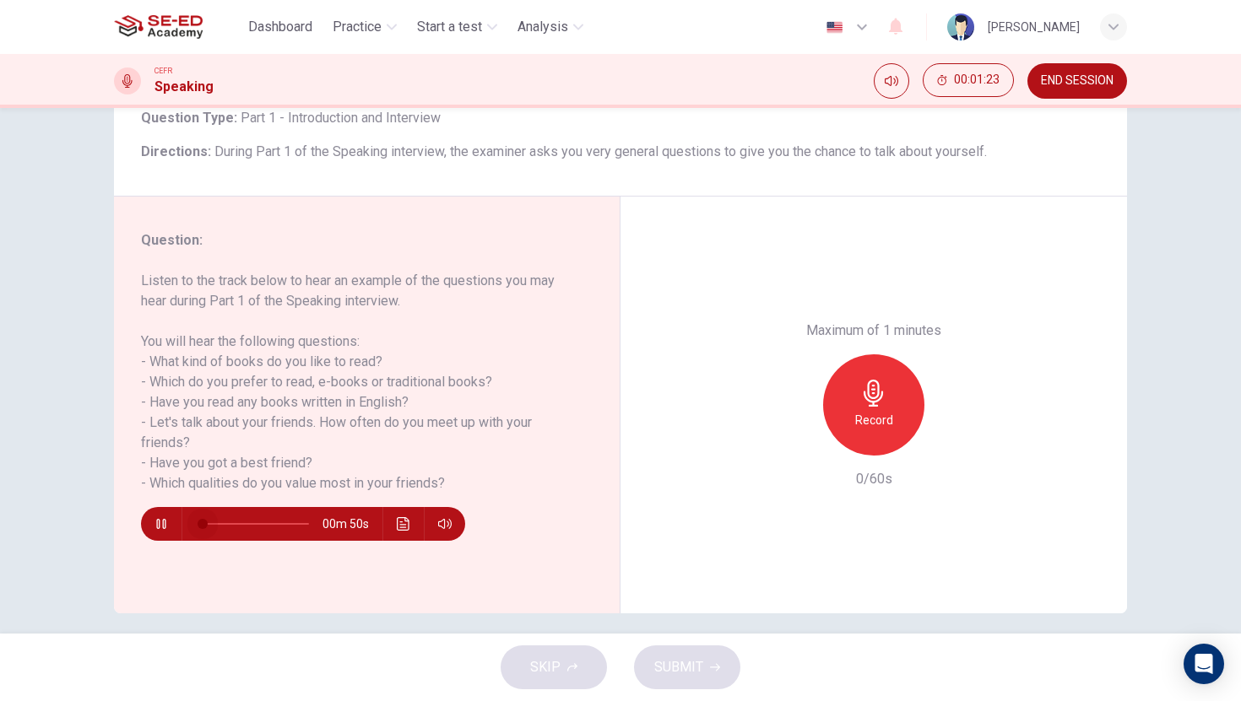
click at [45, 610] on div "Question 1 Question Type : Part 1 - Introduction and Interview Directions : Dur…" at bounding box center [620, 371] width 1241 height 526
click at [160, 537] on button "button" at bounding box center [161, 524] width 27 height 34
click at [889, 387] on div "Record" at bounding box center [873, 404] width 101 height 101
click at [881, 389] on icon "button" at bounding box center [873, 393] width 27 height 27
click at [942, 453] on div "Record" at bounding box center [873, 404] width 182 height 101
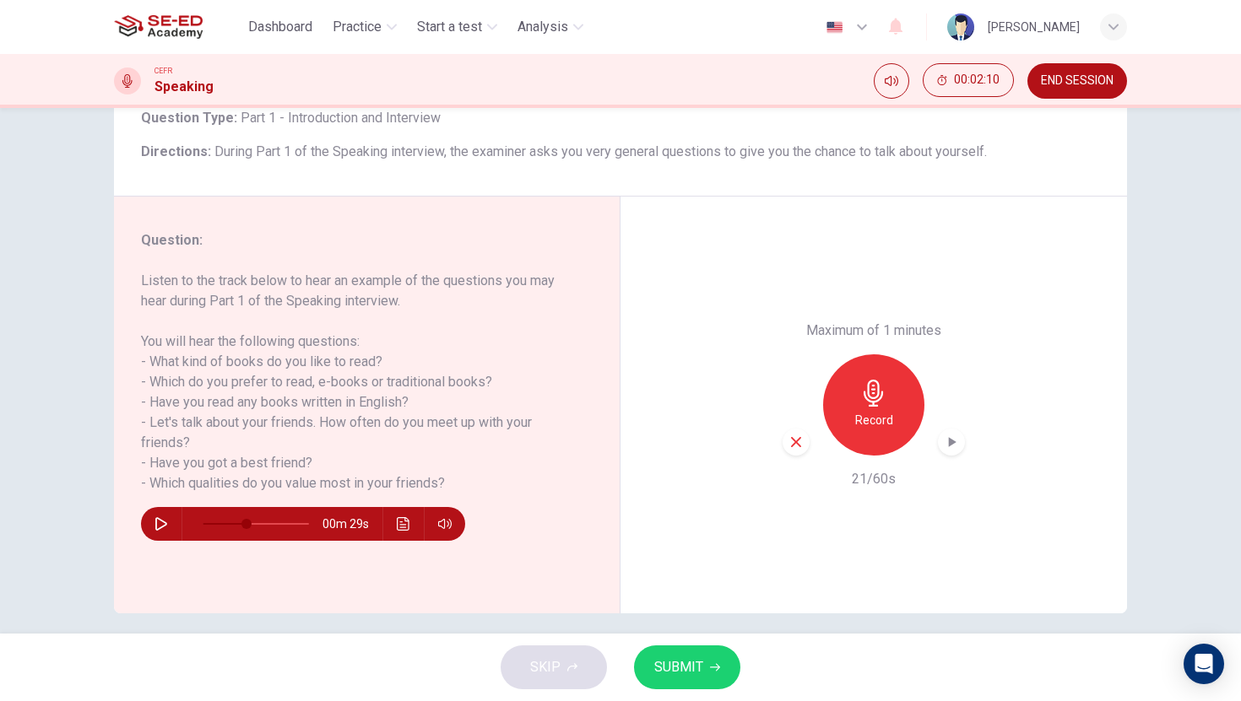
click at [949, 446] on icon "button" at bounding box center [953, 442] width 8 height 10
click at [691, 675] on span "SUBMIT" at bounding box center [678, 668] width 49 height 24
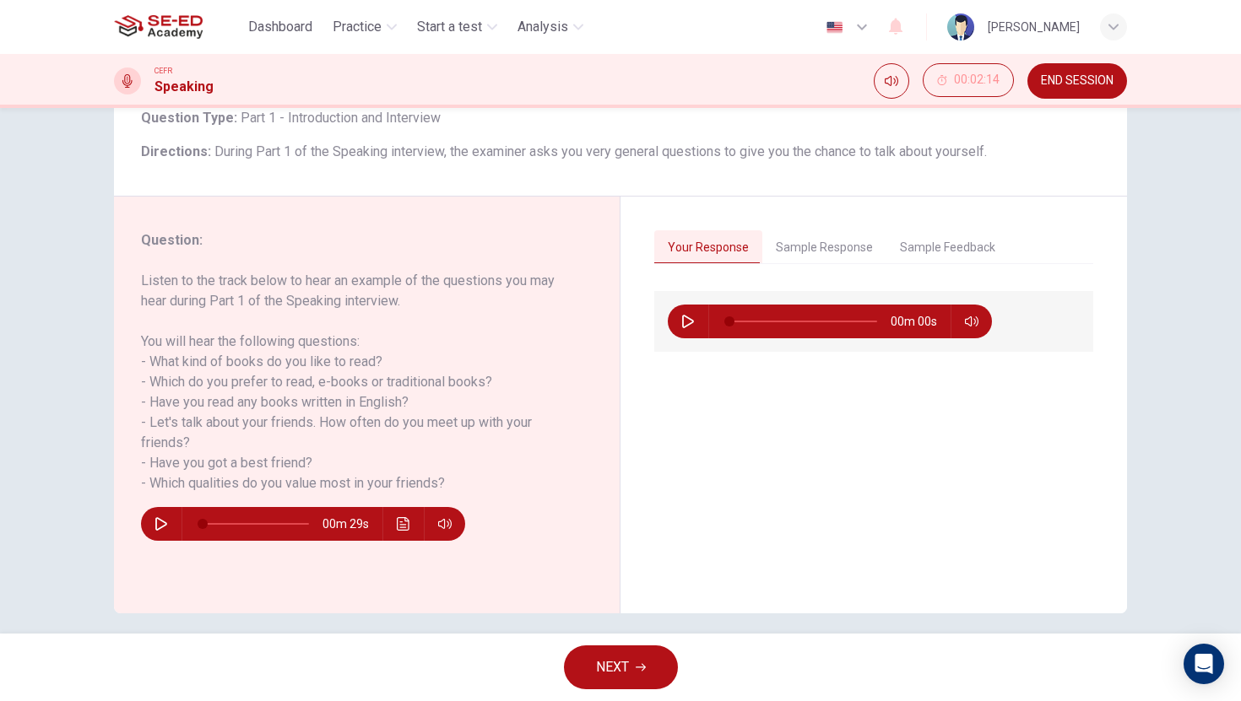
type input "0"
click at [600, 673] on span "NEXT" at bounding box center [612, 668] width 33 height 24
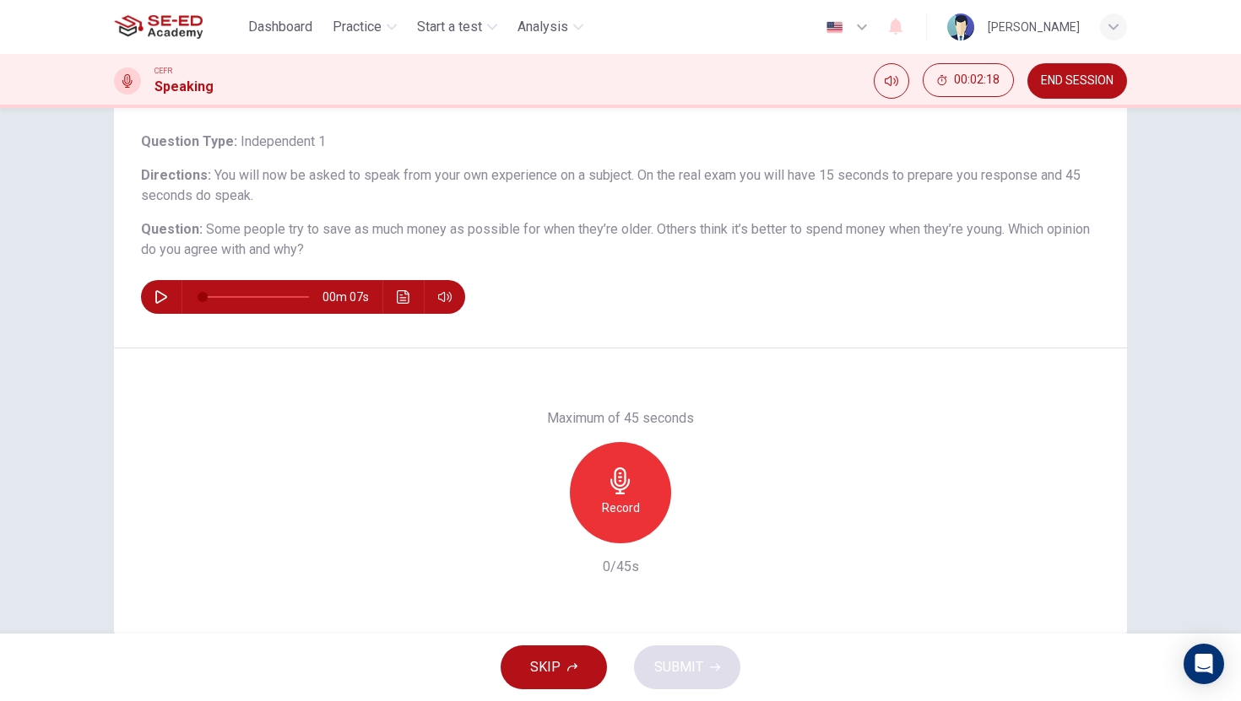
scroll to position [98, 0]
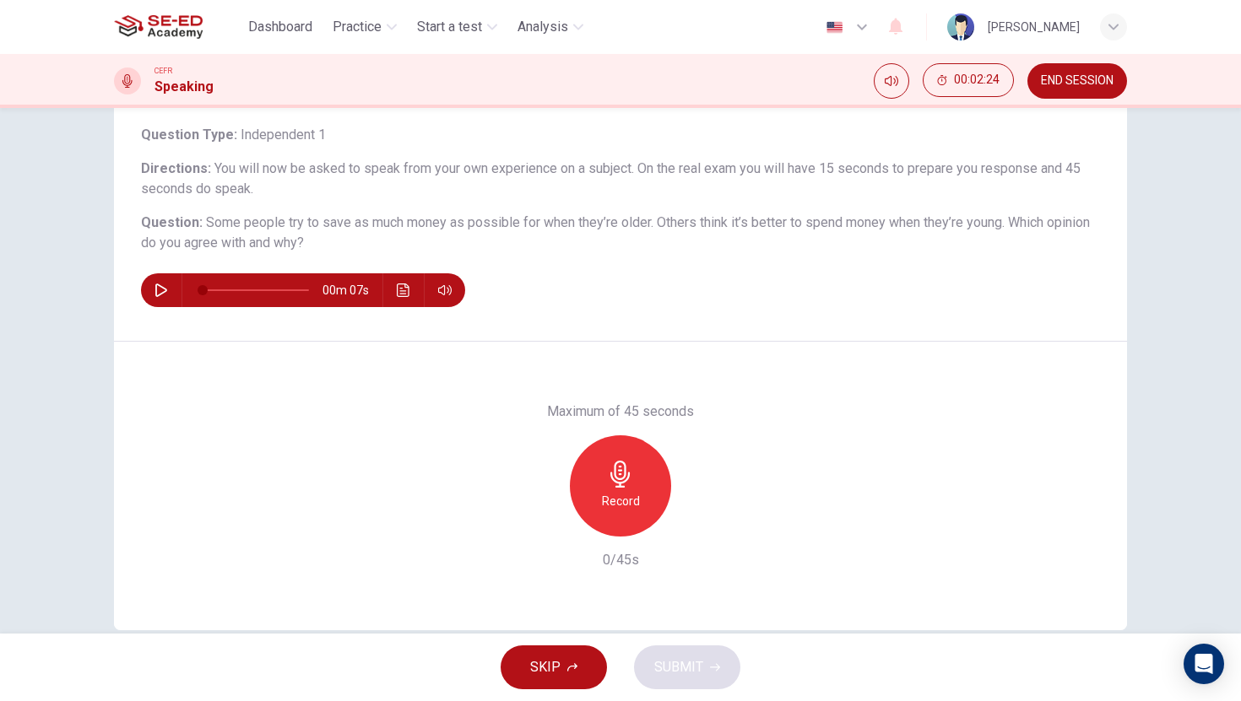
click at [170, 297] on button "button" at bounding box center [161, 290] width 27 height 34
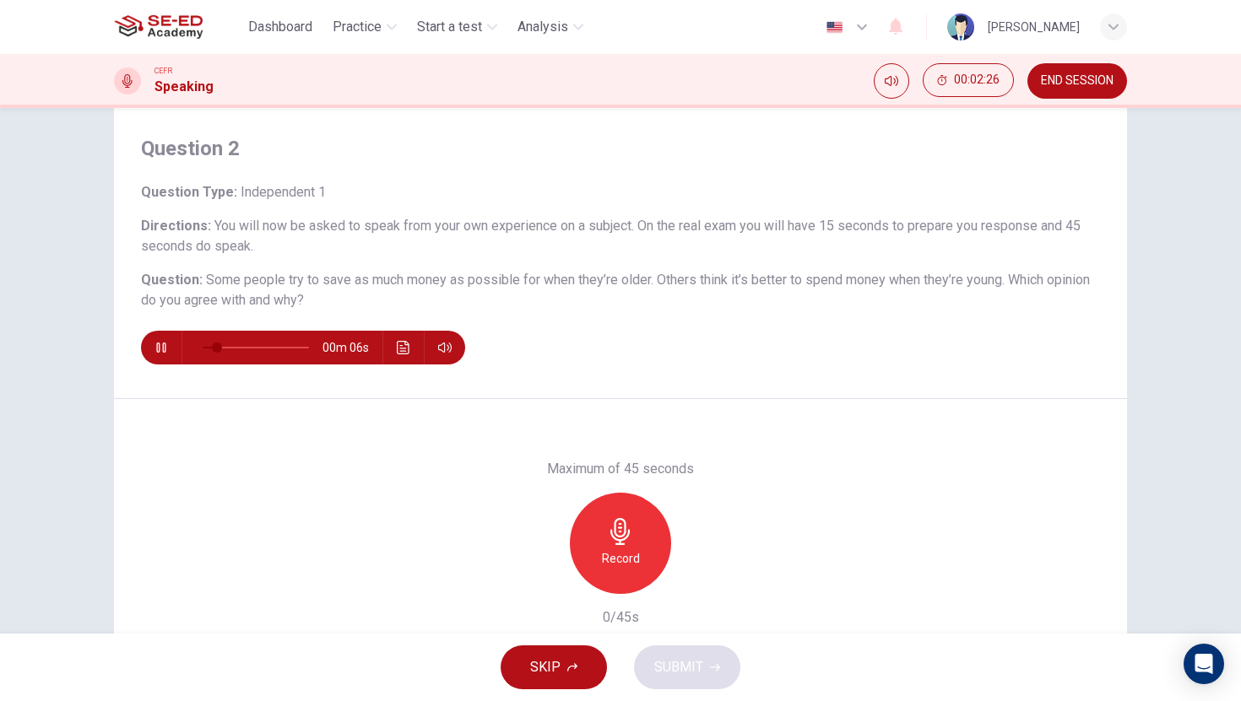
scroll to position [39, 0]
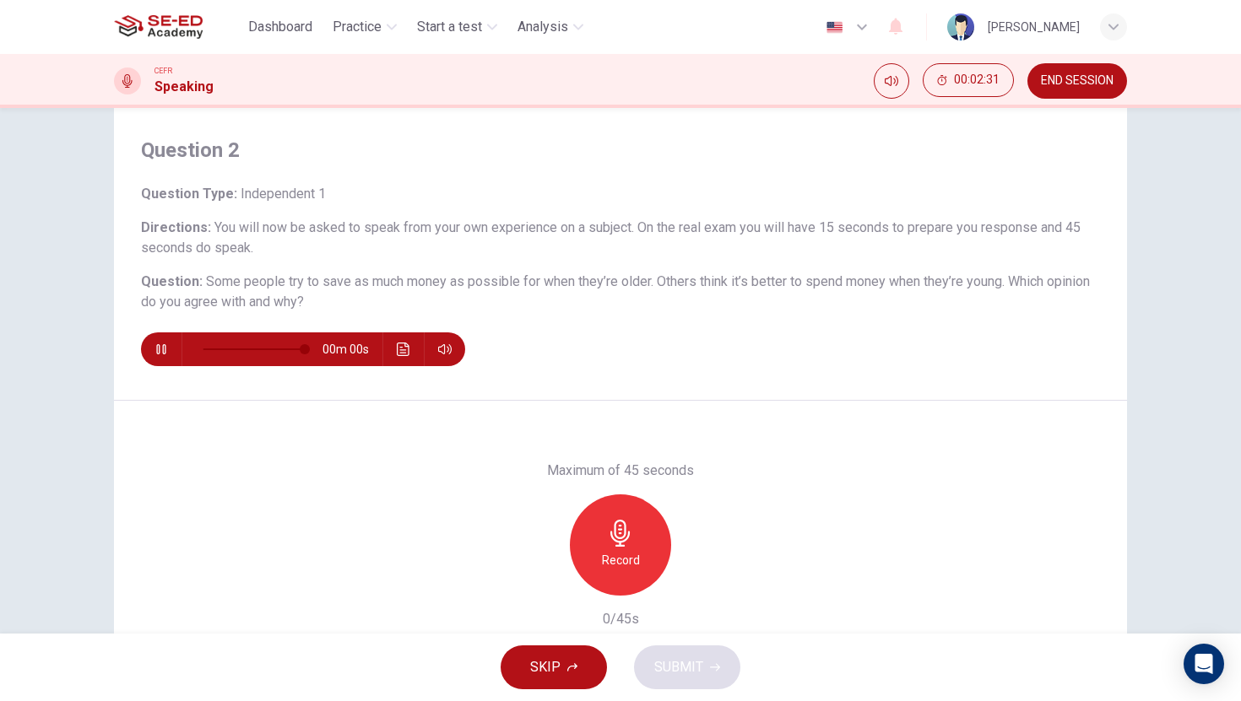
type input "0"
click at [621, 534] on icon "button" at bounding box center [620, 533] width 27 height 27
click at [677, 679] on span "SUBMIT" at bounding box center [678, 668] width 49 height 24
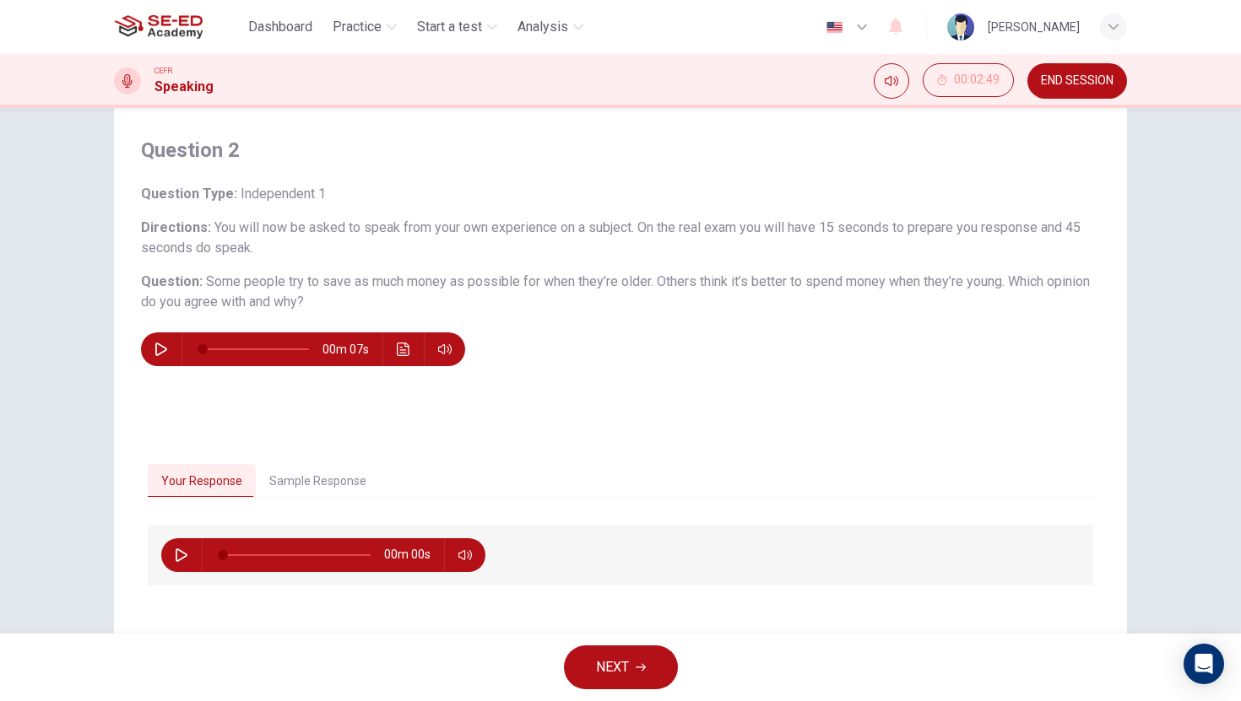
click at [647, 660] on button "NEXT" at bounding box center [621, 668] width 114 height 44
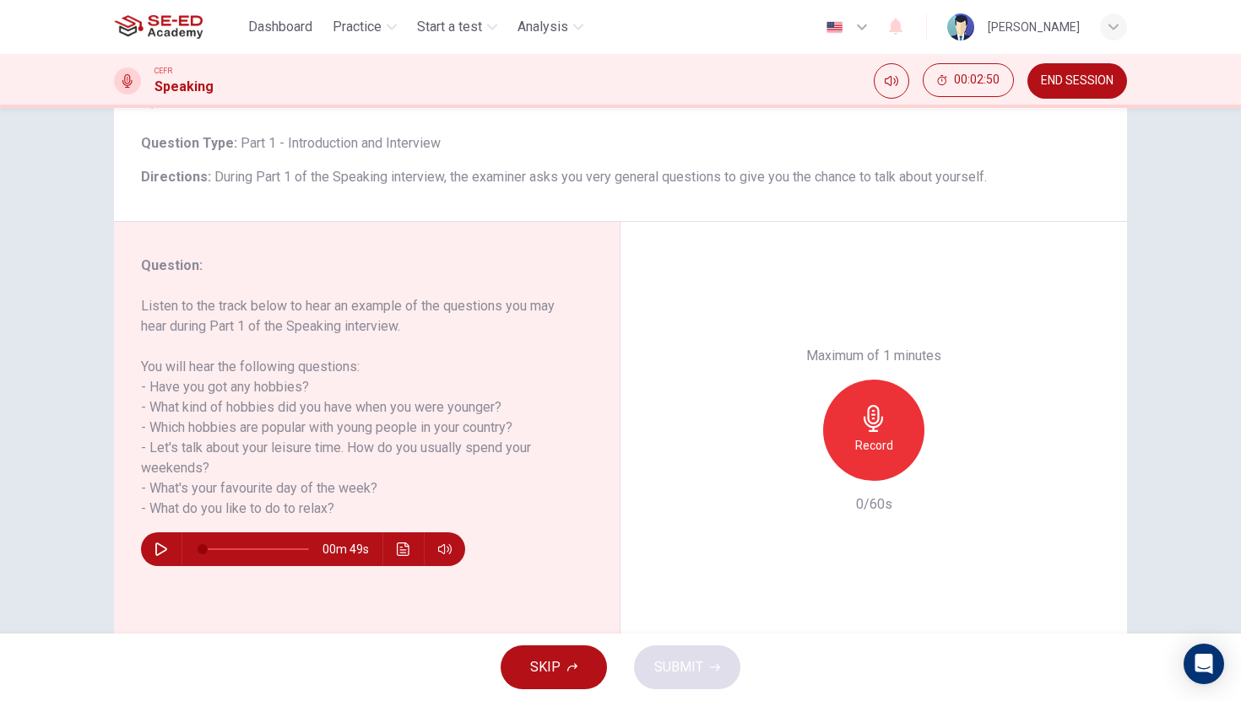
scroll to position [128, 0]
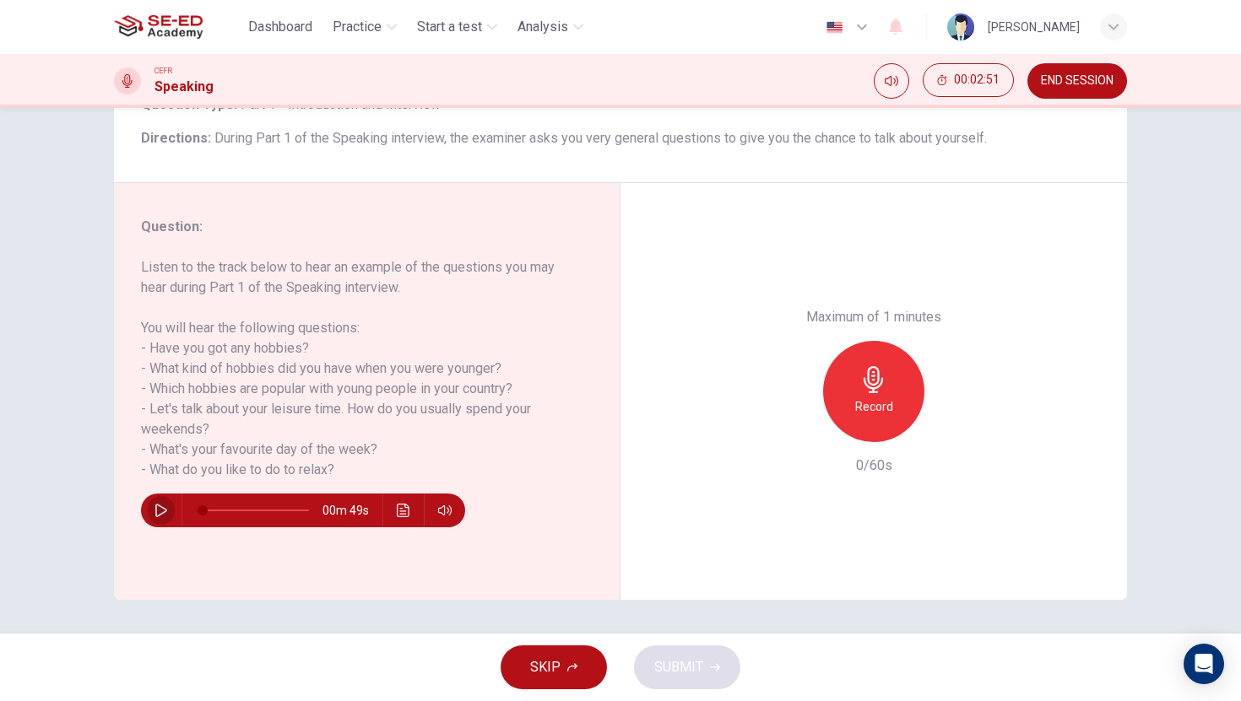
click at [153, 505] on button "button" at bounding box center [161, 511] width 27 height 34
click at [155, 506] on icon "button" at bounding box center [161, 511] width 14 height 14
click at [881, 401] on h6 "Record" at bounding box center [874, 407] width 38 height 20
click at [881, 401] on h6 "Stop" at bounding box center [873, 407] width 25 height 20
click at [699, 658] on span "SUBMIT" at bounding box center [678, 668] width 49 height 24
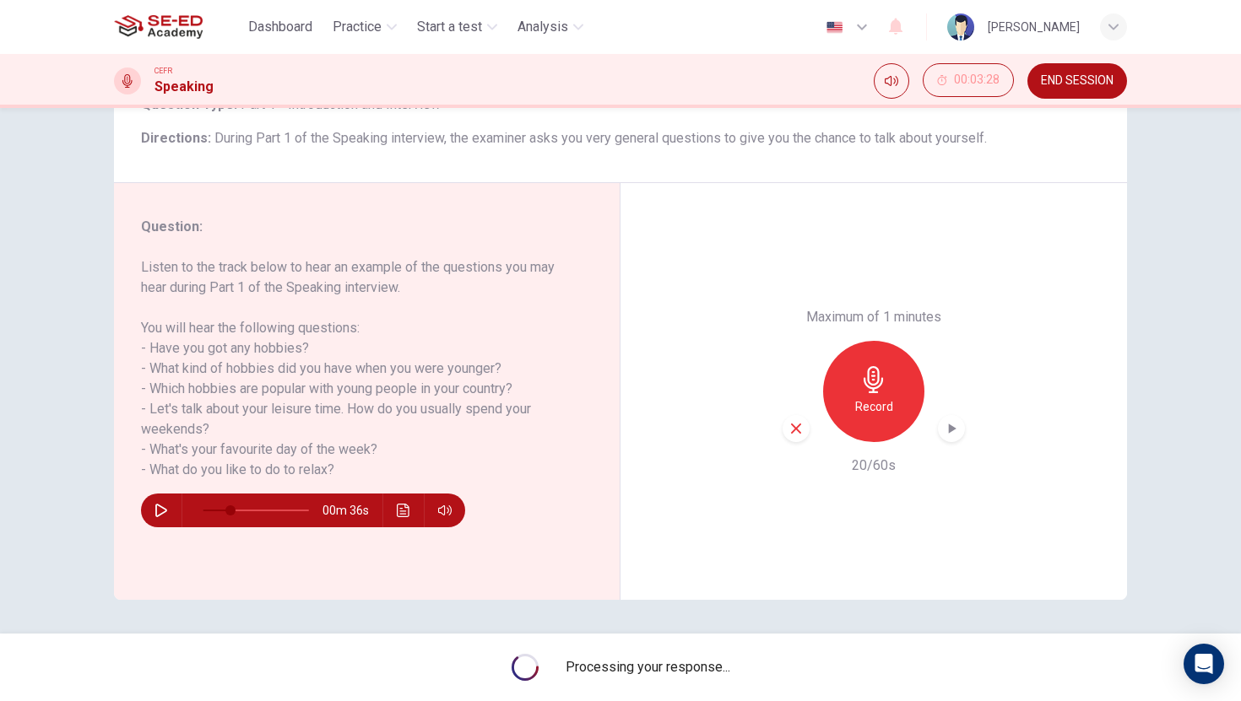
type input "0"
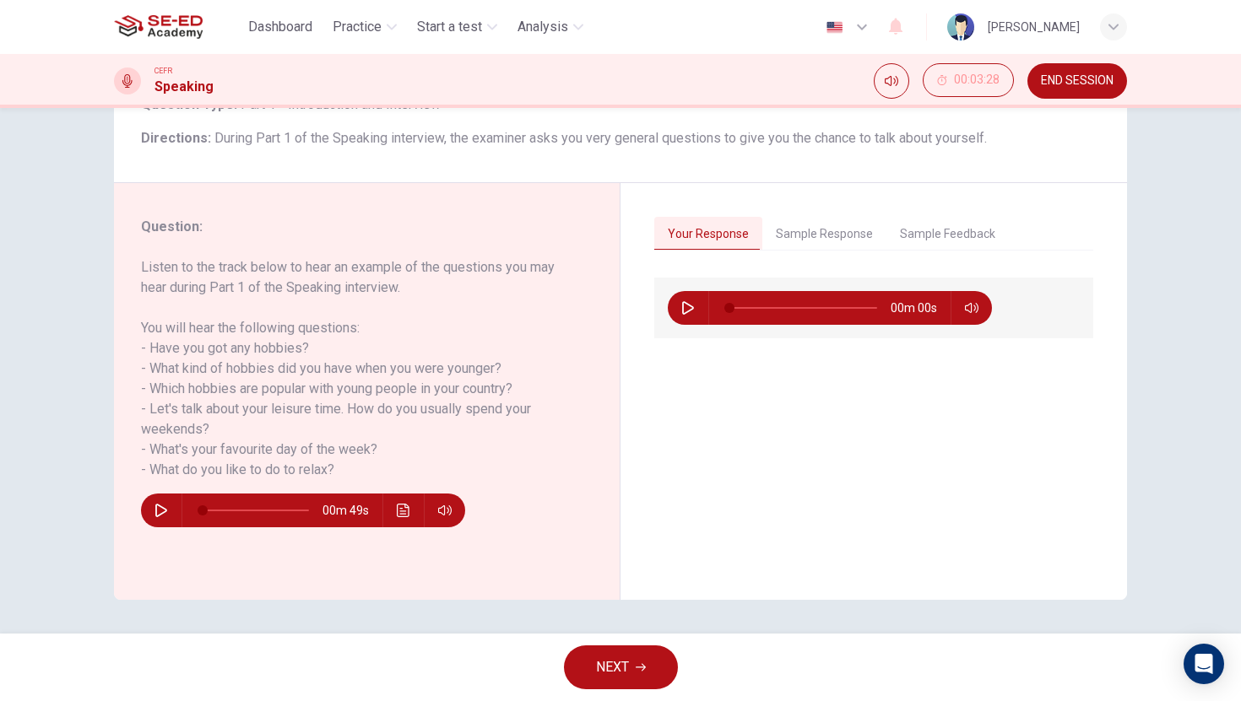
click at [600, 680] on button "NEXT" at bounding box center [621, 668] width 114 height 44
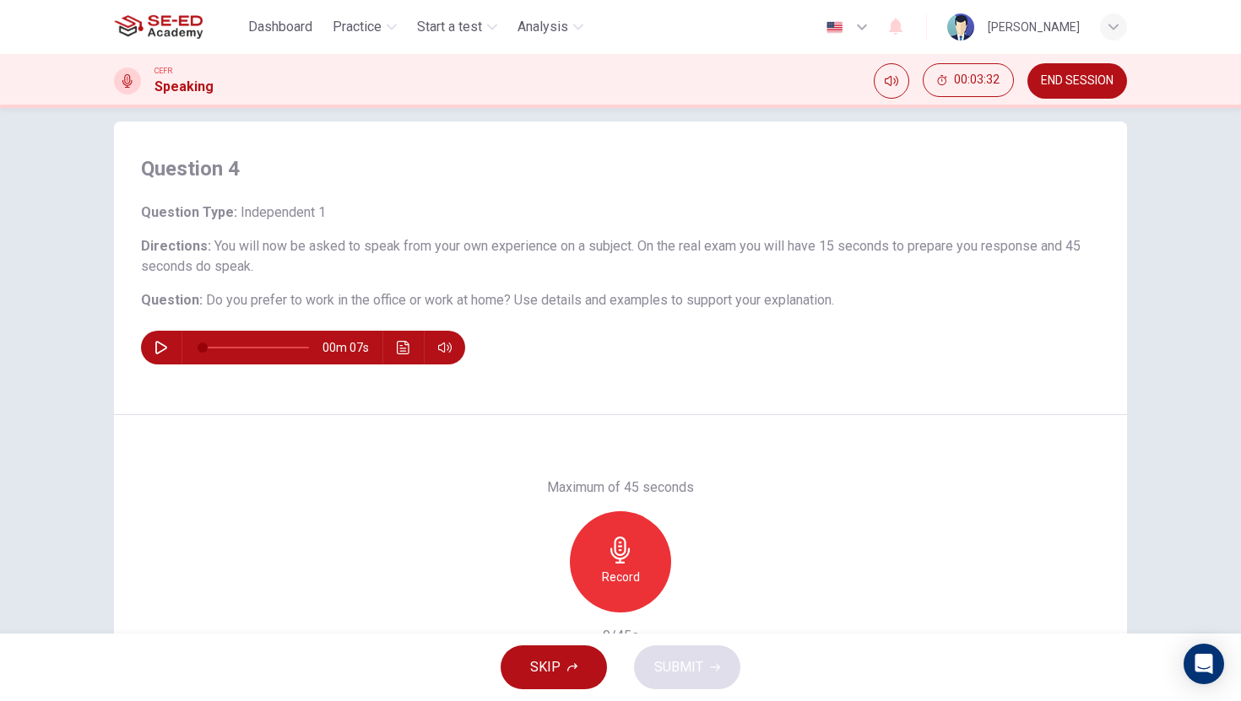
scroll to position [0, 0]
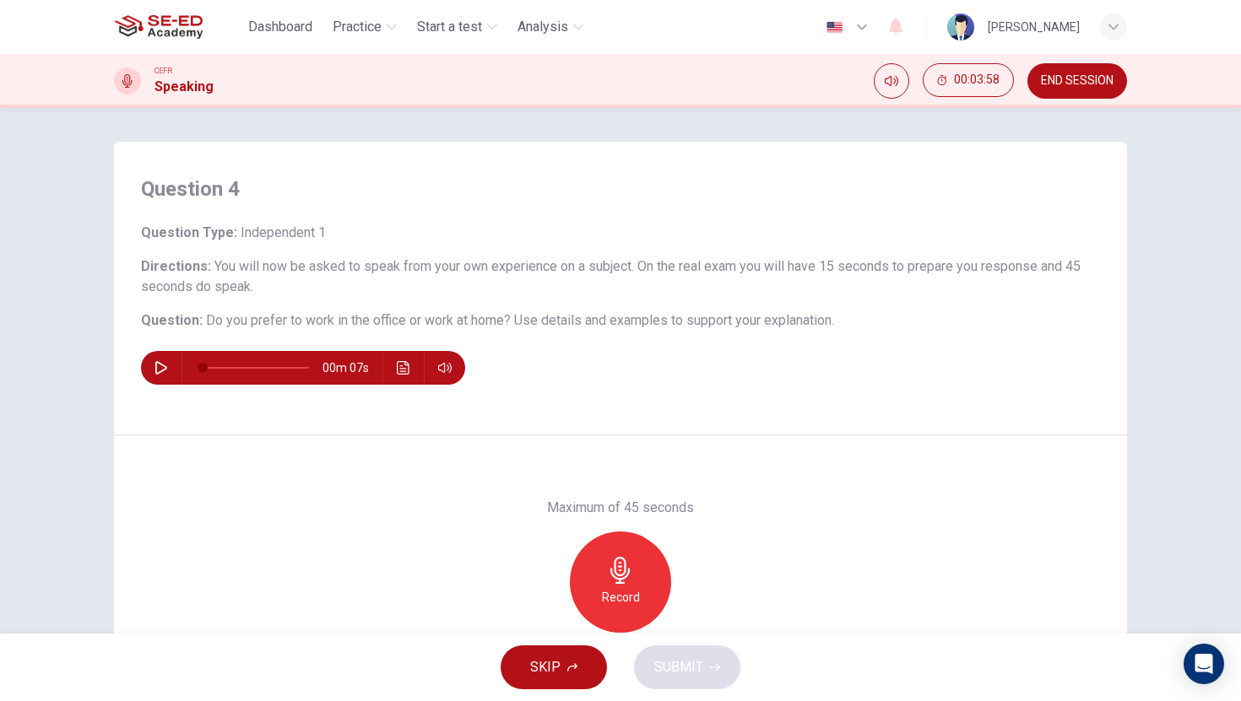
click at [160, 367] on icon "button" at bounding box center [161, 368] width 14 height 14
click at [621, 581] on icon "button" at bounding box center [619, 570] width 19 height 27
type input "0"
click at [615, 609] on div "Stop" at bounding box center [620, 582] width 101 height 101
click at [662, 668] on span "SUBMIT" at bounding box center [678, 668] width 49 height 24
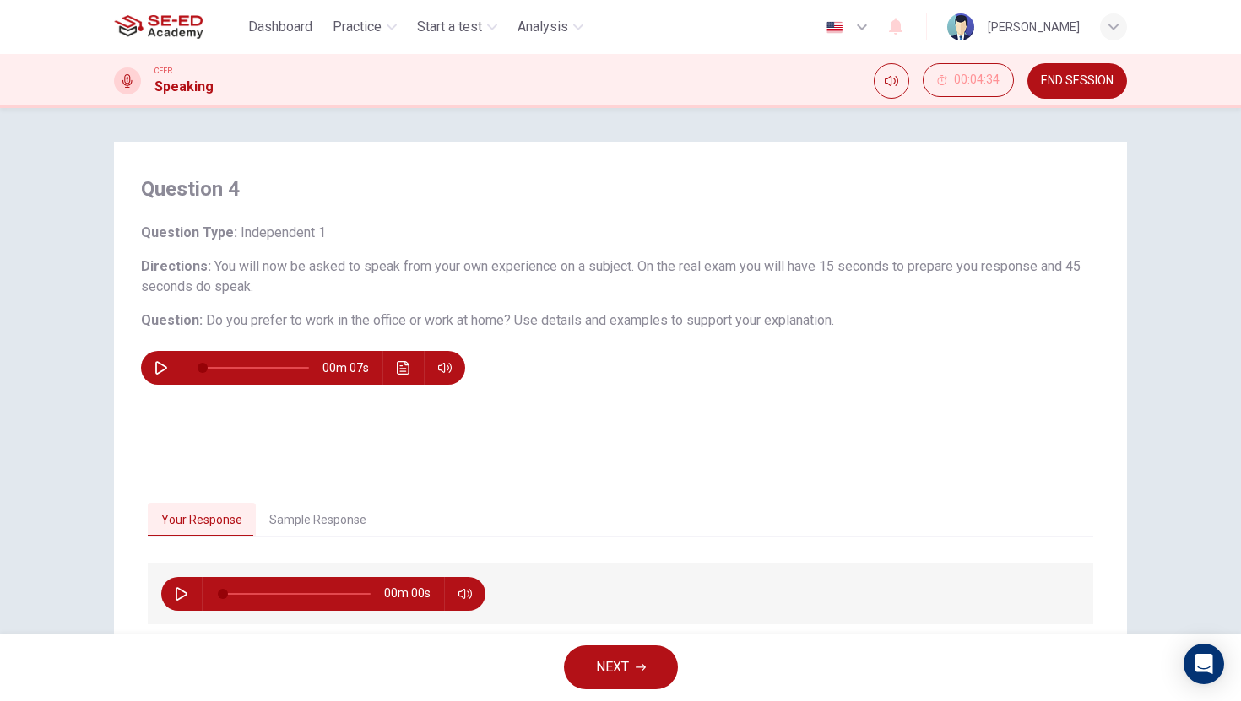
click at [614, 669] on span "NEXT" at bounding box center [612, 668] width 33 height 24
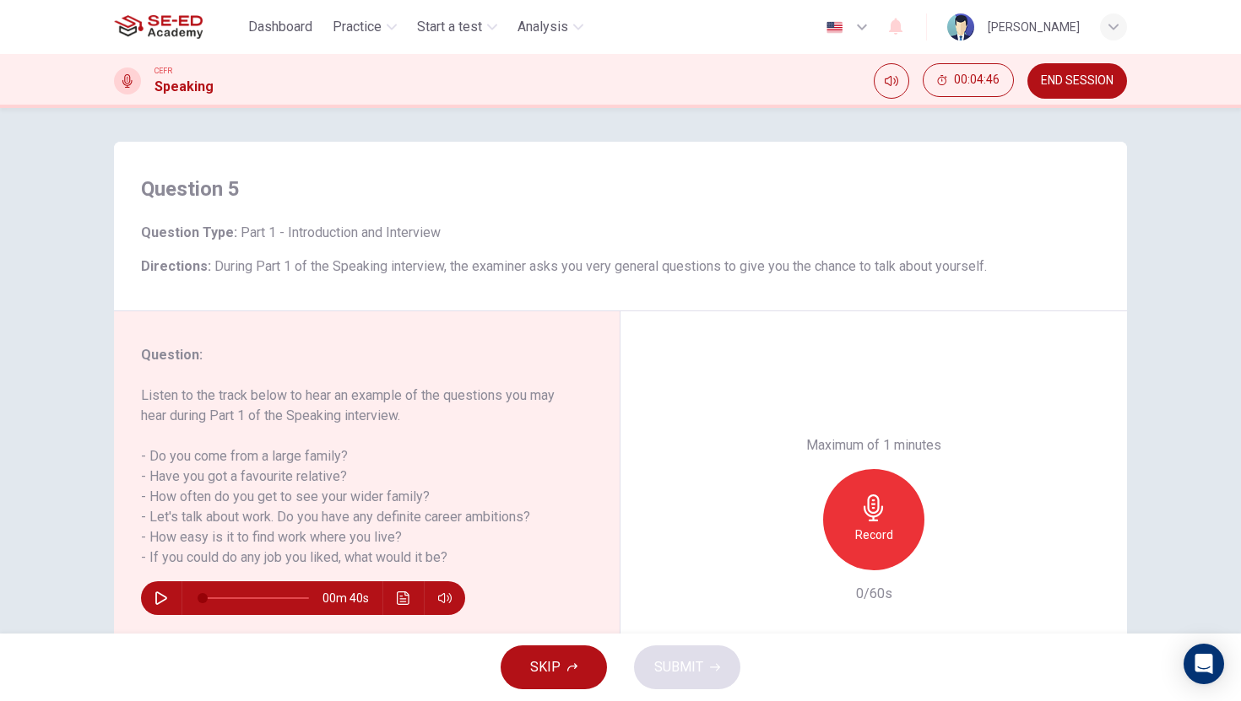
click at [543, 679] on span "SKIP" at bounding box center [545, 668] width 30 height 24
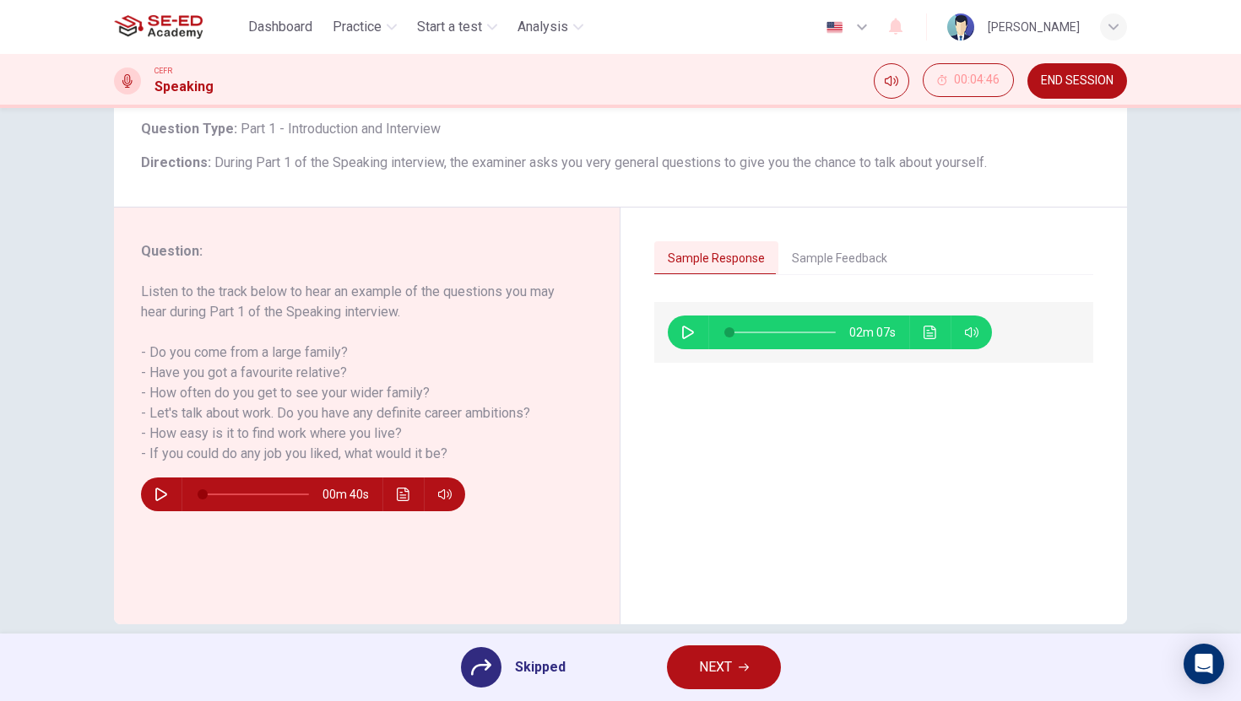
scroll to position [128, 0]
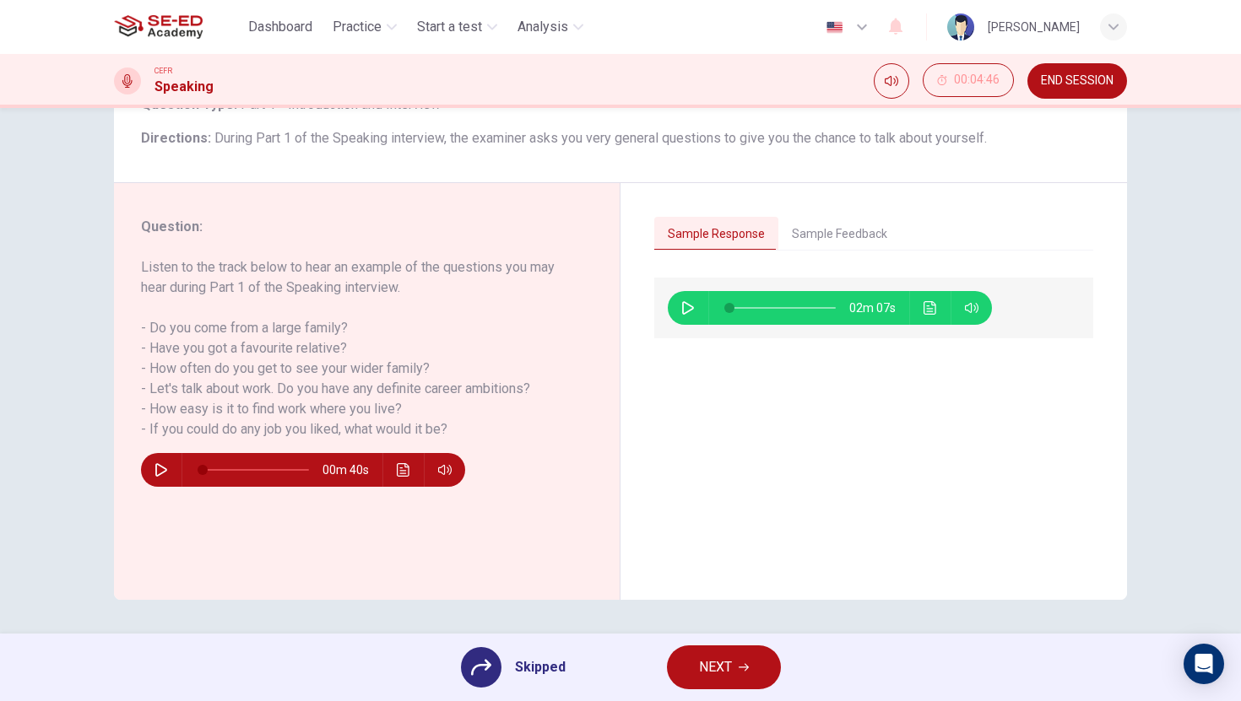
click at [733, 680] on button "NEXT" at bounding box center [724, 668] width 114 height 44
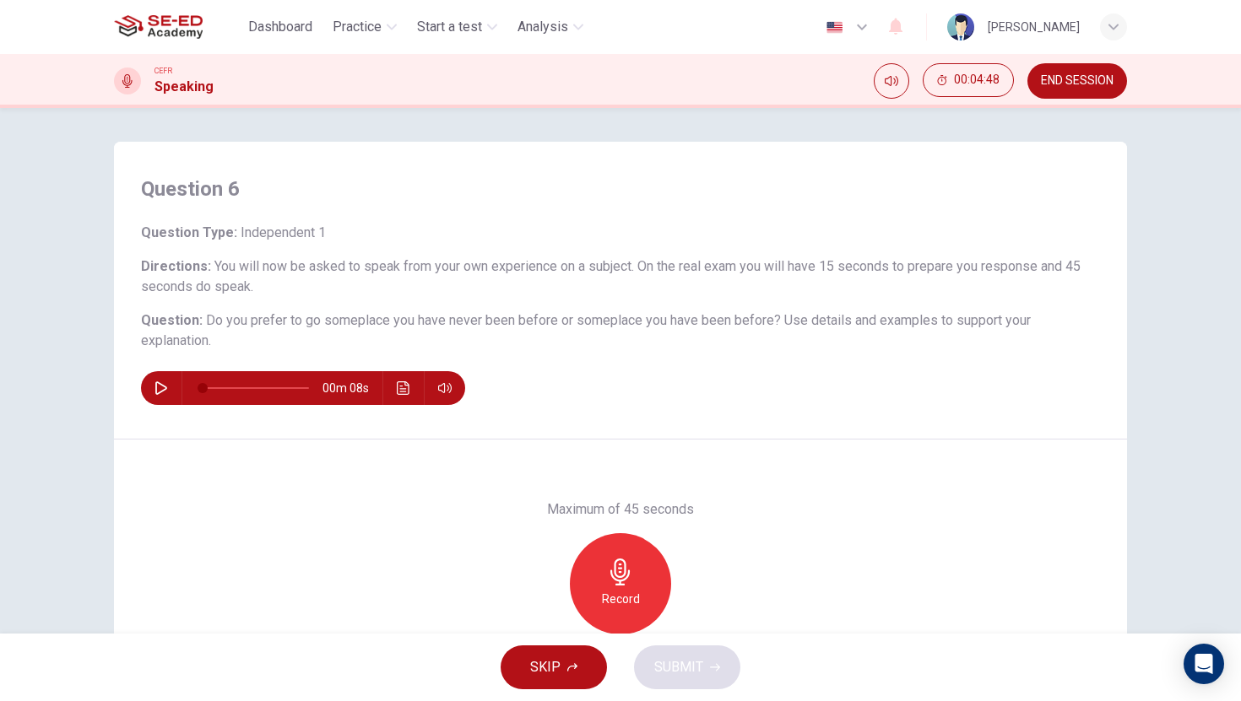
click at [1081, 87] on span "END SESSION" at bounding box center [1077, 81] width 73 height 14
